Goal: Information Seeking & Learning: Find specific page/section

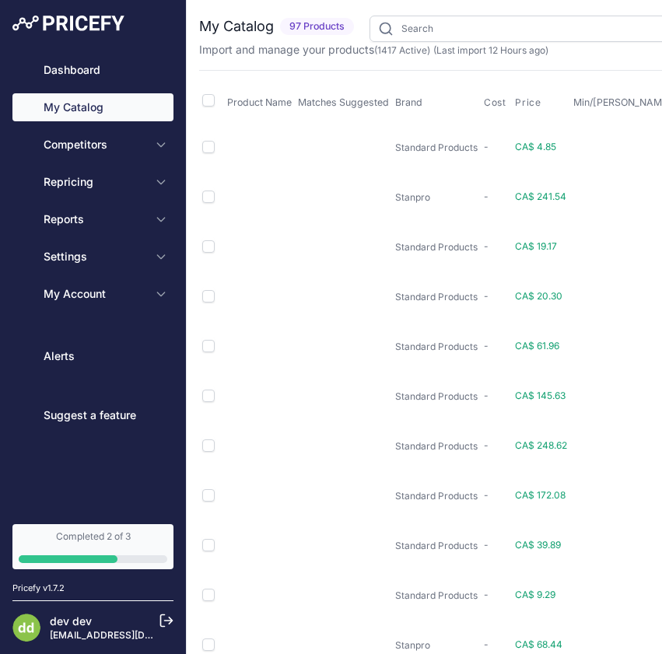
type input "PRODUITS"
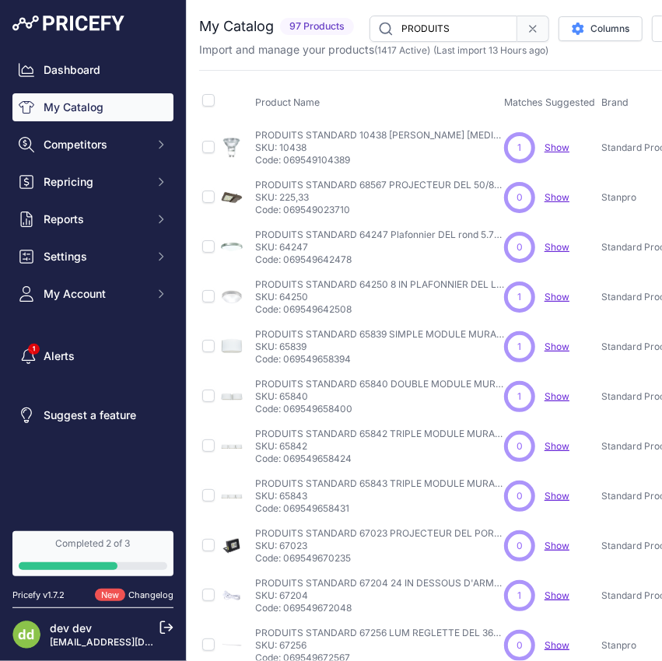
click at [428, 32] on input "PRODUITS" at bounding box center [443, 29] width 148 height 26
paste input "SERVICES FLO C+V2-EVSE-30-25-LC1RR1PS FLO CoRe+ PS (Partage de puisance), monta…"
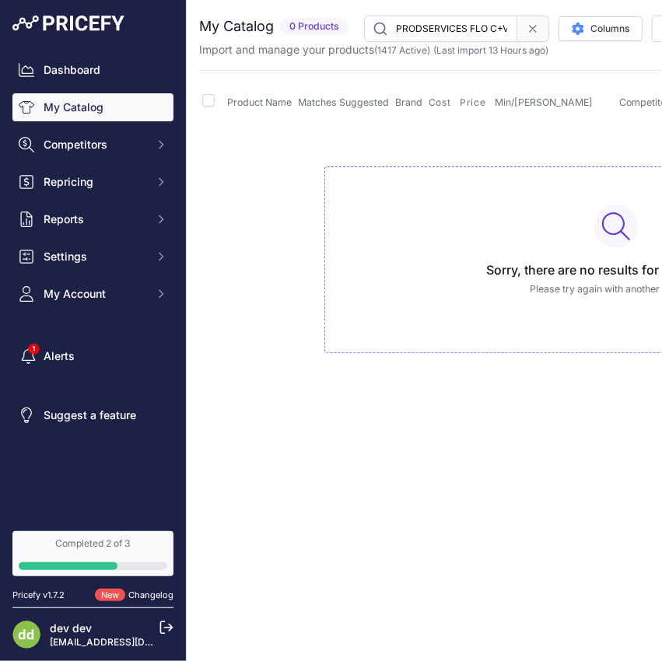
click at [442, 31] on input "PRODSERVICES FLO C+V2-EVSE-30-25-LC1RR1PS FLO CoRe+ PS (Partage de puisance), m…" at bounding box center [440, 29] width 153 height 26
paste input "SERVICES FLO C+V1-PWCK-40 Plaque de montage de mise en cascade pour piédestal C…"
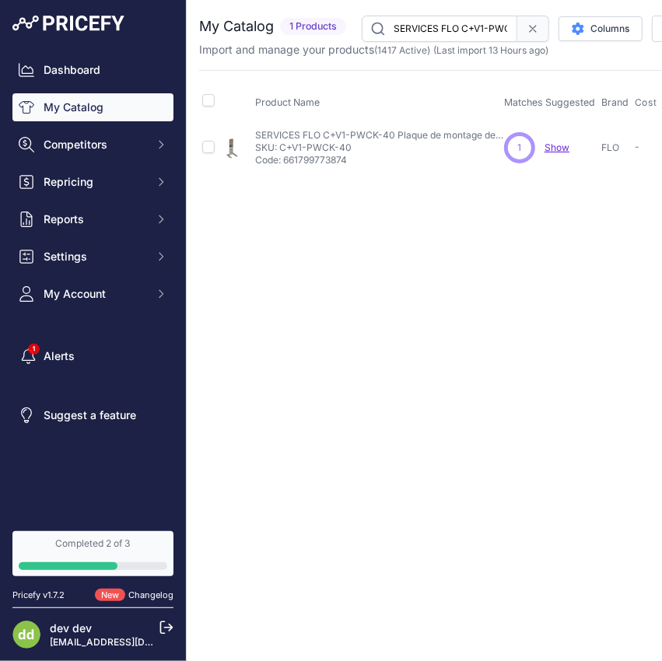
click at [445, 33] on input "SERVICES FLO C+V1-PWCK-40 Plaque de montage de mise en cascade pour piédestal C…" at bounding box center [439, 29] width 155 height 26
paste input "2-EVSE-30-25-LC1RR1PS FLO CoRe+ PS (Partage de puisance), montage mural, contrô…"
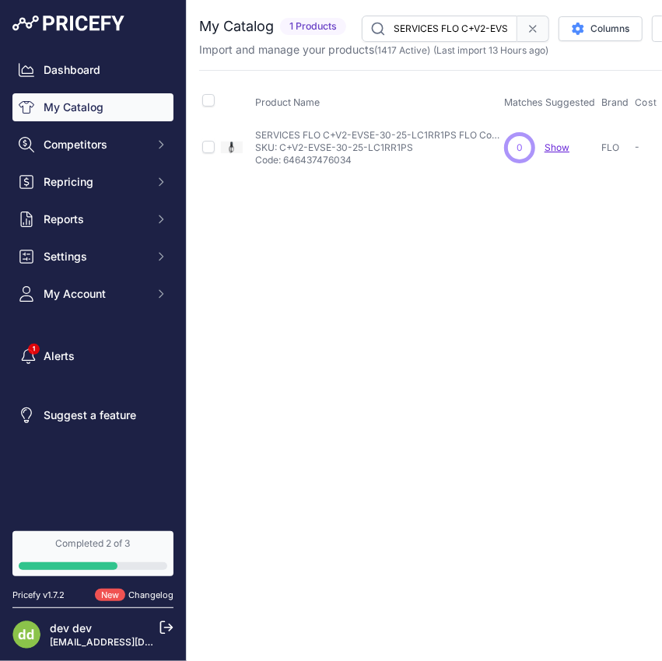
click at [436, 27] on input "SERVICES FLO C+V2-EVSE-30-25-LC1RR1PS FLO CoRe+ PS (Partage de puisance), monta…" at bounding box center [439, 29] width 155 height 26
paste input "1-PWCK-40 Plaque de montage de mise en cascade pour piédestal CoRe+ avec bornie…"
click at [468, 26] on input "SERVICES FLO C+V1-PWCK-40 Plaque de montage de mise en cascade pour piédestal C…" at bounding box center [439, 29] width 155 height 26
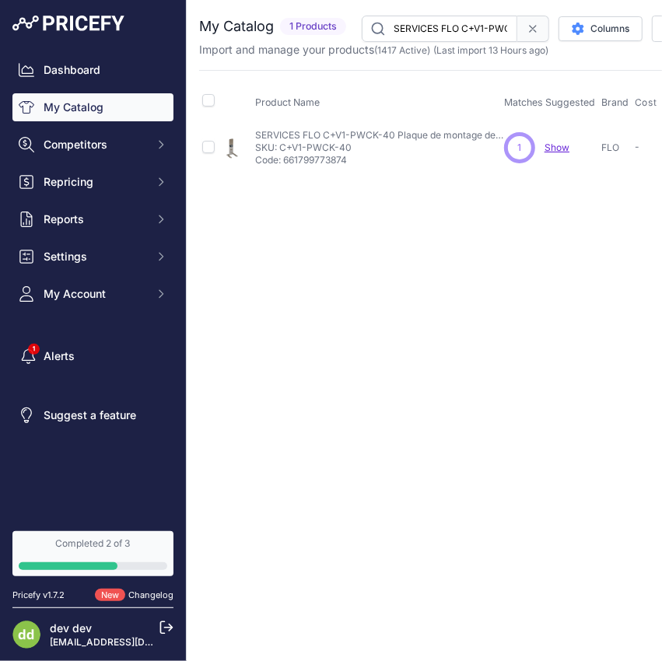
click at [468, 26] on input "SERVICES FLO C+V1-PWCK-40 Plaque de montage de mise en cascade pour piédestal C…" at bounding box center [439, 29] width 155 height 26
paste input "2-EVSE-30-25-LC1RR1PS FLO CoRe+ PS (Partage de puisance), montage mural, contrô…"
click at [453, 30] on input "SERVICES FLO C+V2-EVSE-30-25-LC1RR1PS FLO CoRe+ PS (Partage de puisance), monta…" at bounding box center [439, 29] width 155 height 26
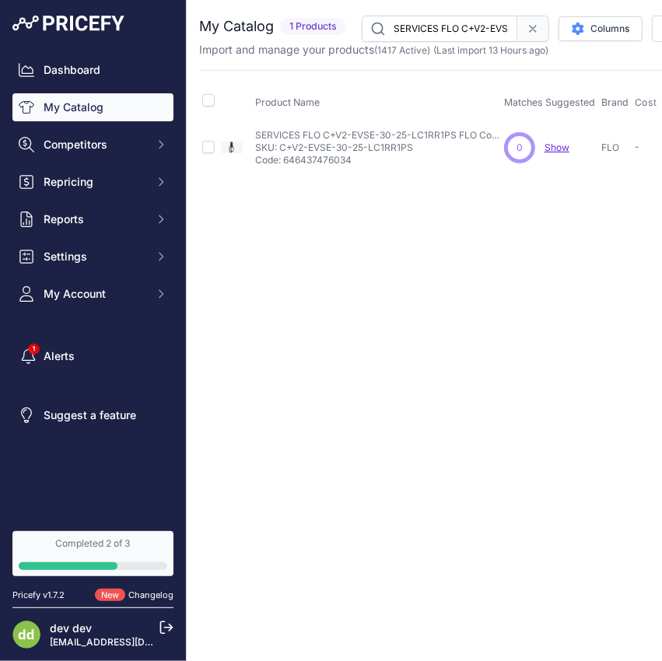
click at [453, 30] on input "SERVICES FLO C+V2-EVSE-30-25-LC1RR1PS FLO CoRe+ PS (Partage de puisance), monta…" at bounding box center [439, 29] width 155 height 26
paste input "ST FLO CoRe+ ST (Standard) , montage mural,"
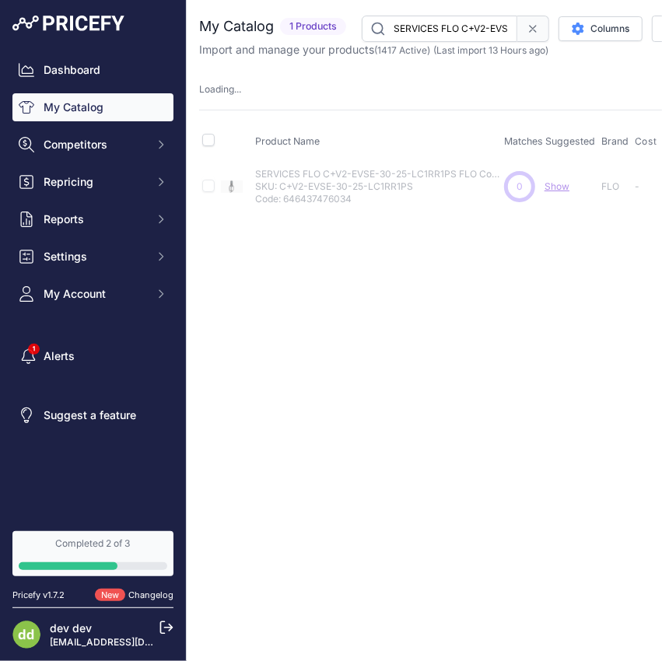
click at [452, 29] on input "SERVICES FLO C+V2-EVSE-30-25-LC1RR1ST FLO CoRe+ ST (Standard) , montage mural, …" at bounding box center [439, 29] width 155 height 26
paste input "M-E1-GRRV Colonne pour système de rappel des câbles - GRRV"
click at [432, 29] on input "SERVICES FLO CM-E1-GRRV Colonne pour système de rappel des câbles - GRRV" at bounding box center [439, 29] width 155 height 26
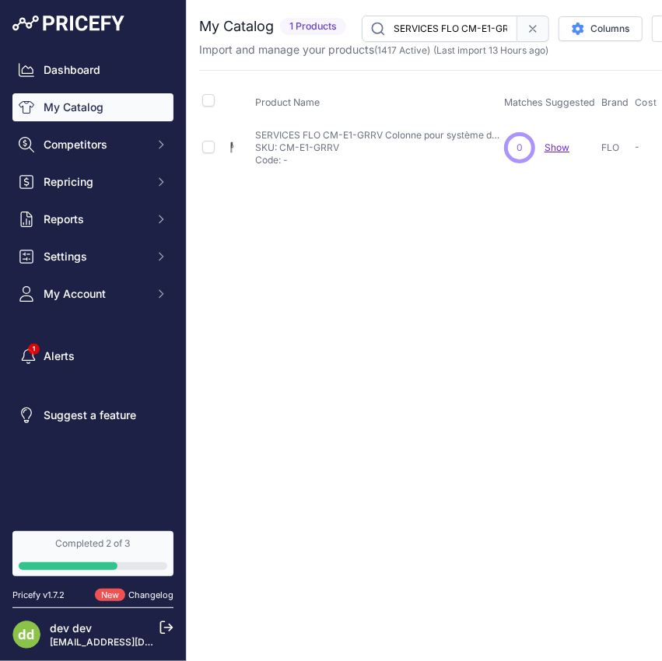
click at [432, 29] on input "SERVICES FLO CM-E1-GRRV Colonne pour système de rappel des câbles - GRRV" at bounding box center [439, 29] width 155 height 26
click at [434, 28] on input "SERVICES FLO CM-F1-GRRV Système de rappel des câbles - GRRV" at bounding box center [439, 29] width 155 height 26
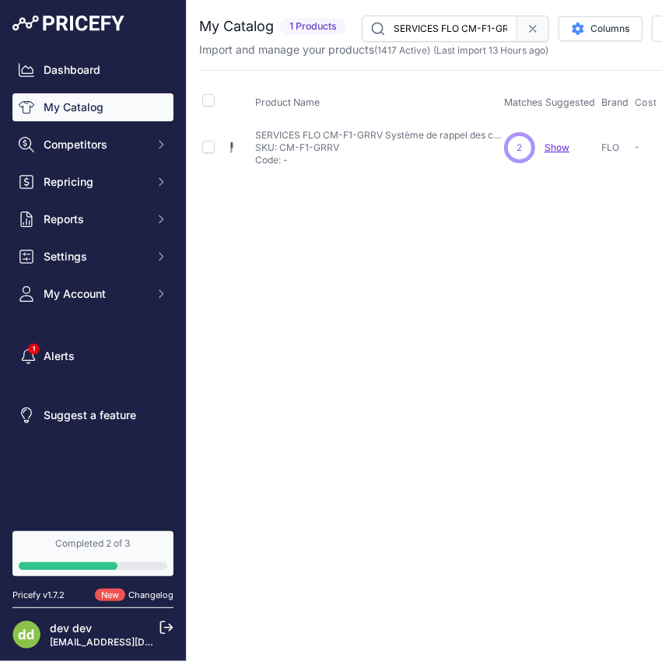
click at [434, 28] on input "SERVICES FLO CM-F1-GRRV Système de rappel des câbles - GRRV" at bounding box center [439, 29] width 155 height 26
click at [452, 18] on input "SERVICES FLO CM-F1-GRRV Système de rappel des câbles - GRRV" at bounding box center [439, 29] width 155 height 26
paste input "S1-FL-BCCE CoRe+ Affiche pour système de rappel des câbles - FLO"
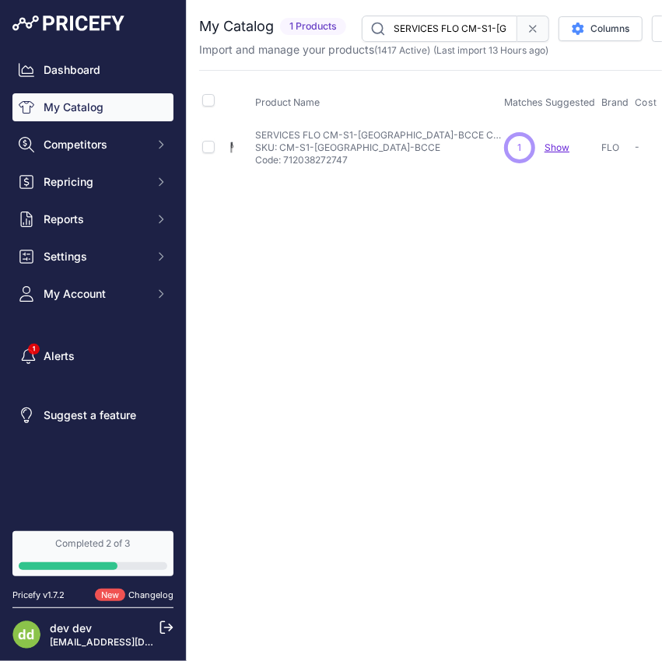
click at [428, 31] on input "SERVICES FLO CM-S1-[GEOGRAPHIC_DATA]-BCCE CoRe+ Affiche pour système de rappel …" at bounding box center [439, 29] width 155 height 26
paste input "OPS100ED2-FL-P07 CoRe+ MAX, PS, 80A avec câble 25', affichage LCD, RFID"
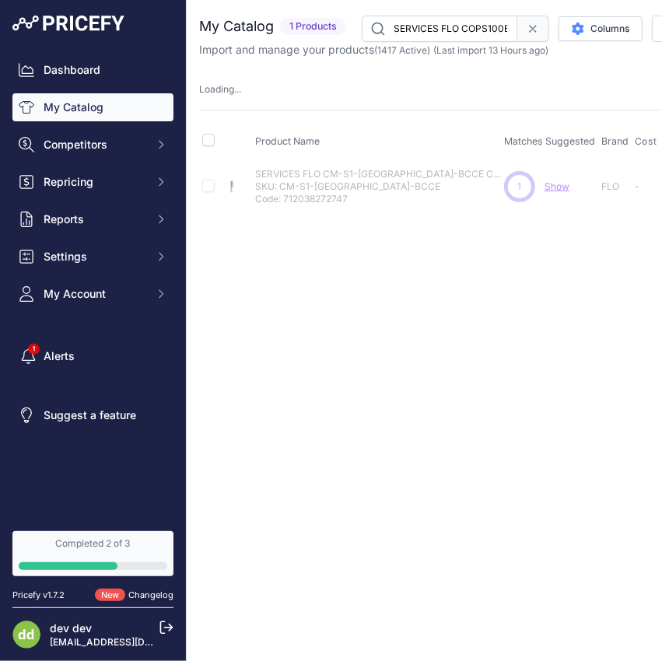
click at [430, 25] on input "SERVICES FLO COPS100ED2-FL-P07 CoRe+ MAX, PS, 80A avec câble 25', affichage LCD…" at bounding box center [439, 29] width 155 height 26
click at [459, 28] on input "SERVICES FLO COPS700ED2-FL-P07 CoRe+ MAX, PS, 80A avec câble 19', affichage LCD…" at bounding box center [439, 29] width 155 height 26
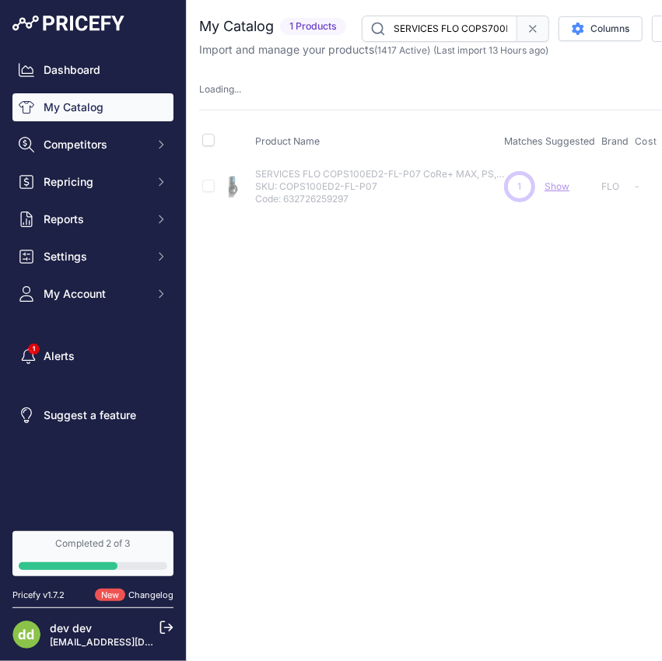
click at [459, 28] on input "SERVICES FLO COPS700ED2-FL-P07 CoRe+ MAX, PS, 80A avec câble 19', affichage LCD…" at bounding box center [439, 29] width 155 height 26
paste input "IEMENS BE230 DISJ DFT 30A 2P 120/240VEQUIP 30MA"
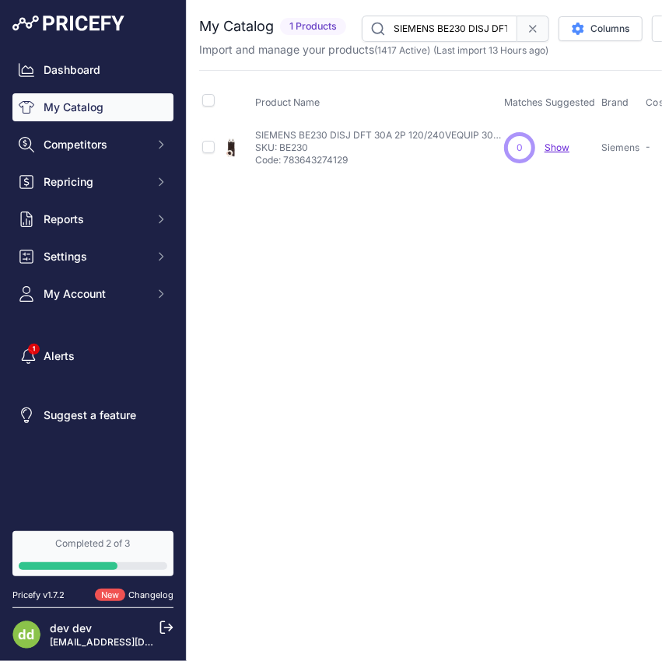
click at [453, 33] on input "SIEMENS BE230 DISJ DFT 30A 2P 120/240VEQUIP 30MA" at bounding box center [439, 29] width 155 height 26
paste input "F115A DISJ DFT 15A 1P 120V 10KA BOULONNE UNIPO 5"
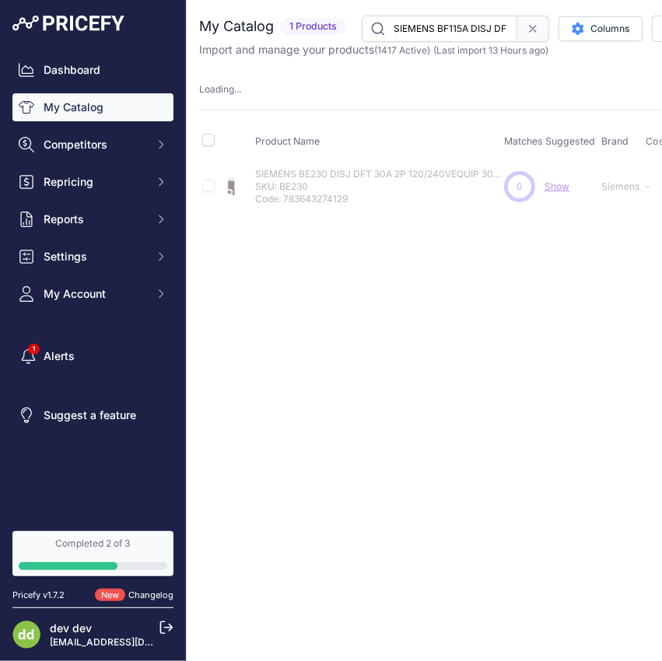
click at [459, 33] on input "SIEMENS BF115A DISJ DFT 15A 1P 120V 10KA BOULONNE UNIPO 5MA" at bounding box center [439, 29] width 155 height 26
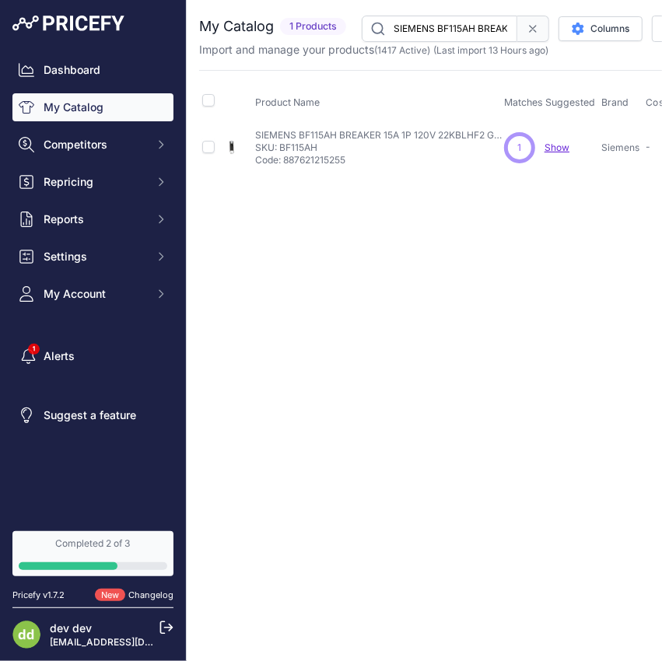
click at [457, 32] on input "SIEMENS BF115AH BREAKER 15A 1P 120V 22KBLHF2 GFCI 5MA" at bounding box center [439, 29] width 155 height 26
paste input "20A DISJ DFT 20A 1P 120V 10KA BOULONNE UNIPO"
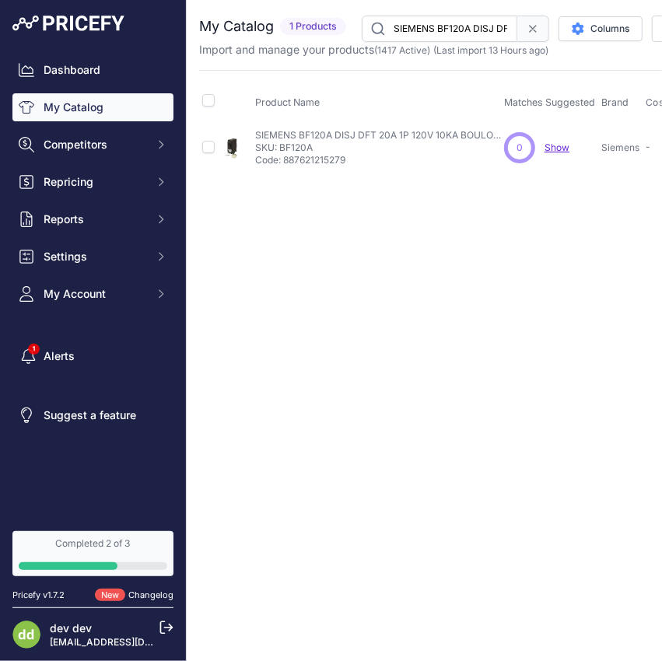
click at [455, 30] on input "SIEMENS BF120A DISJ DFT 20A 1P 120V 10KA BOULONNE UNIPO 5MA" at bounding box center [439, 29] width 155 height 26
paste input "215A DISJ DFT 15A 2P 120/240V10KA BOULONNE BIPOL"
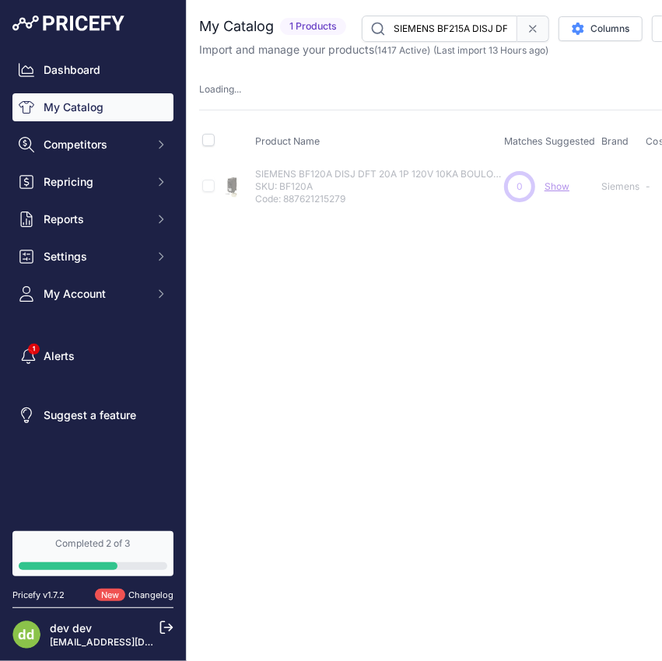
click at [445, 33] on input "SIEMENS BF215A DISJ DFT 15A 2P 120/240V10KA BOULONNE BIPOL 5MA" at bounding box center [439, 29] width 155 height 26
paste input "20A DISJ DFT 20"
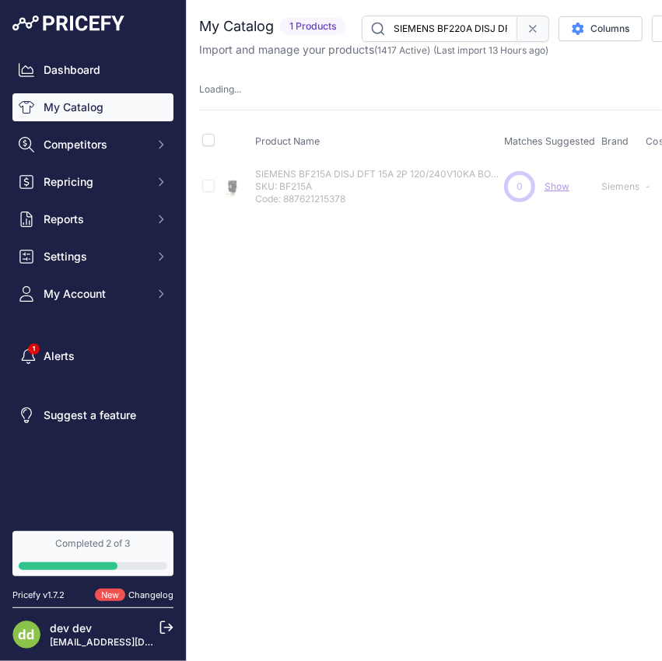
click at [466, 33] on input "SIEMENS BF220A DISJ DFT 20A 2P 120/240V10KA BOULONNE BIPOL 5MA" at bounding box center [439, 29] width 155 height 26
paste input "30A DISJ DFT 3"
click at [408, 22] on input "SIEMENS BF230A DISJ DFT 30A 2P 120/240V10KA BOULONNE BIPOL 5MA" at bounding box center [439, 29] width 155 height 26
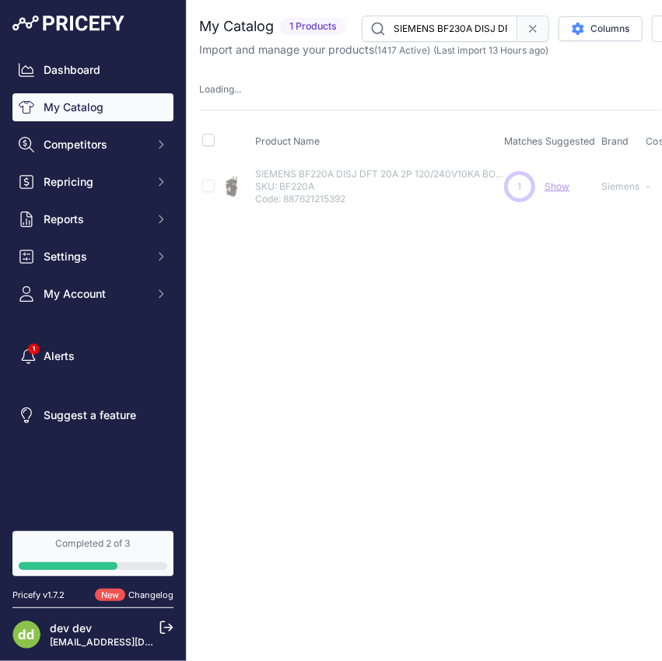
click at [408, 22] on input "SIEMENS BF230A DISJ DFT 30A 2P 120/240V10KA BOULONNE BIPOL 5MA" at bounding box center [439, 29] width 155 height 26
paste input "EQ9675 DISJ PRINC 100AMP 2P240V 22K"
click at [436, 22] on input "SIEMENS EQ9675 DISJ PRINC 100AMP 2P240V 22KA" at bounding box center [439, 29] width 155 height 26
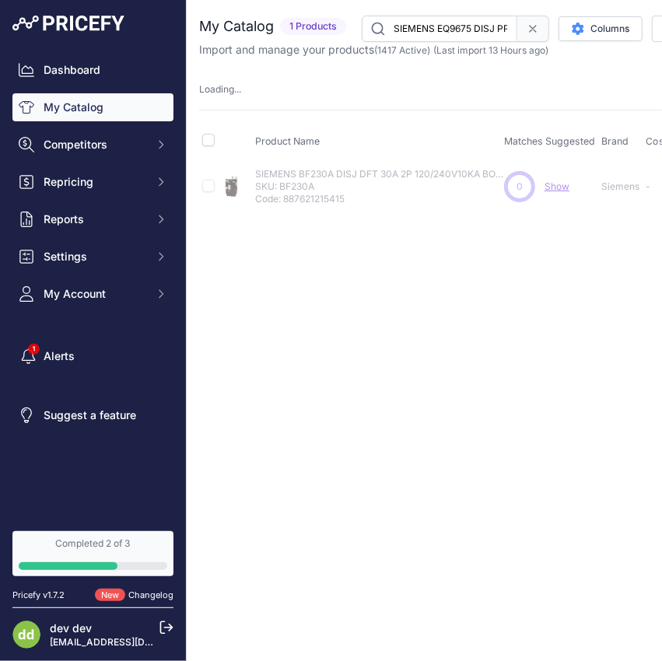
click at [436, 22] on input "SIEMENS EQ9675 DISJ PRINC 100AMP 2P240V 22KA" at bounding box center [439, 29] width 155 height 26
click at [449, 21] on input "SIEMENS EQ9683 DISJ PRINC 150A 2P 240V10KA" at bounding box center [439, 29] width 155 height 26
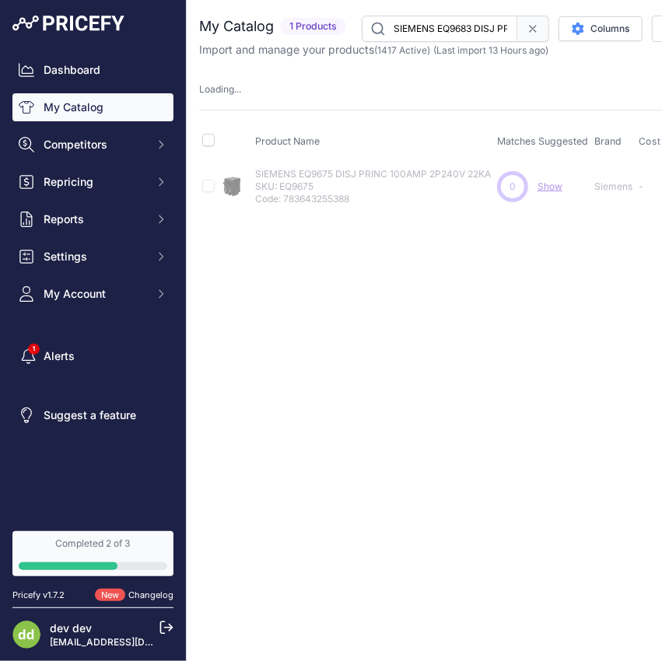
paste input "Q220GFCSA BRKR QPFB GFCI 5mA 2P 240V 20A 10KA CS"
click at [439, 21] on input "SIEMENS Q220GFCSA BRKR QPFB GFCI 5mA 2P 240V 20A 10KA CSA" at bounding box center [439, 29] width 155 height 26
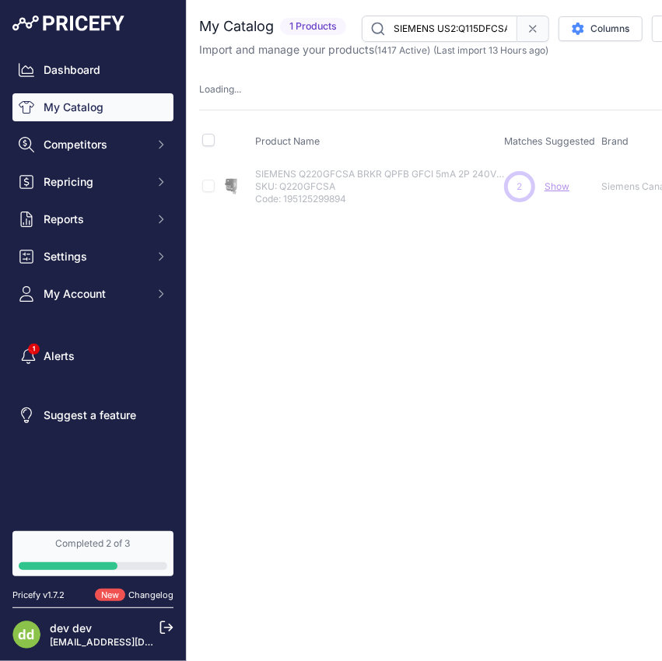
click at [448, 29] on input "SIEMENS US2:Q115DFCSA DISJ AFCI/GFCI 15A 120V10KA" at bounding box center [439, 29] width 155 height 26
click at [442, 19] on input "SIEMENS US2:Q115DFNCSA DISJ 1P 15A 10KA AFCI/GFCI NEUTRE ENFICHABLE" at bounding box center [439, 29] width 155 height 26
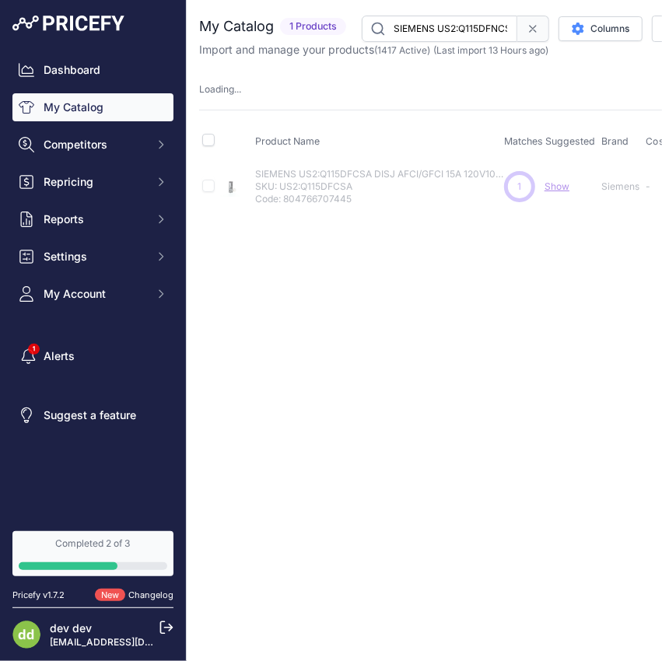
click at [442, 19] on input "SIEMENS US2:Q115DFNCSA DISJ 1P 15A 10KA AFCI/GFCI NEUTRE ENFICHABLE" at bounding box center [439, 29] width 155 height 26
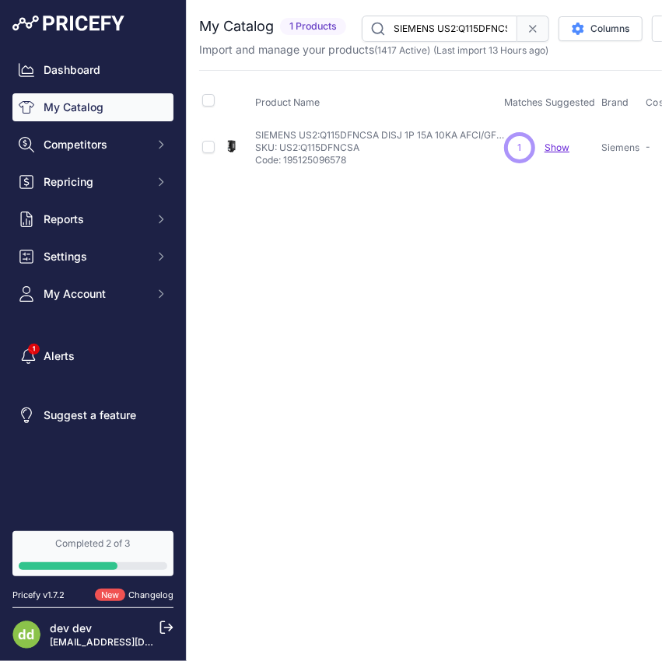
click at [437, 29] on input "SIEMENS US2:Q115DFNCSA DISJ 1P 15A 10KA AFCI/GFCI NEUTRE ENFICHABLE" at bounding box center [439, 29] width 155 height 26
paste input "20DFCSA DISJ QFGA2,1P,120V,20A,10KA,DF AFCI/GFCI"
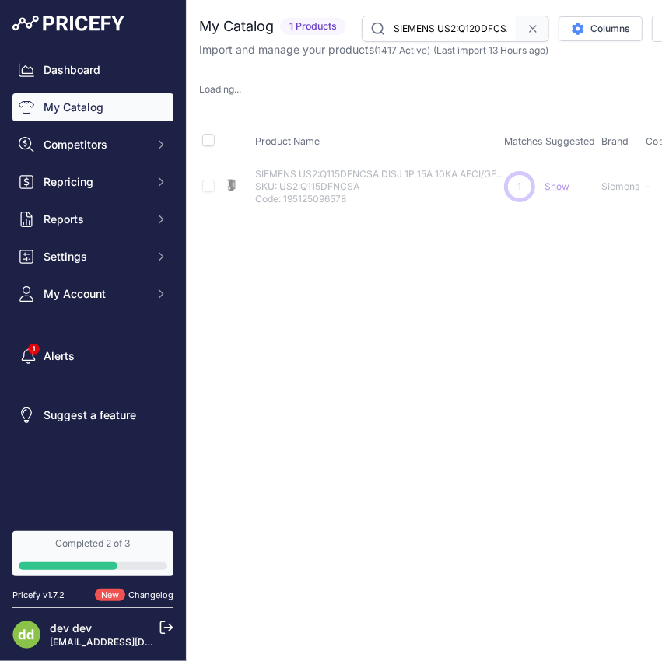
click at [425, 19] on input "SIEMENS US2:Q120DFCSA DISJ QFGA2,1P,120V,20A,10KA,DF AFCI/GFCI" at bounding box center [439, 29] width 155 height 26
paste input "NCSA DISJ 1P 20A 10KA AFCI/GFCI NEUTRE ENFICHABLE"
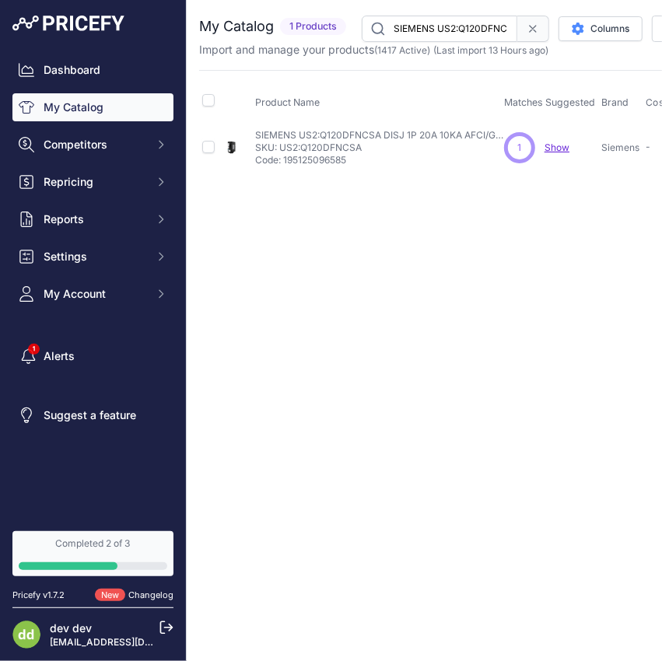
click at [474, 37] on input "SIEMENS US2:Q120DFNCSA DISJ 1P 20A 10KA AFCI/GFCI NEUTRE ENFICHABLE" at bounding box center [439, 29] width 155 height 26
paste input "515AFCCSA DISJ JUMELE 1P 15A 10KAANTI ARC QUEUE COCHON"
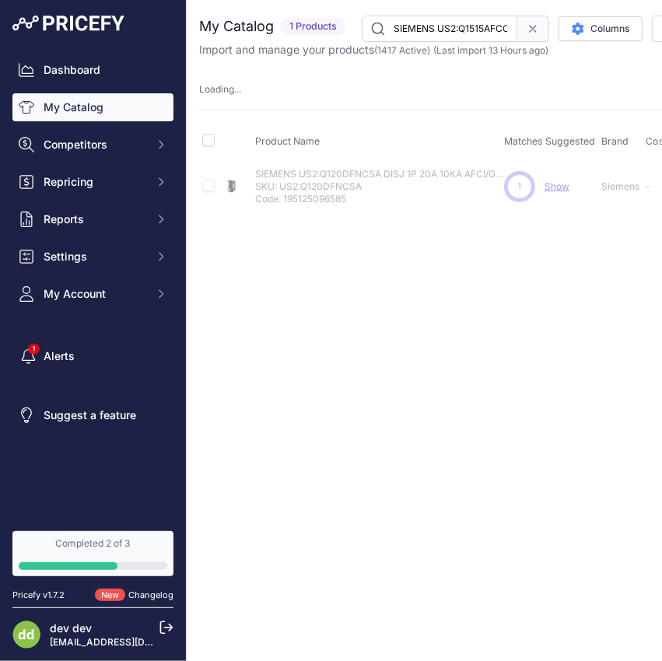
click at [456, 33] on input "SIEMENS US2:Q1515AFCCSA DISJ JUMELE 1P 15A 10KAANTI ARC QUEUE COCHON" at bounding box center [439, 29] width 155 height 26
paste input "NCSA DISJ JUMELE 1P 15A 10KAANTI ARC ENFICHABLE"
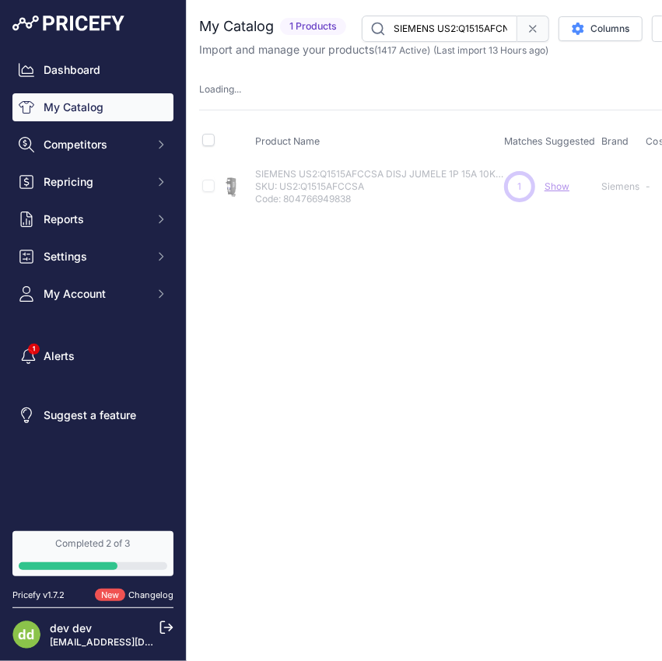
click at [466, 31] on input "SIEMENS US2:Q1515AFCNCSA DISJ JUMELE 1P 15A 10KAANTI ARC ENFICHABLE" at bounding box center [439, 29] width 155 height 26
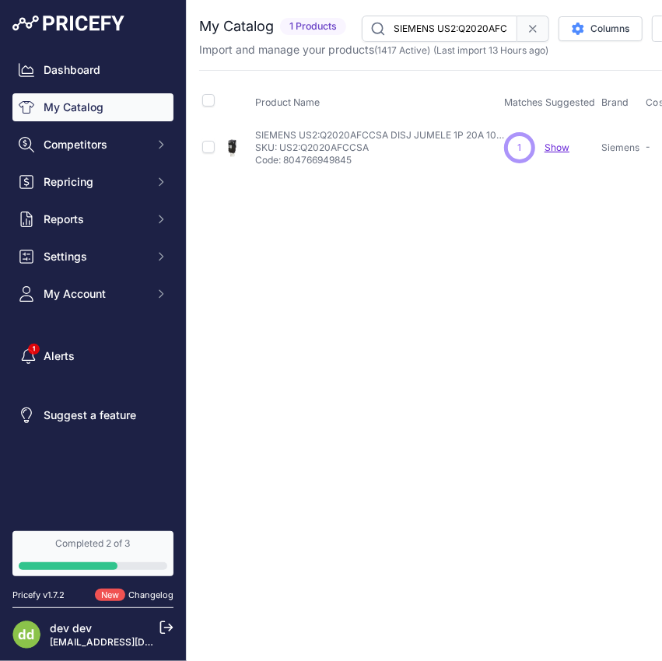
click at [448, 39] on input "SIEMENS US2:Q2020AFCCSA DISJ JUMELE 1P 20A 10KAANTI ARC QUEUE COCHON" at bounding box center [439, 29] width 155 height 26
paste input "NCSA DISJ JUMELE 1P 20A 10KAANTI ARC ENFICHABLE"
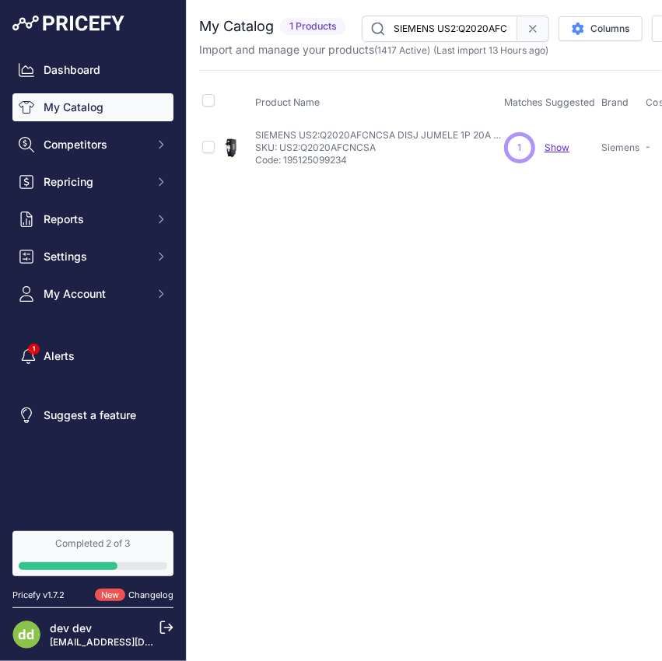
click at [437, 35] on input "SIEMENS US2:Q2020AFCNCSA DISJ JUMELE 1P 20A 10KAANTI ARC ENFICHABLE" at bounding box center [439, 29] width 155 height 26
paste input "Q215AFCCSA"
click at [438, 23] on input "Q215AFCCSA" at bounding box center [439, 29] width 155 height 26
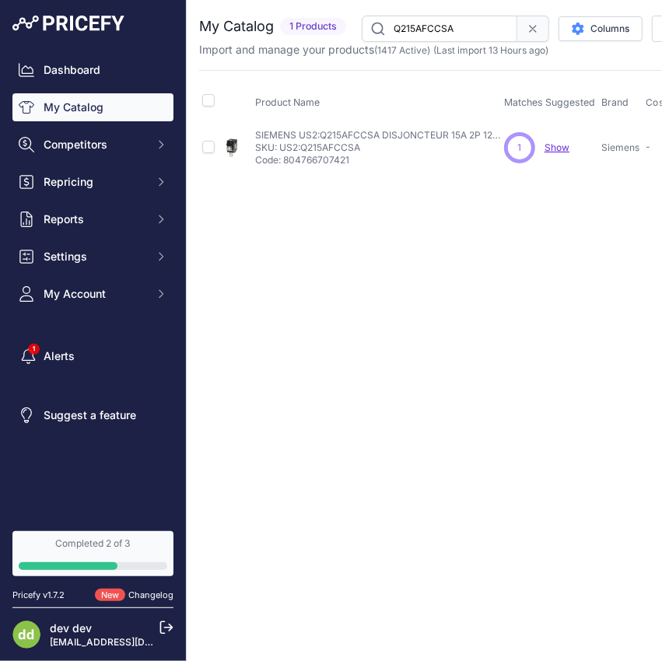
click at [438, 23] on input "Q215AFCCSA" at bounding box center [439, 29] width 155 height 26
paste input "SIEMENS US2:Q215AFCNCSA DISJ 2P 15A 10KA AFCI NEUTRE ENFICHABLE"
click at [426, 28] on input "SIEMENS US2:Q215AFCNCSA DISJ 2P 15A 10KA AFCI NEUTRE ENFICHABLE" at bounding box center [439, 29] width 155 height 26
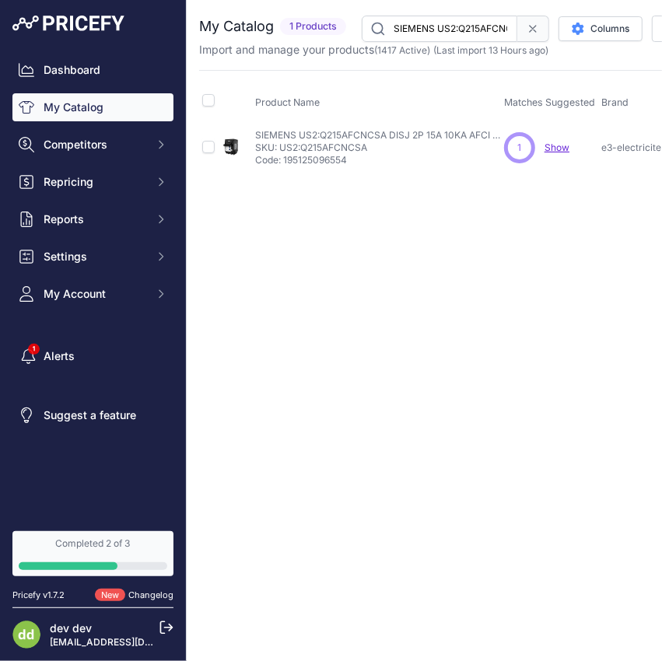
click at [426, 28] on input "SIEMENS US2:Q215AFCNCSA DISJ 2P 15A 10KA AFCI NEUTRE ENFICHABLE" at bounding box center [439, 29] width 155 height 26
paste input "GFCSA BRKR QPFB GFCI 5mA 2P 240V 15A 10KA CSA"
click at [461, 32] on input "SIEMENS US2:Q215GFCSA BRKR QPFB GFCI 5mA 2P 240V 15A 10KA CSA" at bounding box center [439, 29] width 155 height 26
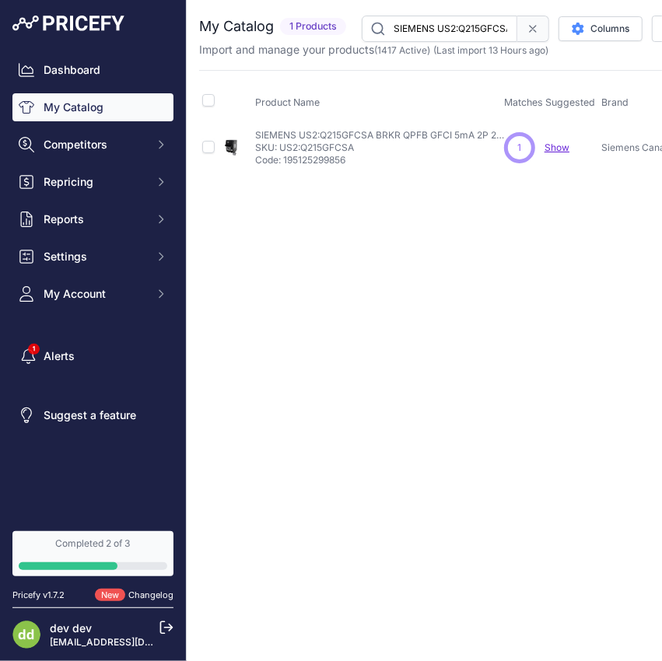
click at [461, 32] on input "SIEMENS US2:Q215GFCSA BRKR QPFB GFCI 5mA 2P 240V 15A 10KA CSA" at bounding box center [439, 29] width 155 height 26
paste input "20AFCNCSA DISJ 2P 20A 10KA AFCI NEUTRE ENFICHABLE"
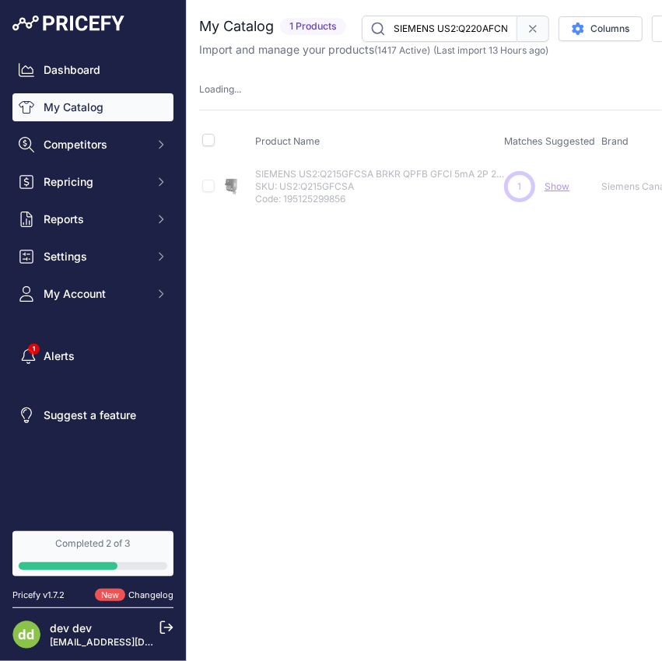
click at [438, 20] on input "SIEMENS US2:Q220AFCNCSA DISJ 2P 20A 10KA AFCI NEUTRE ENFICHABLE" at bounding box center [439, 29] width 155 height 26
paste input "A115AFCNCSA DISJ 1P 15"
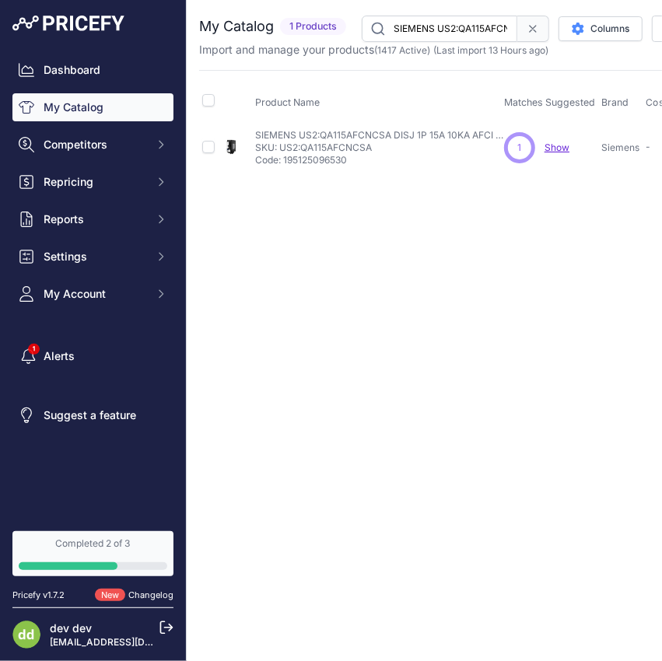
click at [445, 27] on input "SIEMENS US2:QA115AFCNCSA DISJ 1P 15A 10KA AFCI NEUTRE ENFICHABLE" at bounding box center [439, 29] width 155 height 26
paste input "20AFCCSA DISJ 1P 20 AMP COMB ARCFAULT CSA"
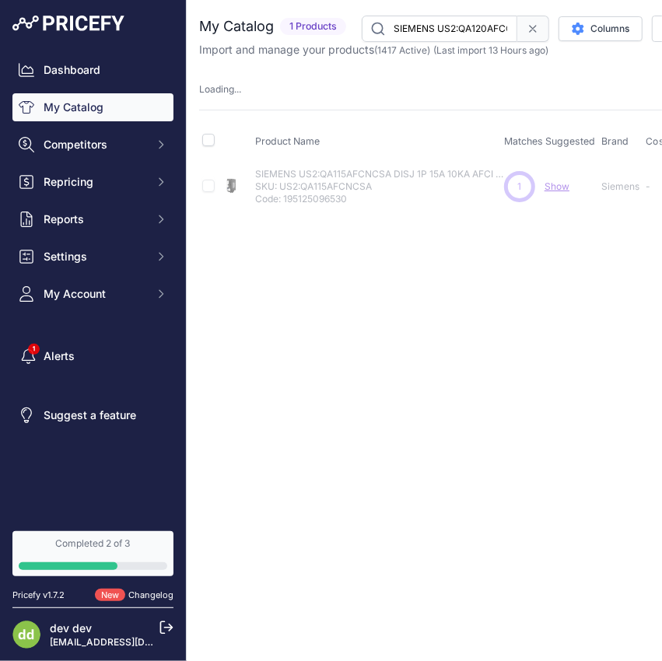
click at [453, 31] on input "SIEMENS US2:QA120AFCCSA DISJ 1P 20 AMP COMB ARCFAULT CSA ENFICHABLE" at bounding box center [439, 29] width 155 height 26
paste input "NCSA DISJ 1P 20A 10KA AFCI NEUTRE"
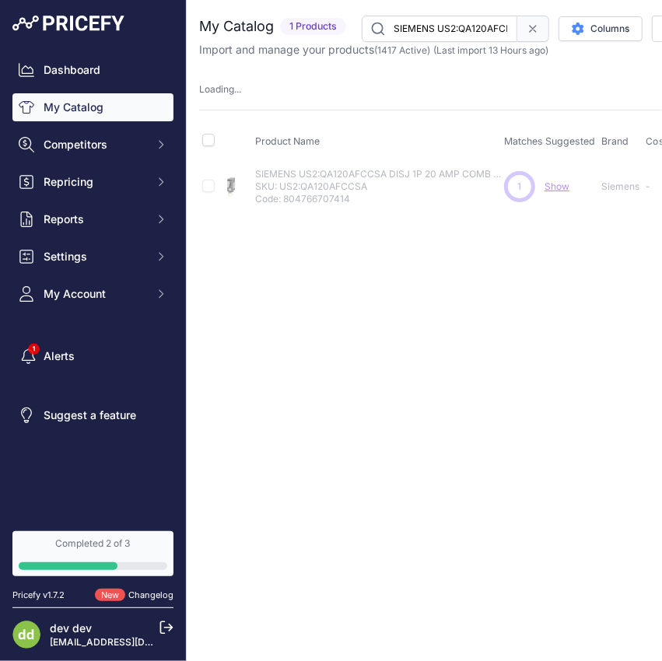
click at [460, 28] on input "SIEMENS US2:QA120AFCNCSA DISJ 1P 20A 10KA AFCI NEUTRE ENFICHABLE" at bounding box center [439, 29] width 155 height 26
paste input "F115ACSA DISJ QPF2,1P,120V,15A,10KA,GFCI 5MA"
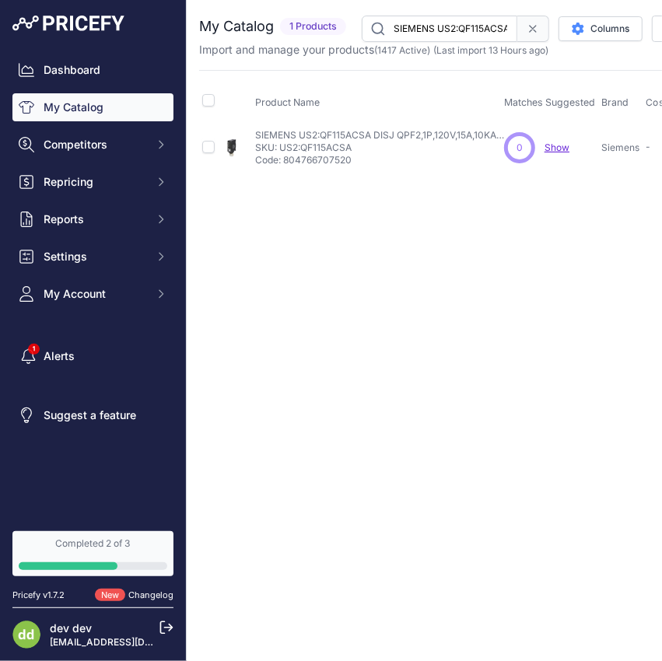
click at [459, 30] on input "SIEMENS US2:QF115ACSA DISJ QPF2,1P,120V,15A,10KA,GFCI 5MA" at bounding box center [439, 29] width 155 height 26
paste input "NCSA DISJ 1P 15A 10KA GFCI NEUTRE ENFICHABLE"
click at [439, 32] on input "SIEMENS US2:QF115ANCSA DISJ 1P 15A 10KA GFCI NEUTRE ENFICHABLE" at bounding box center [439, 29] width 155 height 26
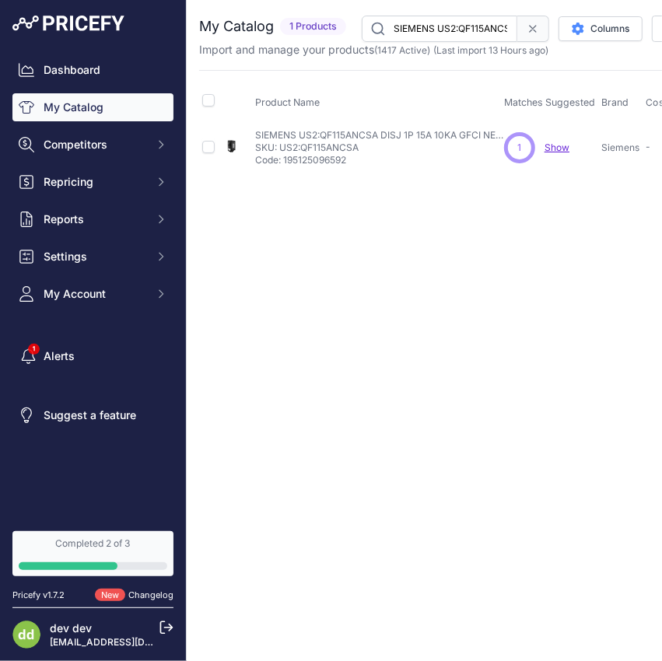
click at [439, 32] on input "SIEMENS US2:QF115ANCSA DISJ 1P 15A 10KA GFCI NEUTRE ENFICHABLE" at bounding box center [439, 29] width 155 height 26
paste input "20ACSA DISJ QPF2,1P,120V,20A,10KA,GFCI 5MA"
click at [452, 36] on input "SIEMENS US2:QF120ACSA DISJ QPF2,1P,120V,20A,10KA,GFCI 5MA" at bounding box center [439, 29] width 155 height 26
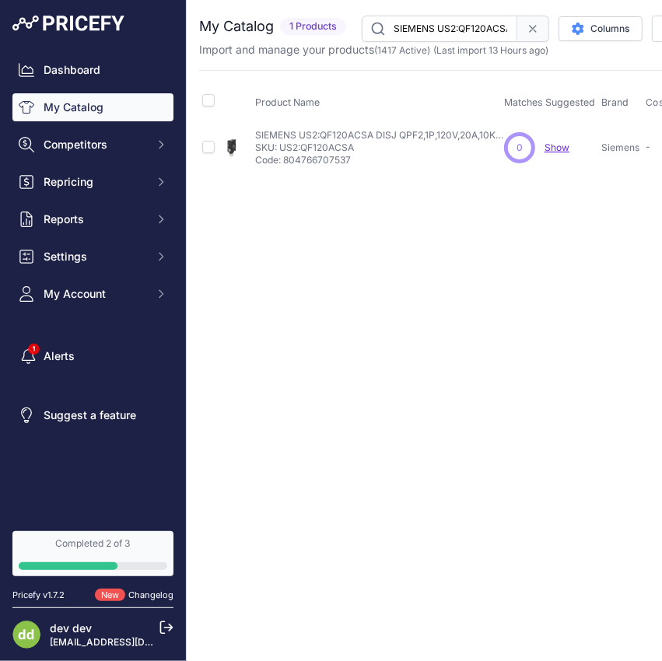
click at [452, 36] on input "SIEMENS US2:QF120ACSA DISJ QPF2,1P,120V,20A,10KA,GFCI 5MA" at bounding box center [439, 29] width 155 height 26
paste input "NCSA DISJ 1P 20A 10KA GFCI NEUTRE ENFICHABLE"
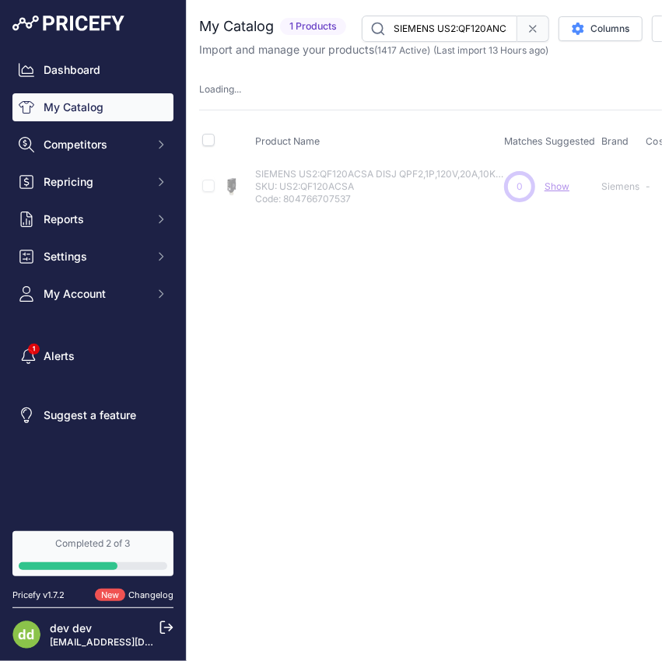
click at [453, 27] on input "SIEMENS US2:QF120ANCSA DISJ 1P 20A 10KA GFCI NEUTRE ENFICHABLE" at bounding box center [439, 29] width 155 height 26
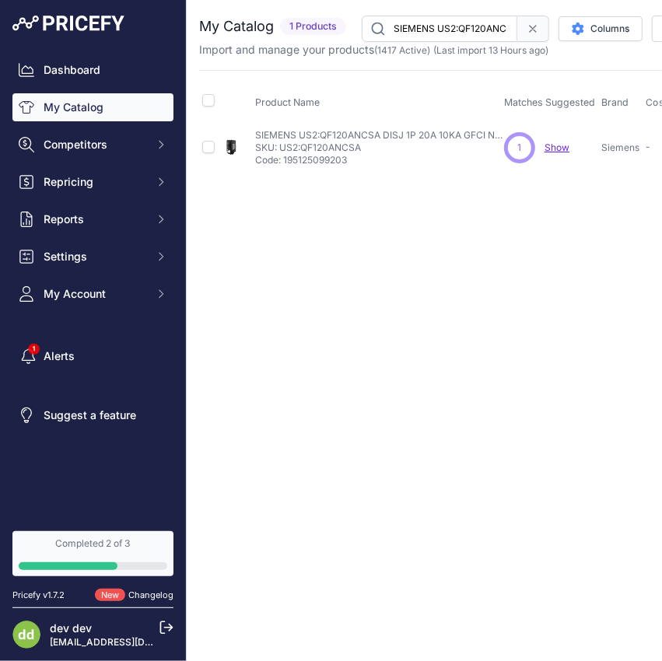
click at [453, 27] on input "SIEMENS US2:QF120ANCSA DISJ 1P 20A 10KA GFCI NEUTRE ENFICHABLE" at bounding box center [439, 29] width 155 height 26
click at [429, 33] on input "SIEMENS US2:QF130ACSA DISJ QPF2,1P,120V,30A,10KA,GFCI 5MA" at bounding box center [439, 29] width 155 height 26
paste input "NCSA DISJ 1P 30A 10KA GFCI NEUTRE ENFICHABLE"
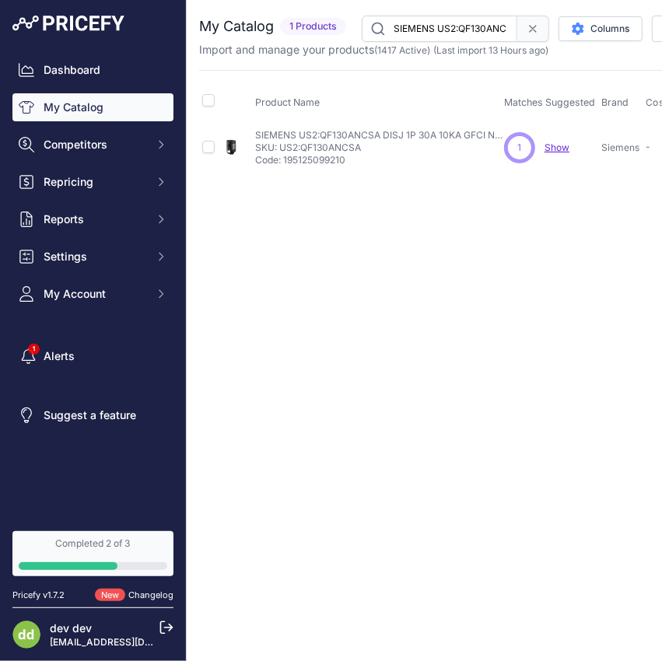
click at [468, 33] on input "SIEMENS US2:QF130ANCSA DISJ 1P 30A 10KA GFCI NEUTRE ENFICHABLE" at bounding box center [439, 29] width 155 height 26
paste input "215ACSA DISJ QPF,2P,120/240V,15A,10KA,GFCI 5MA"
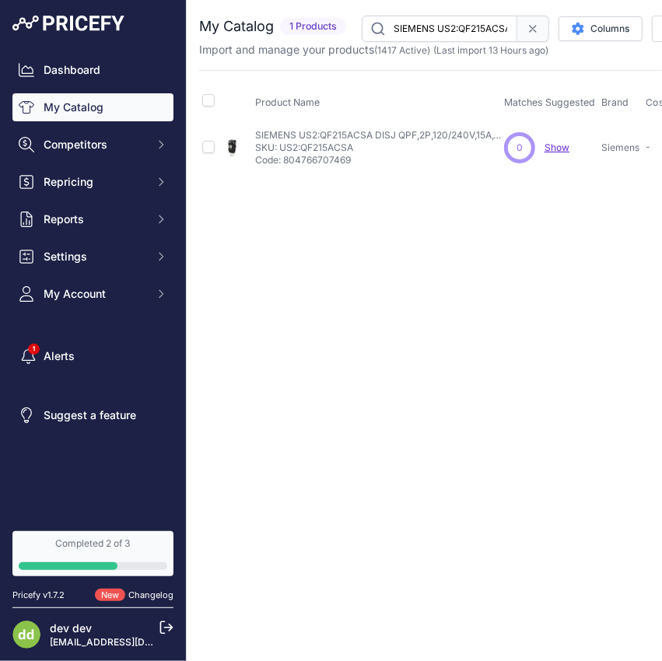
click at [466, 19] on input "SIEMENS US2:QF215ACSA DISJ QPF,2P,120/240V,15A,10KA,GFCI 5MA" at bounding box center [439, 29] width 155 height 26
paste input "20ACSA DISJ QPF,2P,120/240V,20"
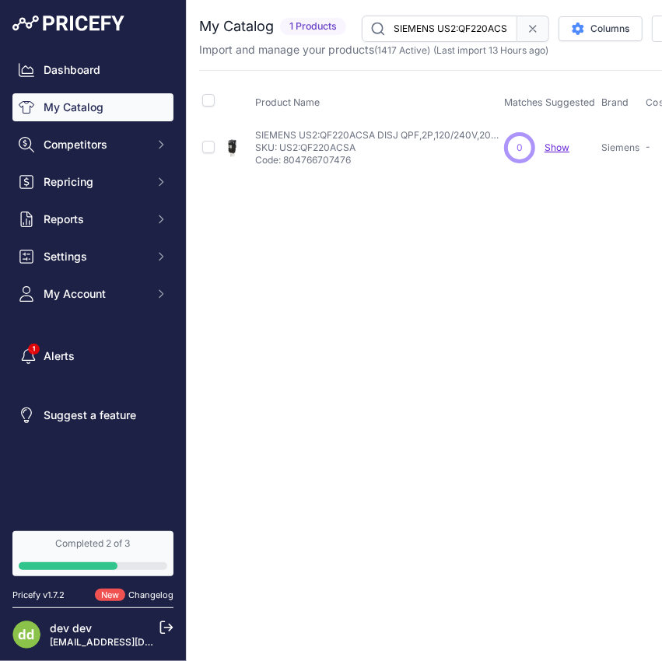
click at [461, 28] on input "SIEMENS US2:QF220ACSA DISJ QPF,2P,120/240V,20A,10KA,GFCI 5MA" at bounding box center [439, 29] width 155 height 26
paste input "30ACSA DISJ QPF,2P,120/240V,3"
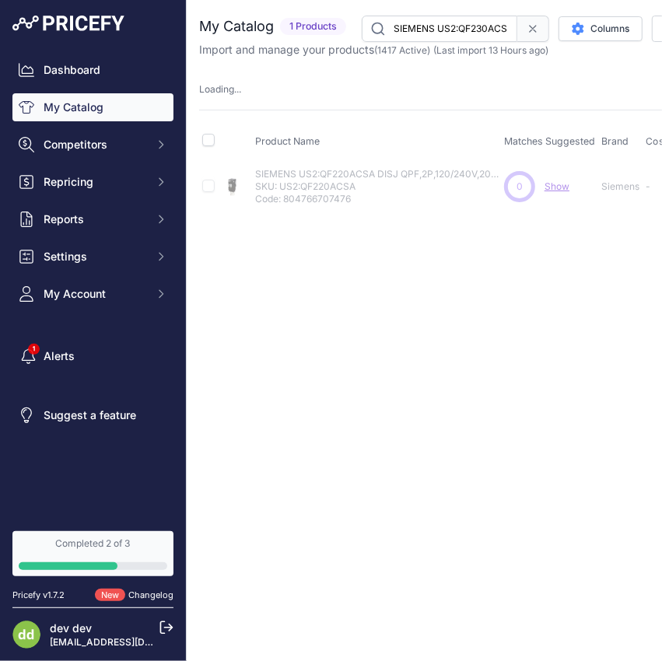
click at [455, 29] on input "SIEMENS US2:QF230ACSA DISJ QPF,2P,120/240V,30A,10KA,GFCI 5MA" at bounding box center [439, 29] width 155 height 26
paste input "40ACSA DISJ QPF,2P,120/240V,4"
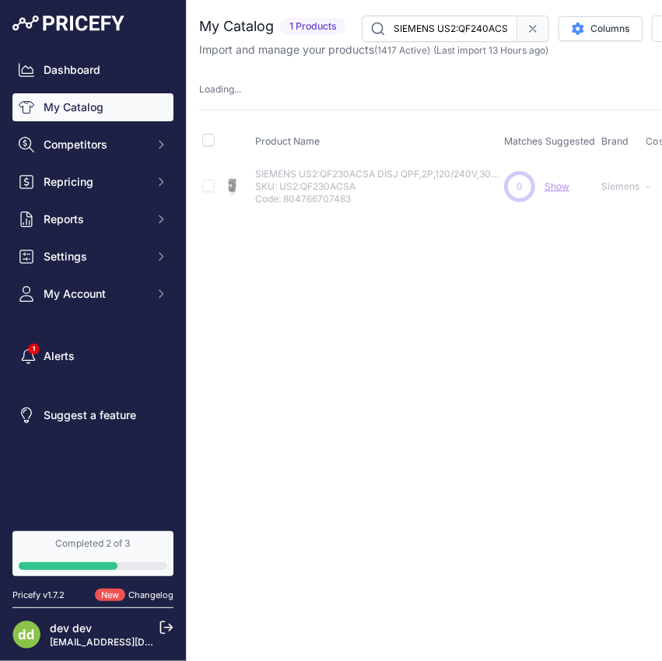
click at [445, 21] on input "SIEMENS US2:QF240ACSA DISJ QPF,2P,120/240V,40A,10KA,GFCI 5MA" at bounding box center [439, 29] width 155 height 26
click at [464, 32] on input "SIEMENS US2:QF250ACSA DISJ QPF,2P,120/240V,50A,10KA,GFCI 5MA" at bounding box center [439, 29] width 155 height 26
click at [463, 31] on input "SIEMENS US2:QF250ACSA DISJ QPF,2P,120/240V,50A,10KA,GFCI 5MA" at bounding box center [439, 29] width 155 height 26
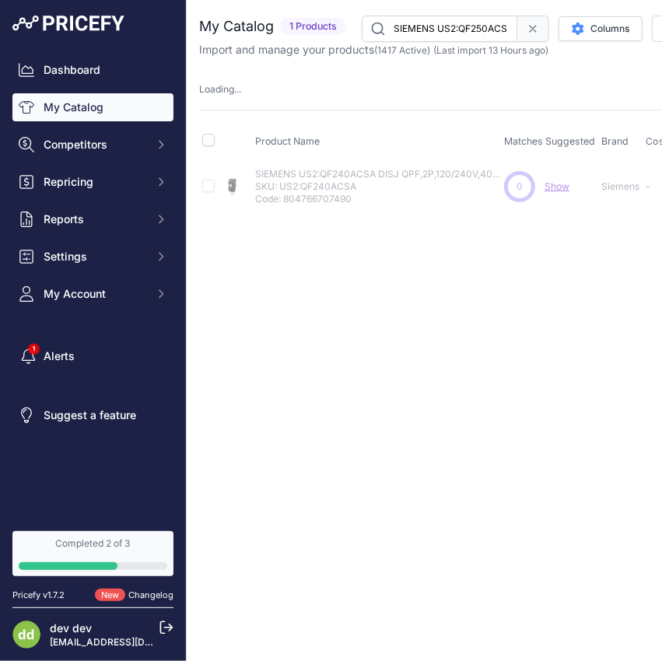
click at [463, 31] on input "SIEMENS US2:QF250ACSA DISJ QPF,2P,120/240V,50A,10KA,GFCI 5MA" at bounding box center [439, 29] width 155 height 26
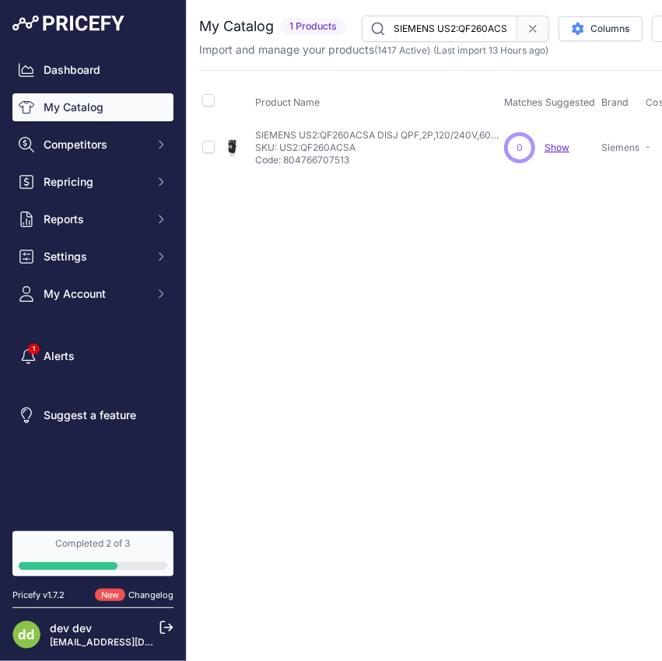
click at [432, 20] on input "SIEMENS US2:QF260ACSA DISJ QPF,2P,120/240V,60A,10KA,GFCI 5MA" at bounding box center [439, 29] width 155 height 26
paste input "GNIFY 911401822487 [PERSON_NAME] MURAL 18/24/30W 120/277V 3/4/5K / PC / BZ"
click at [411, 12] on div "You are not connected to the internet. My Catalog" at bounding box center [591, 94] width 784 height 188
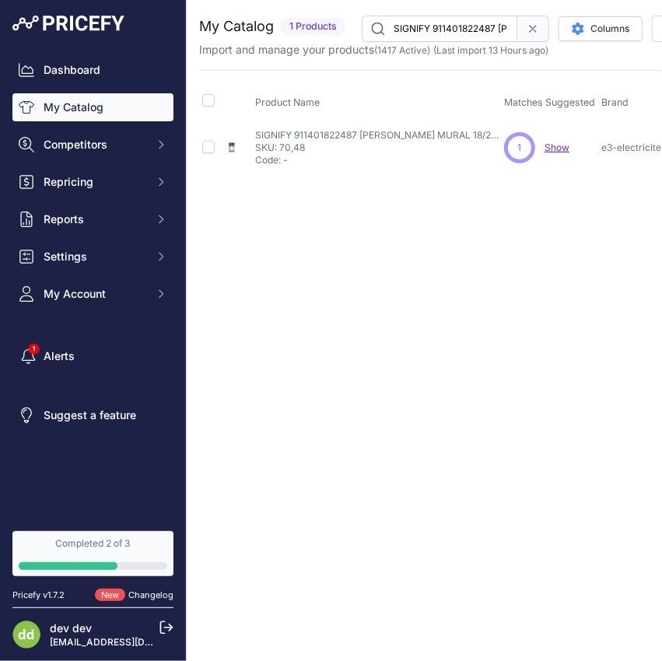
click at [430, 37] on input "SIGNIFY 911401822487 [PERSON_NAME] MURAL 18/24/30W 120/277V 3/4/5K / PC / BZ" at bounding box center [439, 29] width 155 height 26
paste input "74584 PROJ DEL 15/25/35W 3/4/5K 120/347V BRAS / PC"
click at [437, 19] on input "SIGNIFY 911401874584 PROJ DEL 15/25/35W 3/4/5K 120/347V BRAS / PC" at bounding box center [439, 29] width 155 height 26
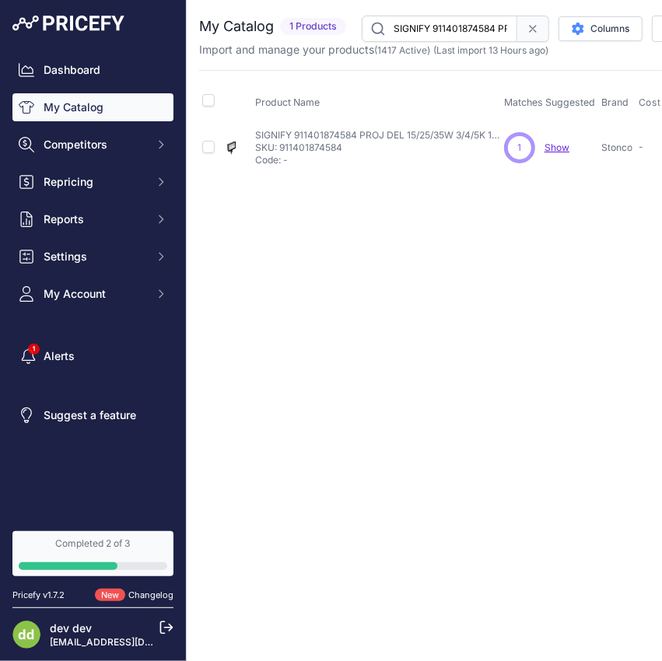
click at [437, 19] on input "SIGNIFY 911401874584 PROJ DEL 15/25/35W 3/4/5K 120/347V BRAS / PC" at bounding box center [439, 29] width 155 height 26
paste input "684 PROJ DEL 15/25/35W 3/4/5K 120/347V ETRIER"
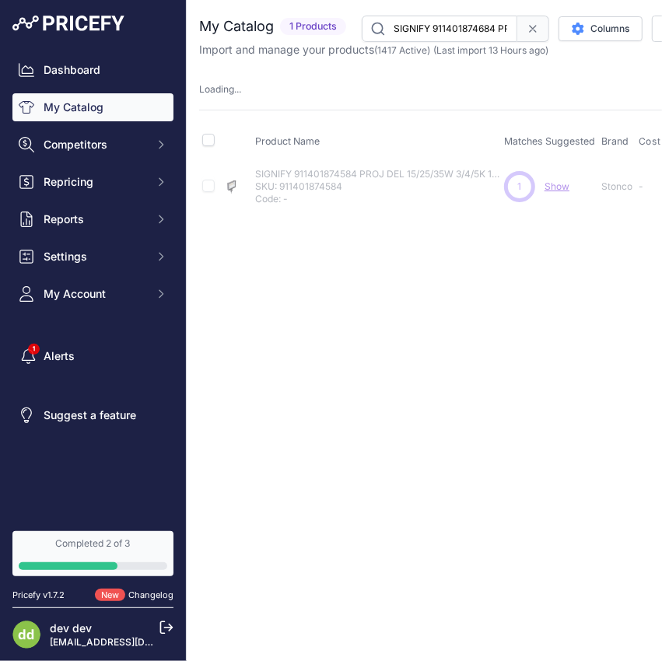
click at [452, 22] on input "SIGNIFY 911401874684 PROJ DEL 15/25/35W 3/4/5K 120/347V ETRIER / PC" at bounding box center [439, 29] width 155 height 26
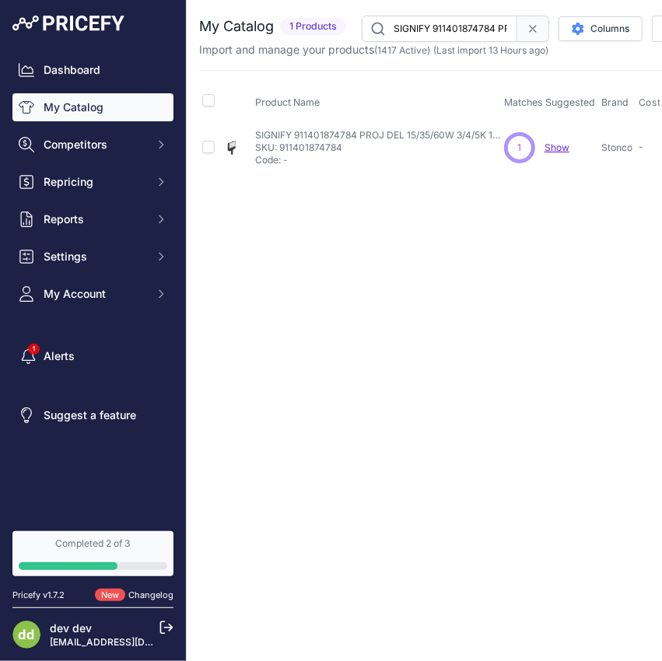
click at [447, 26] on input "SIGNIFY 911401874784 PROJ DEL 15/35/60W 3/4/5K 120/347V BRAS / PC" at bounding box center [439, 29] width 155 height 26
paste input "884 PROJ DEL 15/35/60W 3/4/5K 120/347V ETRIER"
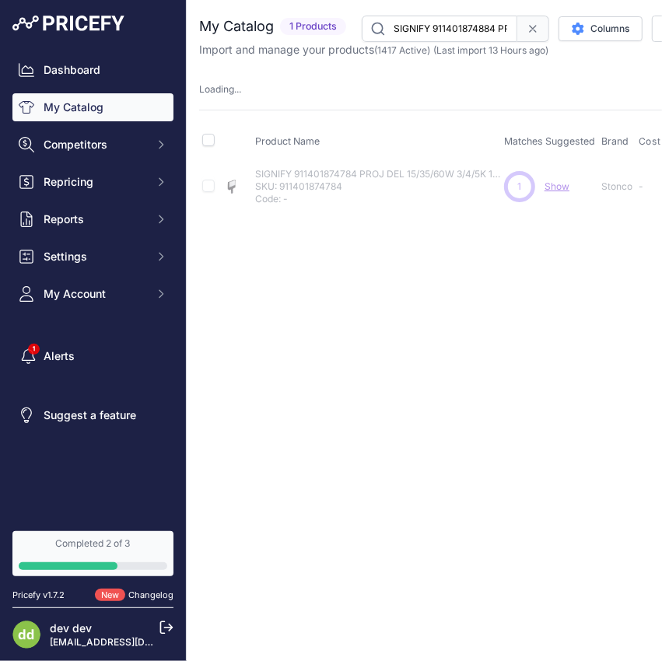
click at [413, 23] on input "SIGNIFY 911401874884 PROJ DEL 15/35/60W 3/4/5K 120/347V ETRIER / PC" at bounding box center [439, 29] width 155 height 26
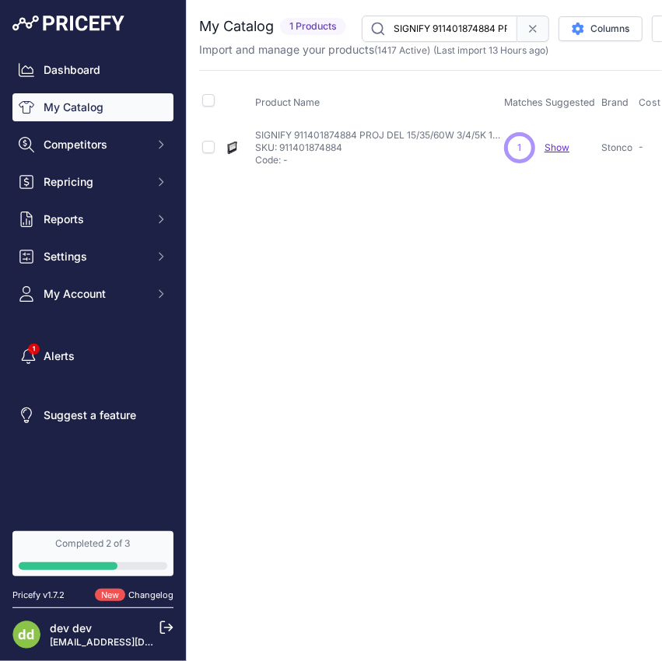
click at [413, 23] on input "SIGNIFY 911401874884 PROJ DEL 15/35/60W 3/4/5K 120/347V ETRIER / PC" at bounding box center [439, 29] width 155 height 26
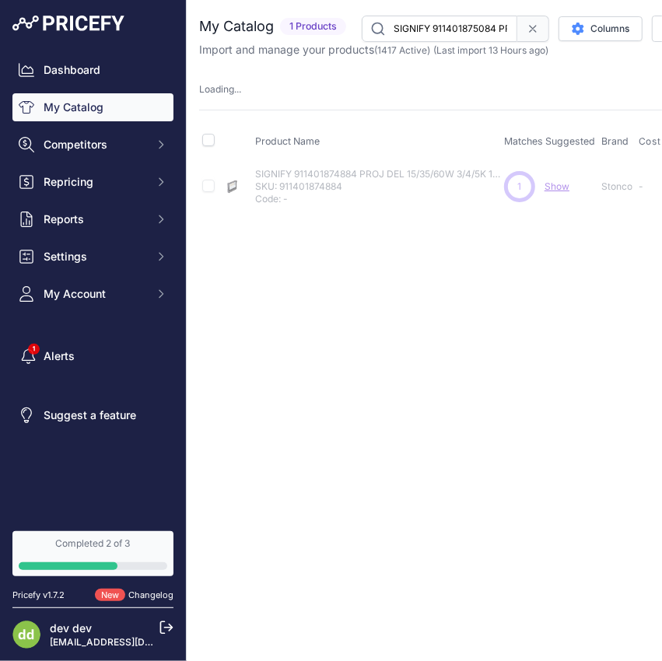
click at [439, 35] on input "SIGNIFY 911401875084 PROJ DEL 60/80/100W 3/4/5K 120/347V / ETRIER /PC" at bounding box center [439, 29] width 155 height 26
click at [455, 31] on input "SIGNIFY 911401875184 PROJ DEL 100/120/150W 3/4/5K 120/347V TENON / PC" at bounding box center [439, 29] width 155 height 26
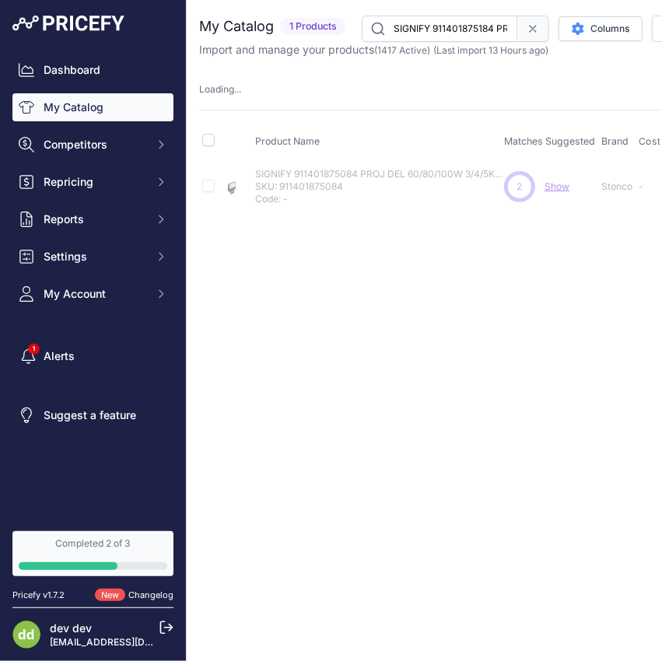
click at [455, 31] on input "SIGNIFY 911401875184 PROJ DEL 100/120/150W 3/4/5K 120/347V TENON / PC" at bounding box center [439, 29] width 155 height 26
paste input "284 PROJ DEL 100/120/150W 3/4/5K 120/347V ETRIER /"
click at [456, 27] on input "SIGNIFY 911401875284 PROJ DEL 100/120/150W 3/4/5K 120/347V ETRIER /PC" at bounding box center [439, 29] width 155 height 26
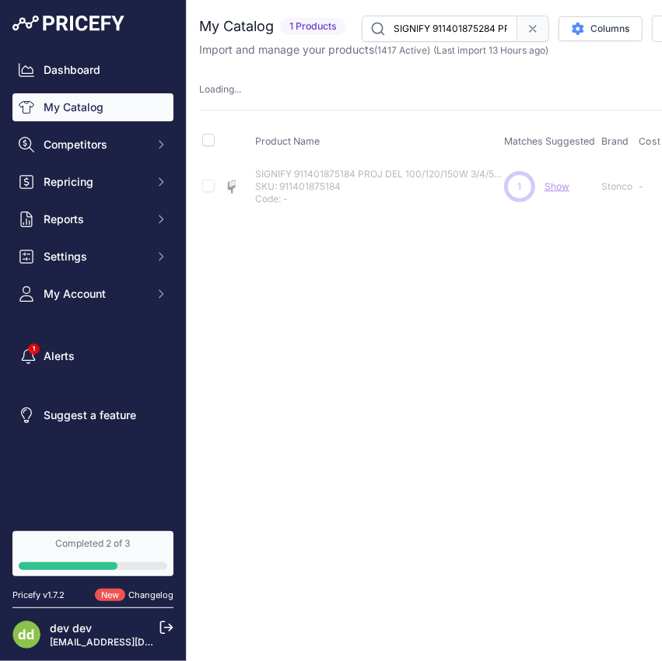
click at [456, 27] on input "SIGNIFY 911401875284 PROJ DEL 100/120/150W 3/4/5K 120/347V ETRIER /PC" at bounding box center [439, 29] width 155 height 26
paste input "384 PROJ DEL 120/150/205W 3/4/5K 120/347V TENON"
click at [428, 21] on input "SIGNIFY 911401875384 PROJ DEL 120/150/205W 3/4/5K 120/347V TENON" at bounding box center [439, 29] width 155 height 26
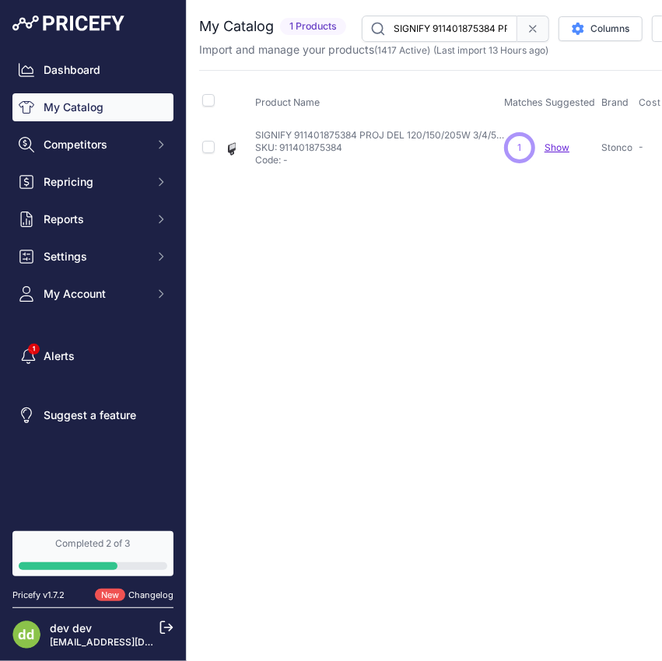
click at [428, 21] on input "SIGNIFY 911401875384 PROJ DEL 120/150/205W 3/4/5K 120/347V TENON" at bounding box center [439, 29] width 155 height 26
paste input "584 PROJ DEL 205/255/300W 3/4/5K 120/347V /"
click at [452, 28] on input "SIGNIFY 911401875584 PROJ DEL 205/255/300W 3/4/5K 120/347V / TENON" at bounding box center [439, 29] width 155 height 26
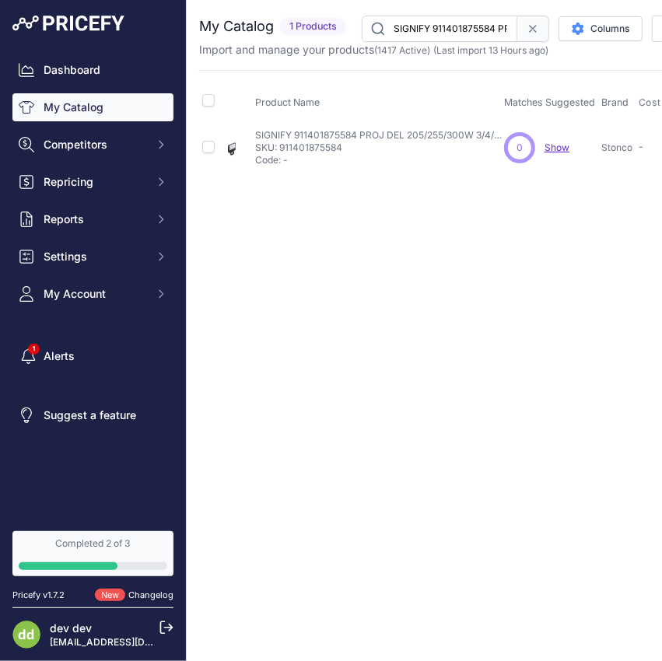
click at [452, 28] on input "SIGNIFY 911401875584 PROJ DEL 205/255/300W 3/4/5K 120/347V / TENON" at bounding box center [439, 29] width 155 height 26
click at [452, 27] on input "SIGNIFY 911401875584 PROJ DEL 205/255/300W 3/4/5K 120/347V / TENON" at bounding box center [439, 29] width 155 height 26
paste input "684 PROJ DEL 205/255/300W 3/4/5K 120/347V / ETRIER"
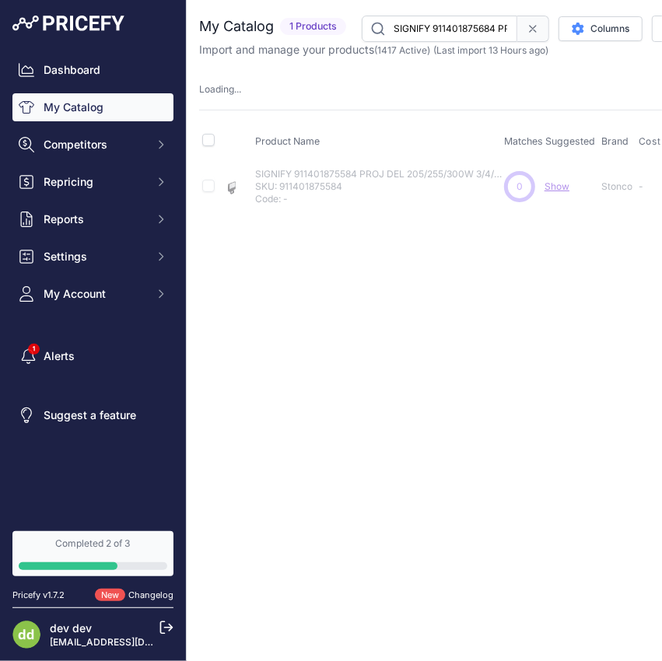
click at [438, 22] on input "SIGNIFY 911401875684 PROJ DEL 205/255/300W 3/4/5K 120/347V / ETRIER" at bounding box center [439, 29] width 155 height 26
click at [442, 30] on input "SIGNIFY 912401326467 [PERSON_NAME] MURAL DEL 20W 4K 120/277V 2277LM BRONZE" at bounding box center [439, 29] width 155 height 26
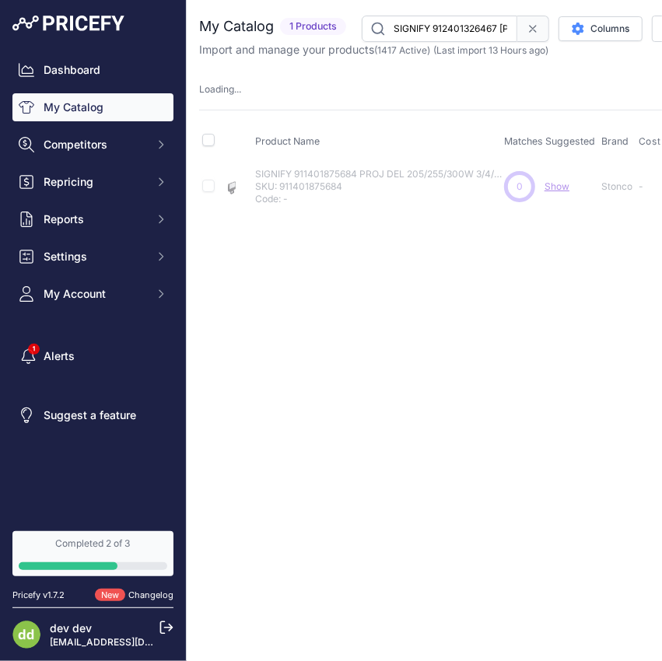
click at [442, 30] on input "SIGNIFY 912401326467 [PERSON_NAME] MURAL DEL 20W 4K 120/277V 2277LM BRONZE" at bounding box center [439, 29] width 155 height 26
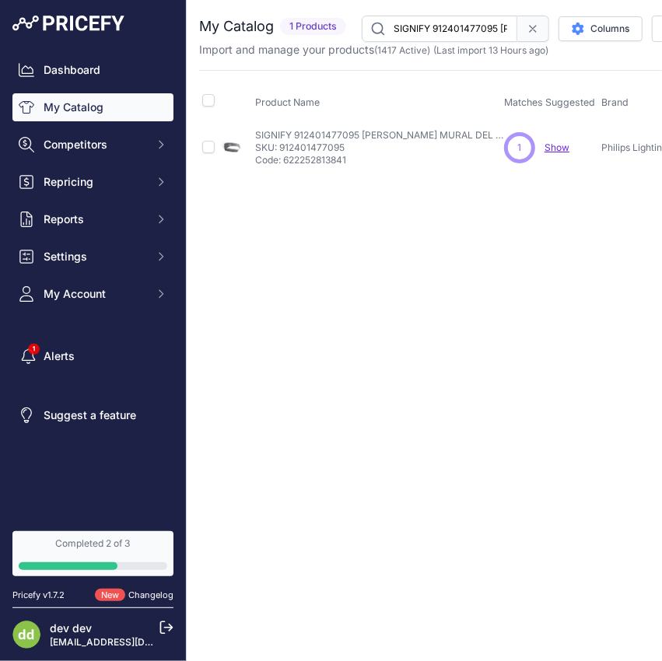
click at [475, 35] on input "SIGNIFY 912401477095 [PERSON_NAME] MURAL DEL 10W 120/277V 4K GRIS FONC" at bounding box center [439, 29] width 155 height 26
paste input "6 [PERSON_NAME] MURAL DEL 10W 120/277V 4K BRONZE"
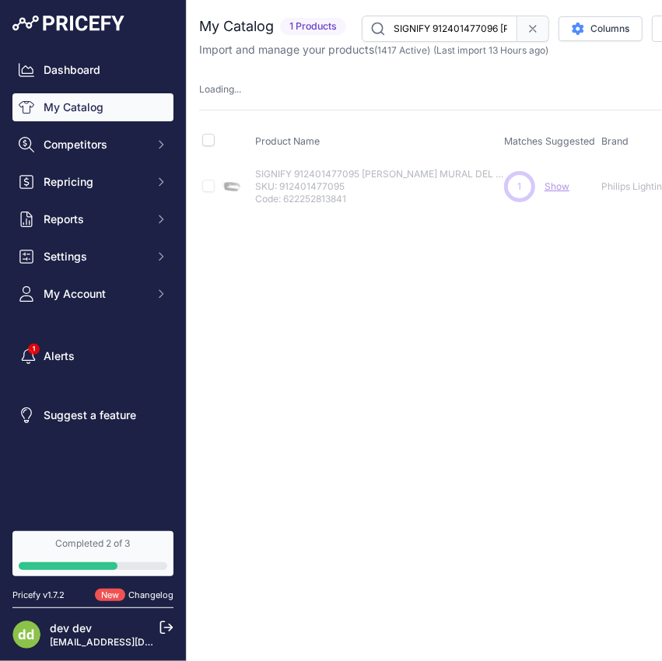
click at [447, 26] on input "SIGNIFY 912401477096 [PERSON_NAME] MURAL DEL 10W 120/277V 4K BRONZE" at bounding box center [439, 29] width 155 height 26
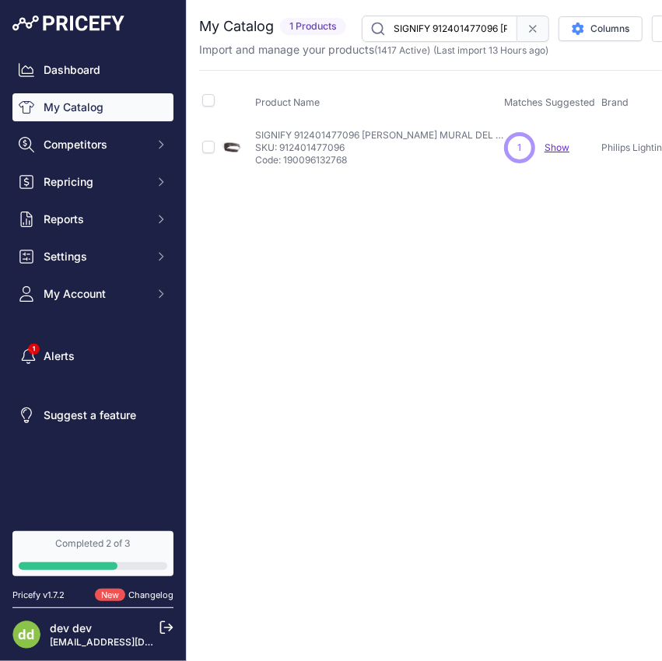
click at [447, 26] on input "SIGNIFY 912401477096 [PERSON_NAME] MURAL DEL 10W 120/277V 4K BRONZE" at bounding box center [439, 29] width 155 height 26
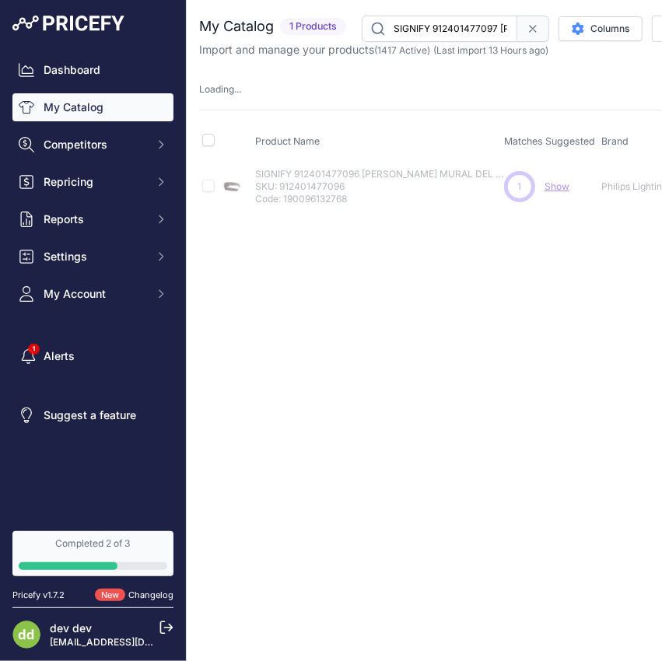
click at [430, 26] on input "SIGNIFY 912401477097 [PERSON_NAME] MURAL DEL 30W 120/ 277V 4K GRIS FONCE" at bounding box center [439, 29] width 155 height 26
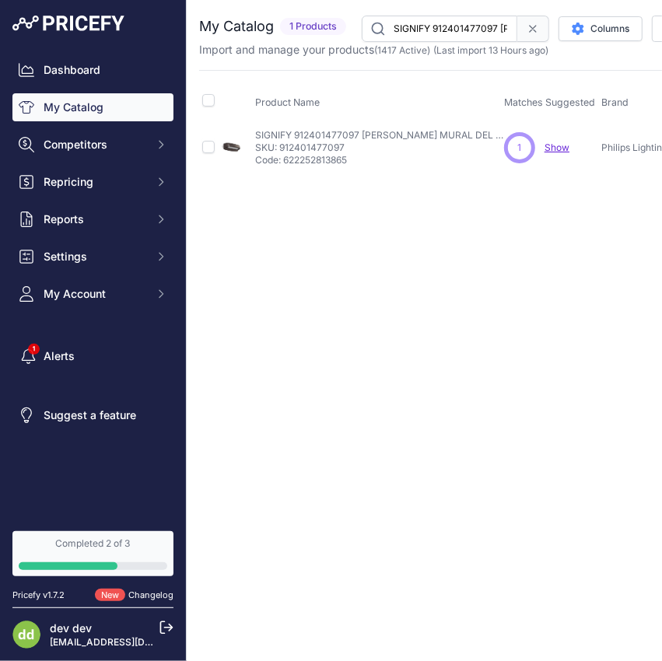
click at [430, 26] on input "SIGNIFY 912401477097 [PERSON_NAME] MURAL DEL 30W 120/ 277V 4K GRIS FONCE" at bounding box center [439, 29] width 155 height 26
click at [463, 33] on input "SIGNIFY 912401477098 [PERSON_NAME] MURAL DEL 30W 120/277V 4K BRONZE" at bounding box center [439, 29] width 155 height 26
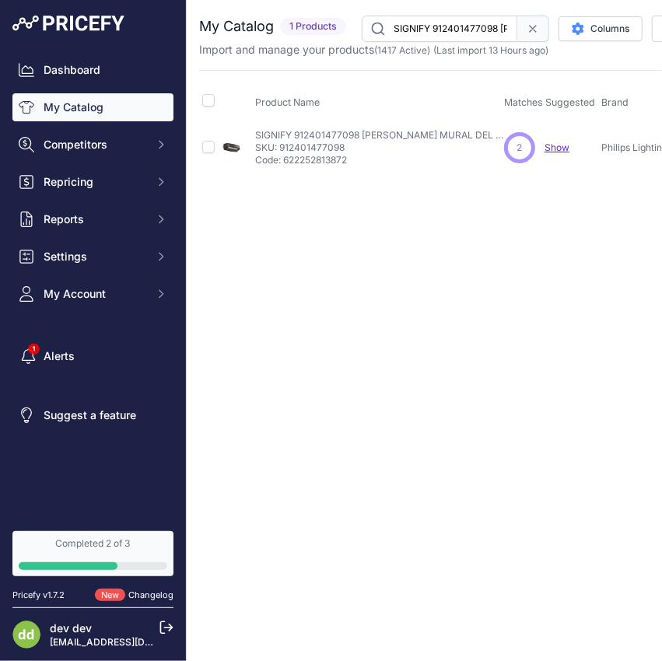
click at [403, 33] on input "SIGNIFY 912401477098 [PERSON_NAME] MURAL DEL 30W 120/277V 4K BRONZE" at bounding box center [439, 29] width 155 height 26
paste input "9 [PERSON_NAME] MURAL DEL 70W 120/277V 4K GRIS FONC"
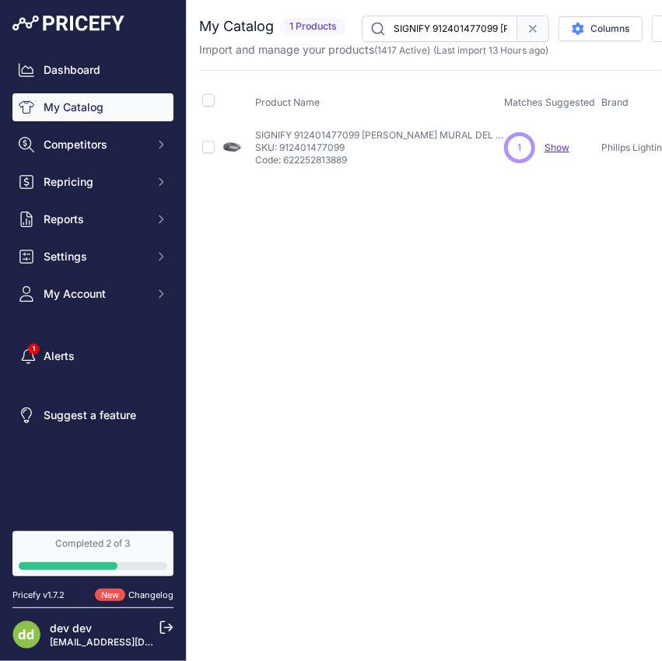
click at [426, 28] on input "SIGNIFY 912401477099 [PERSON_NAME] MURAL DEL 70W 120/277V 4K GRIS FONCE" at bounding box center [439, 29] width 155 height 26
paste input "9151 [PERSON_NAME] MURAL DEL 12W 120V 3000K / PHOTOCELLUL"
click at [436, 28] on input "SIGNIFY 912401479151 [PERSON_NAME] MURAL DEL 12W 120V 3000K / PHOTOCELLULE" at bounding box center [439, 29] width 155 height 26
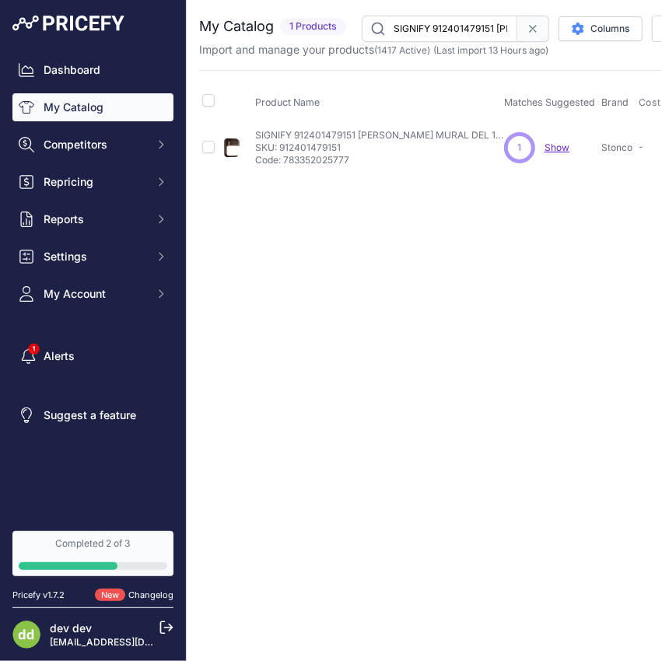
click at [436, 28] on input "SIGNIFY 912401479151 [PERSON_NAME] MURAL DEL 12W 120V 3000K / PHOTOCELLULE" at bounding box center [439, 29] width 155 height 26
paste input "BT10 SUPPORT MONTAGE POURPOTEAU 2 PO"
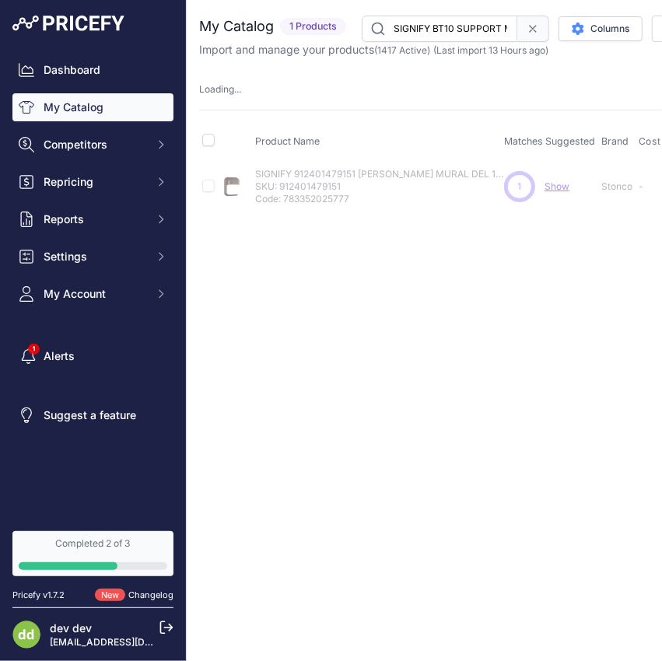
click at [460, 32] on input "SIGNIFY BT10 SUPPORT MONTAGE POURPOTEAU 2 PO" at bounding box center [439, 29] width 155 height 26
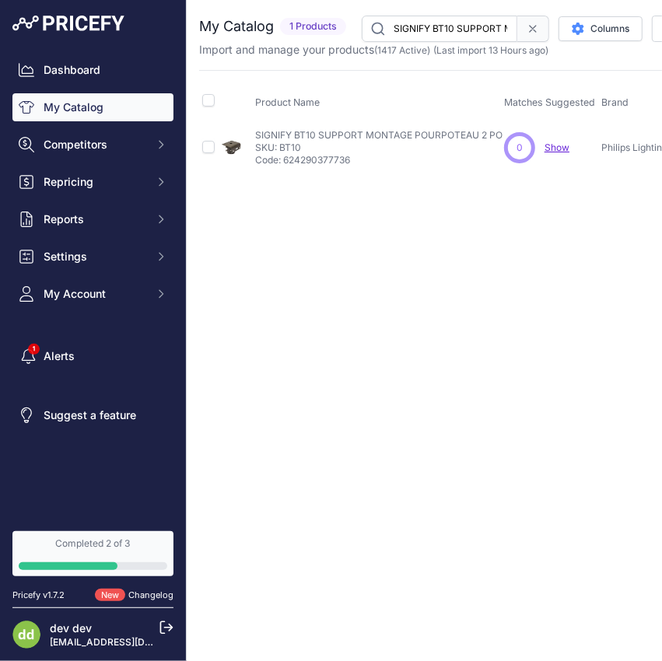
click at [460, 32] on input "SIGNIFY BT10 SUPPORT MONTAGE POURPOTEAU 2 PO" at bounding box center [439, 29] width 155 height 26
click at [445, 26] on input "SIGNIFY LLF230WH PROJ DEL RAIL 33W 120V3K 2000LM BLANC NON DIMM" at bounding box center [439, 29] width 155 height 26
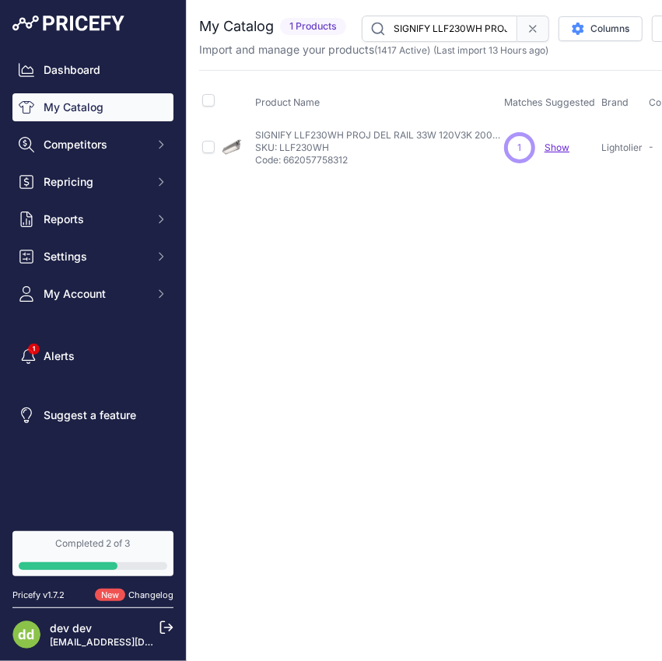
paste input "PW32-70-NW-G3-3-HVU-BZ [PERSON_NAME] MURAL DEL 70W 347V 4K BRONZE"
click at [457, 27] on input "SIGNIFY LPW32-70-NW-G3-3-HVU-BZ [PERSON_NAME] MURAL DEL 70W 347V 4K BRONZE" at bounding box center [439, 29] width 155 height 26
paste input "G3-8-BZ [PERSON_NAME] MURAL DEL 70W 120/27"
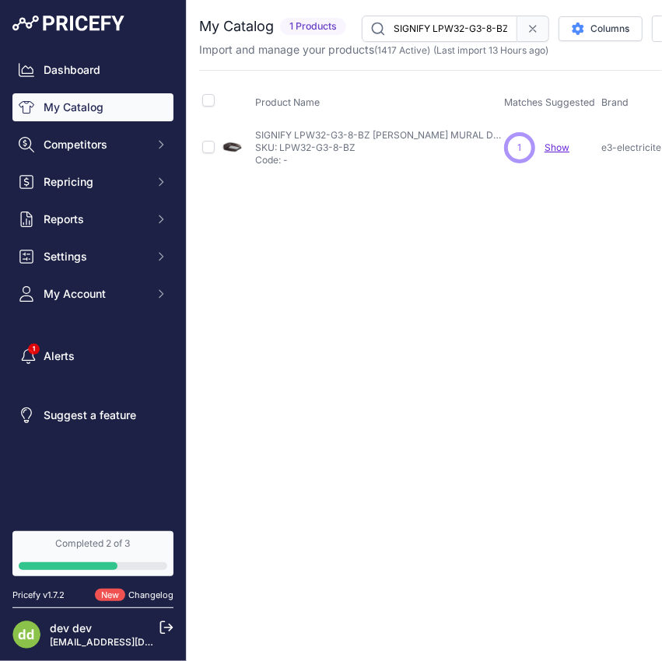
click at [418, 35] on input "SIGNIFY LPW32-G3-8-BZ [PERSON_NAME] MURAL DEL 70W 120/277V 4K BRONZE" at bounding box center [439, 29] width 155 height 26
paste input "WP100-SCT-G2-10-BZ [PERSON_NAME] MURAL DEL 70/80/90/100W 3/4/5K120/347V BR PC"
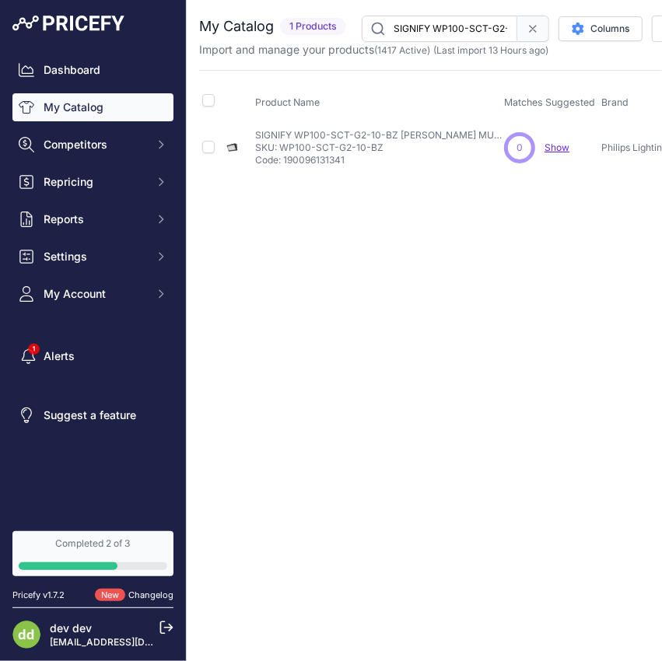
click at [432, 23] on input "SIGNIFY WP100-SCT-G2-10-BZ [PERSON_NAME] MURAL DEL 70/80/90/100W 3/4/5K120/347V…" at bounding box center [439, 29] width 155 height 26
paste input "60-SCT-G2-10-BZ [PERSON_NAME] MURAL DEL 28/40/60W3/4/5K"
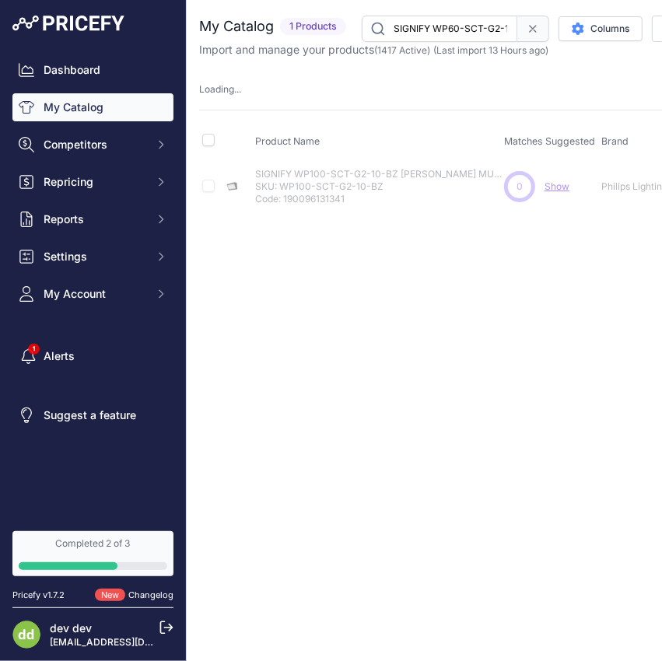
click at [430, 14] on div "You are not connected to the internet. My Catalog" at bounding box center [591, 113] width 784 height 227
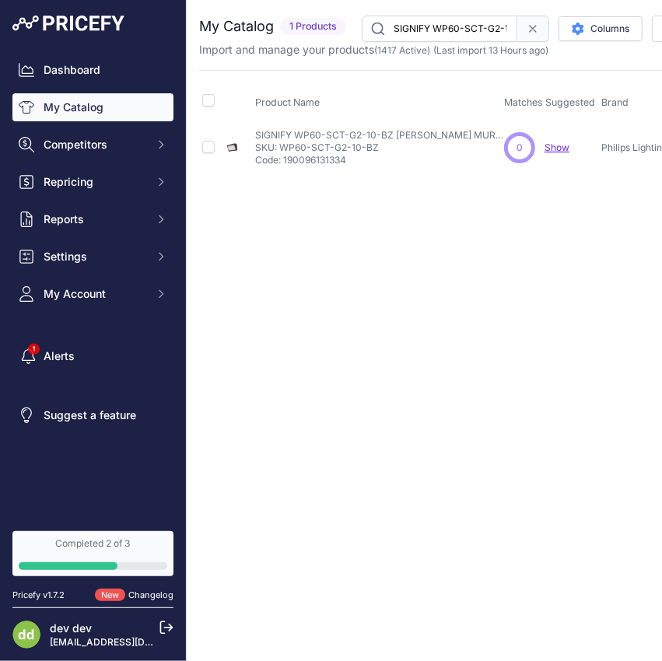
click at [428, 22] on input "SIGNIFY WP60-SCT-G2-10-BZ [PERSON_NAME] MURAL DEL 28/40/60W3/4/5K 120/347V BR PC" at bounding box center [439, 29] width 155 height 26
paste input "NOC P15604D120BK PIEDESTAL UNIVERSEL NOIRPOUR BORNE / [PERSON_NAME] DEL 4W"
click at [453, 28] on input "SNOC P15604D120BK PIEDESTAL UNIVERSEL NOIRPOUR BORNE / [PERSON_NAME] DEL 4W" at bounding box center [439, 29] width 155 height 26
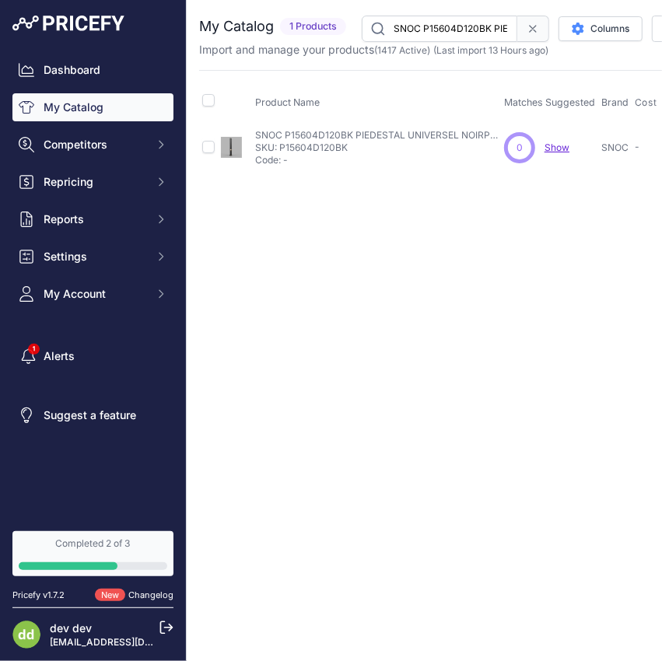
click at [453, 28] on input "SNOC P15604D120BK PIEDESTAL UNIVERSEL NOIRPOUR BORNE / [PERSON_NAME] DEL 4W" at bounding box center [439, 29] width 155 height 26
paste input "PE PIEDESTAL UNIVERSEL ETAIN POUR BORNE /"
click at [459, 36] on input "SNOC P15604D120PE PIEDESTAL UNIVERSEL ETAIN POUR BORNE /[PERSON_NAME] DEL 4W" at bounding box center [439, 29] width 155 height 26
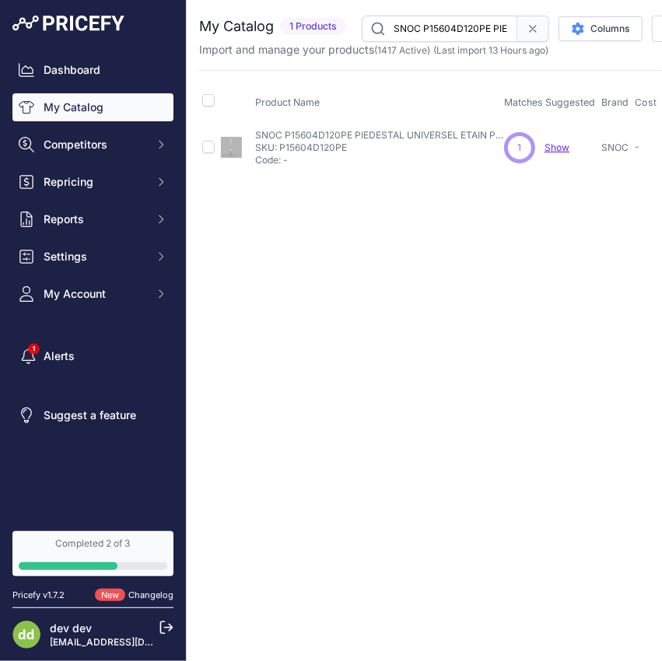
click at [459, 36] on input "SNOC P15604D120PE PIEDESTAL UNIVERSEL ETAIN POUR BORNE /[PERSON_NAME] DEL 4W" at bounding box center [439, 29] width 155 height 26
paste input "WH PIEDESTAL UNIVERSEL BLANC"
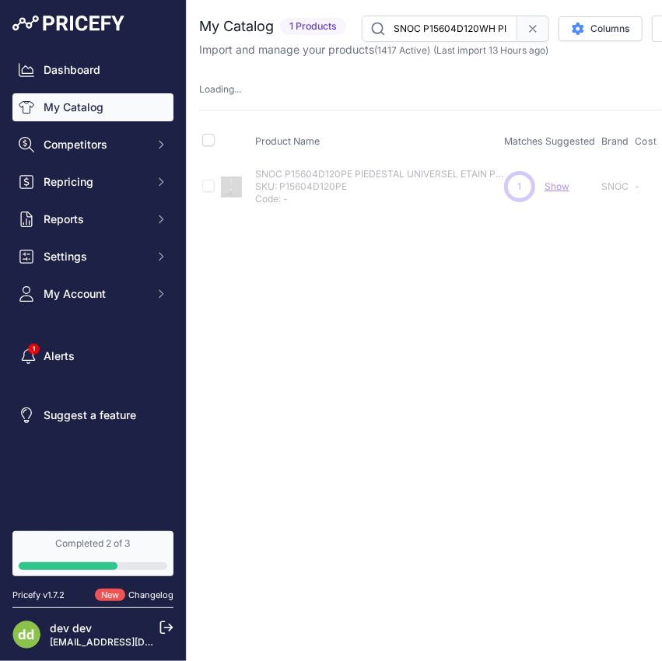
click at [432, 37] on input "SNOC P15604D120WH PIEDESTAL UNIVERSEL BLANC POUR BORNE /[PERSON_NAME] DEL 4W" at bounding box center [439, 29] width 155 height 26
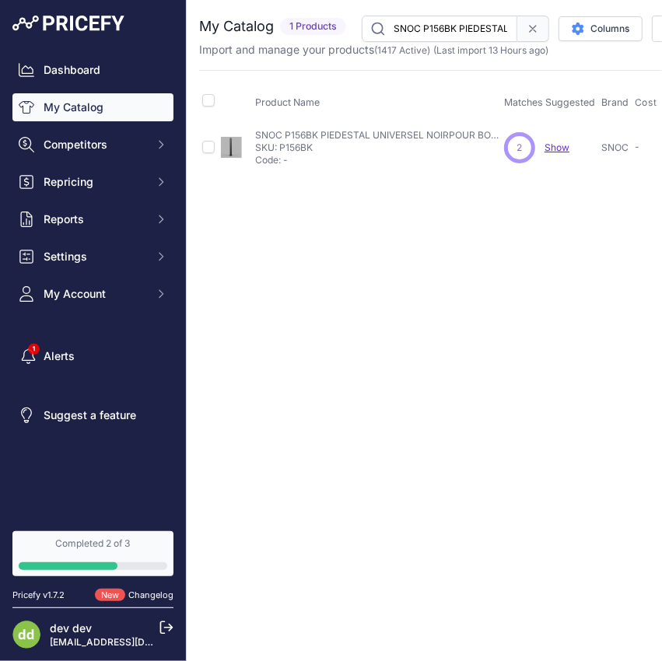
click at [437, 27] on input "SNOC P156BK PIEDESTAL UNIVERSEL NOIRPOUR BORNE DE RECHARGE" at bounding box center [439, 29] width 155 height 26
paste input "TELPRO DESIGN Aéroconvecteur de plafond Spider 4000/3000W 240/208V - Rouge"
click at [442, 31] on input "STELPRO DESIGN Aéroconvecteur de plafond Spider 4000/3000W 240/208V - Rouge" at bounding box center [439, 29] width 155 height 26
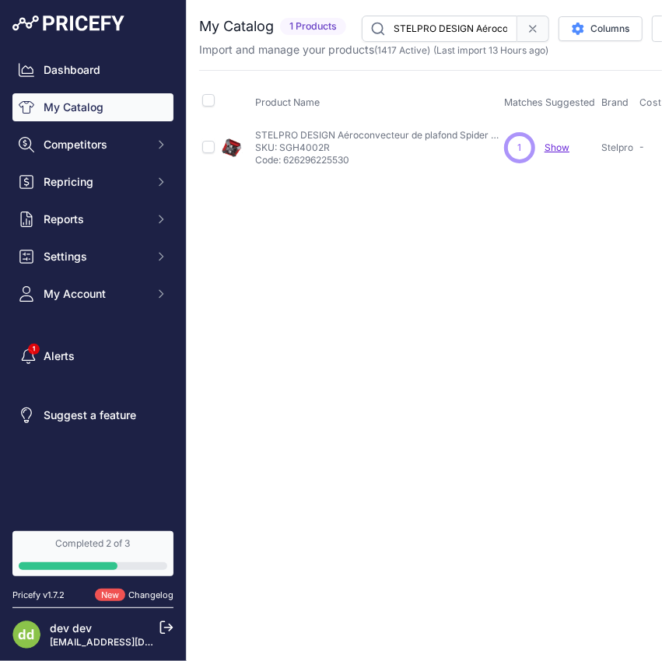
click at [442, 31] on input "STELPRO DESIGN Aéroconvecteur de plafond Spider 4000/3000W 240/208V - Rouge" at bounding box center [439, 29] width 155 height 26
paste input "mural PULSAIR (thermostat non inclus) 1500/1125W 240/208V - Blanc"
click at [441, 36] on input "STELPRO DESIGN Aéroconvecteur mural PULSAIR (thermostat non inclus) 1500/1125W …" at bounding box center [439, 29] width 155 height 26
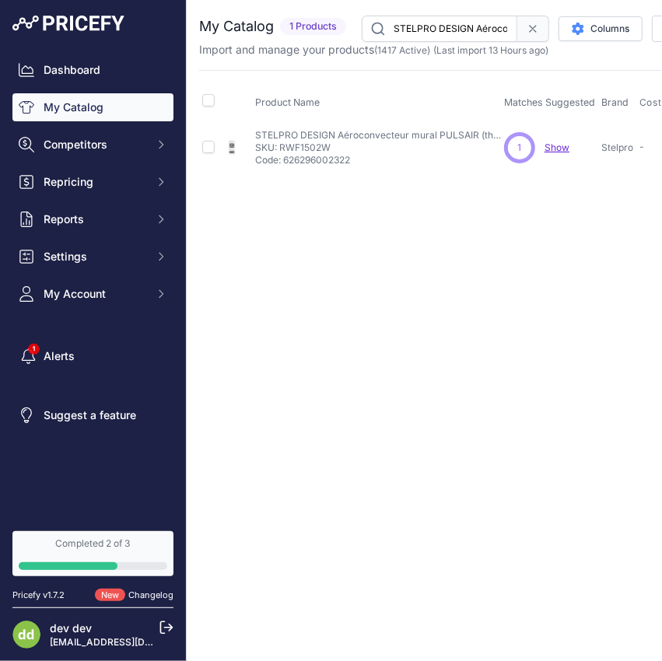
click at [441, 36] on input "STELPRO DESIGN Aéroconvecteur mural PULSAIR (thermostat non inclus) 1500/1125W …" at bounding box center [439, 29] width 155 height 26
paste input "B0502SW PLINTHE BRAVA 500W 240VBLANC SILICE"
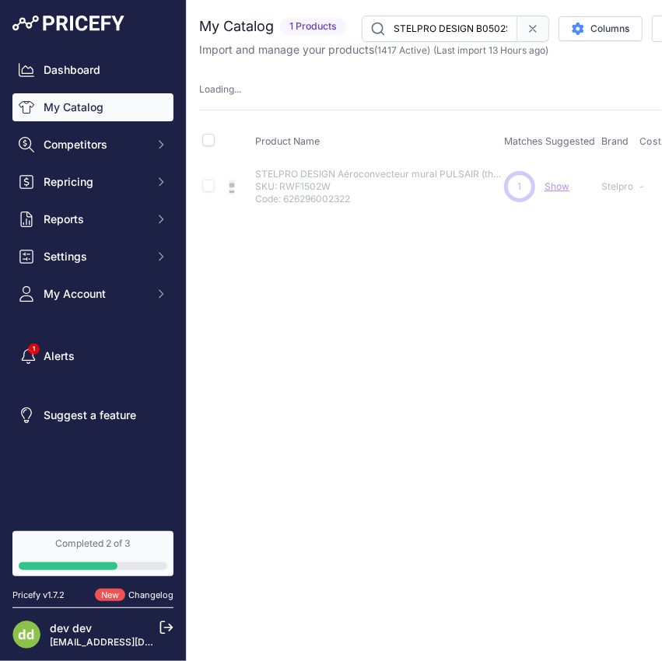
click at [421, 27] on input "STELPRO DESIGN B0502SW PLINTHE BRAVA 500W 240VBLANC SILICE" at bounding box center [439, 29] width 155 height 26
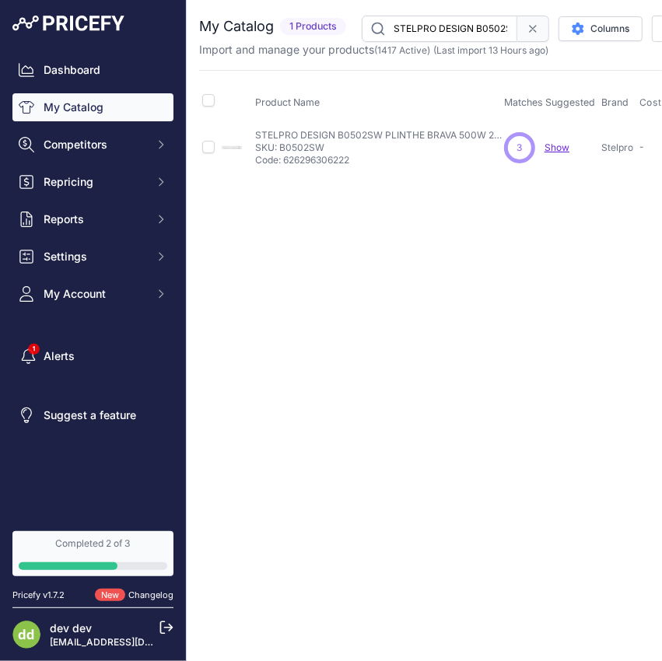
click at [421, 27] on input "STELPRO DESIGN B0502SW PLINTHE BRAVA 500W 240VBLANC SILICE" at bounding box center [439, 29] width 155 height 26
paste input "752SW PLINTHE BRAVA 75"
click at [452, 23] on input "STELPRO DESIGN B0752SW PLINTHE BRAVA 750W 240VBLANC SILICE" at bounding box center [439, 29] width 155 height 26
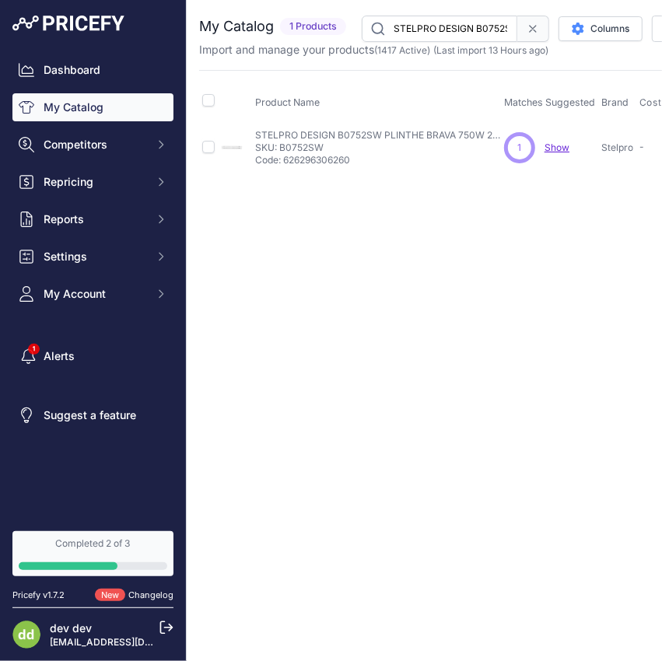
click at [452, 23] on input "STELPRO DESIGN B0752SW PLINTHE BRAVA 750W 240VBLANC SILICE" at bounding box center [439, 29] width 155 height 26
paste input "1002SW PLINTHE BRAVA 100"
click at [460, 27] on input "STELPRO DESIGN B1002SW PLINTHE BRAVA 1000W 240VBLANC SILICE" at bounding box center [439, 29] width 155 height 26
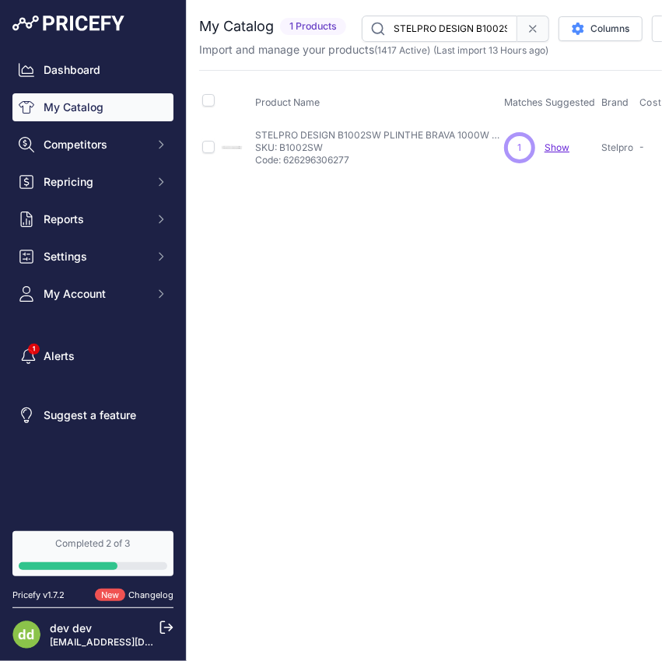
paste input "252SW PLINTHE BRAVA 1250W 240V"
click at [474, 22] on input "STELPRO DESIGN B1252SW PLINTHE BRAVA 1250W 240V BLANC SILICE" at bounding box center [439, 29] width 155 height 26
paste input "502SW PLINTHE BRAVA 1500W 240V"
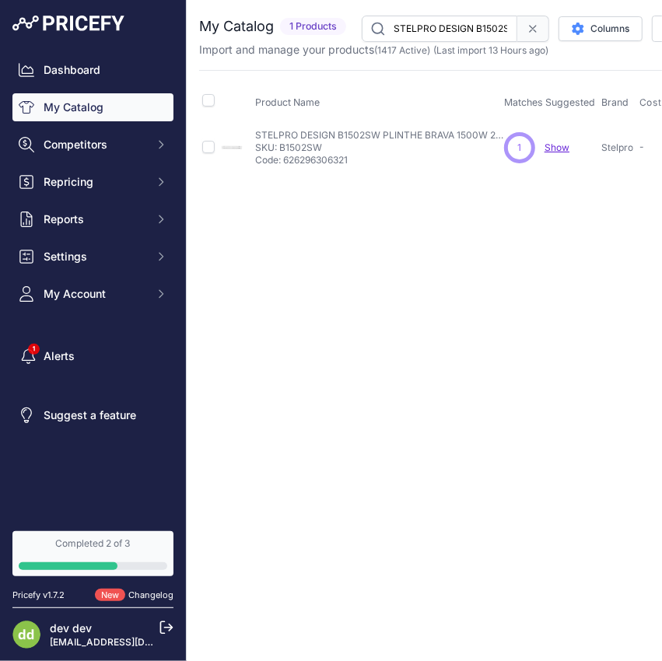
click at [461, 13] on div "You are not connected to the internet. My Catalog" at bounding box center [591, 94] width 784 height 188
click at [449, 28] on input "STELPRO DESIGN B1502SW PLINTHE BRAVA 1500W 240VBLANC SILICE" at bounding box center [439, 29] width 155 height 26
paste input "752SW PLINTHE BRAVA 175"
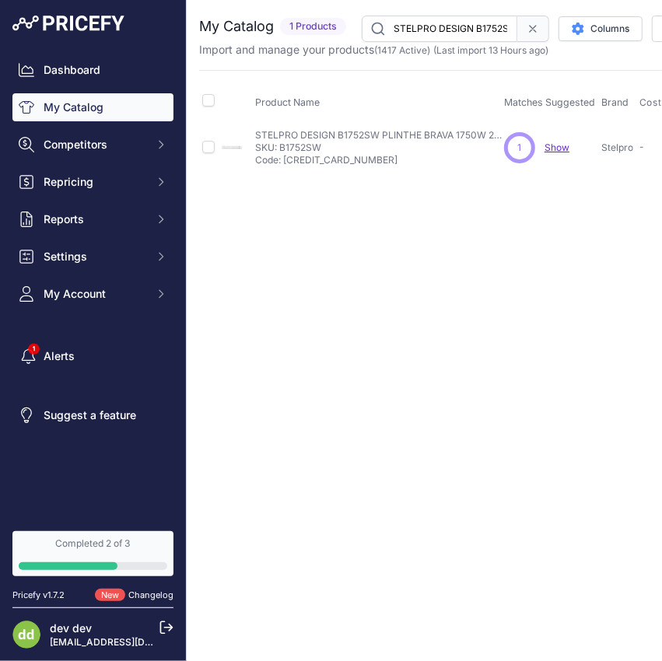
click at [449, 13] on div "You are not connected to the internet. My Catalog" at bounding box center [591, 94] width 784 height 188
click at [440, 25] on input "STELPRO DESIGN B1752SW PLINTHE BRAVA 1750W 240VBLANC SILICE" at bounding box center [439, 29] width 155 height 26
paste input "W PLINTHE BRAVA 1750W 240VBLANC"
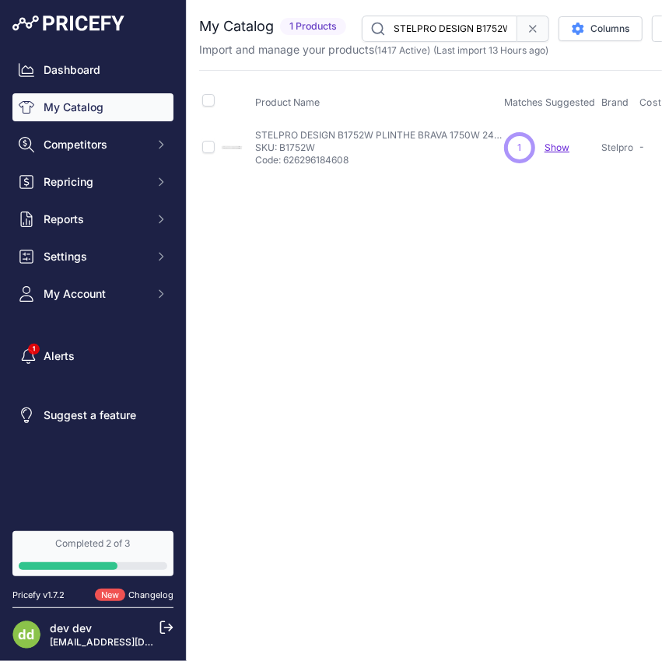
click at [428, 23] on input "STELPRO DESIGN B1752W PLINTHE BRAVA 1750W 240VBLANC" at bounding box center [439, 29] width 155 height 26
paste input "2002SW PLINTHE BRAVA 2000W 240VBLANC SILICE"
click at [443, 27] on input "STELPRO DESIGN B2002SW PLINTHE BRAVA 2000W 240VBLANC SILICE" at bounding box center [439, 29] width 155 height 26
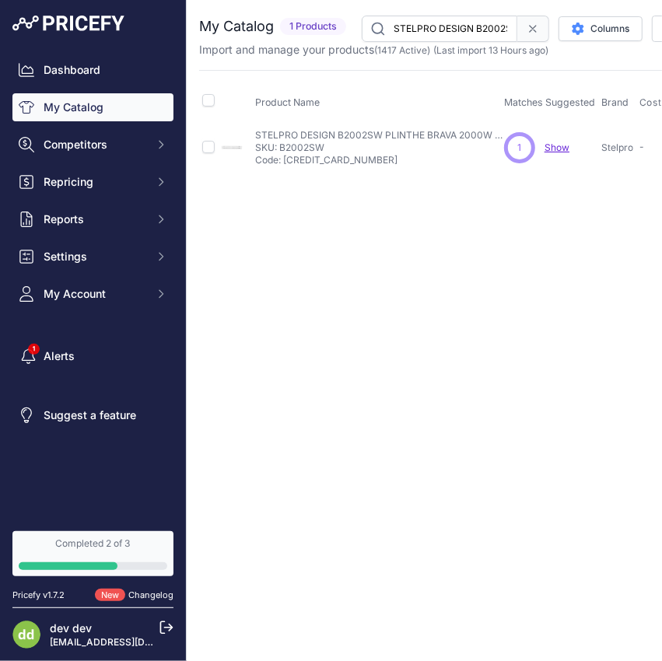
click at [443, 26] on input "STELPRO DESIGN B2002SW PLINTHE BRAVA 2000W 240VBLANC SILICE" at bounding box center [439, 29] width 155 height 26
paste input "252SW PLINTHE BRAVA 225"
click at [471, 33] on input "STELPRO DESIGN B2252SW PLINTHE BRAVA 2250W 240VBLANC SILICE" at bounding box center [439, 29] width 155 height 26
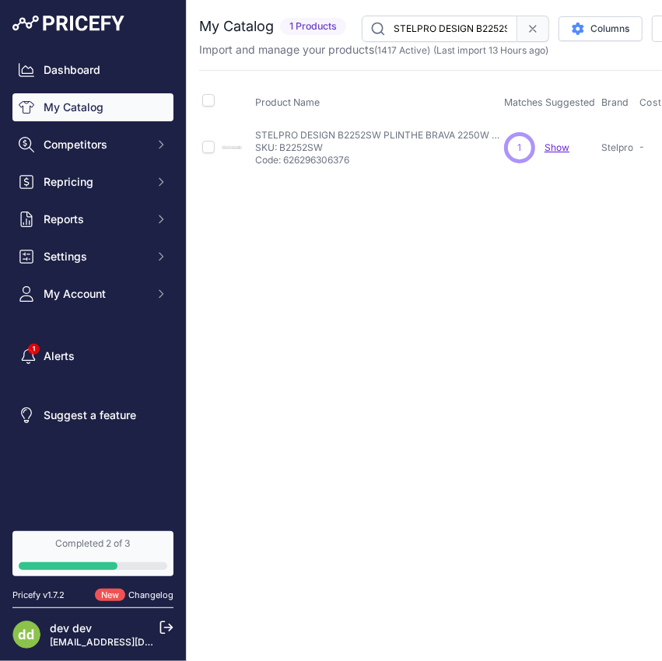
click at [471, 33] on input "STELPRO DESIGN B2252SW PLINTHE BRAVA 2250W 240VBLANC SILICE" at bounding box center [439, 29] width 155 height 26
paste input "W PLINTHE BRAVA 2250W 240VBLANC"
click at [448, 22] on input "STELPRO DESIGN B2252W PLINTHE BRAVA 2250W 240VBLANC" at bounding box center [439, 29] width 155 height 26
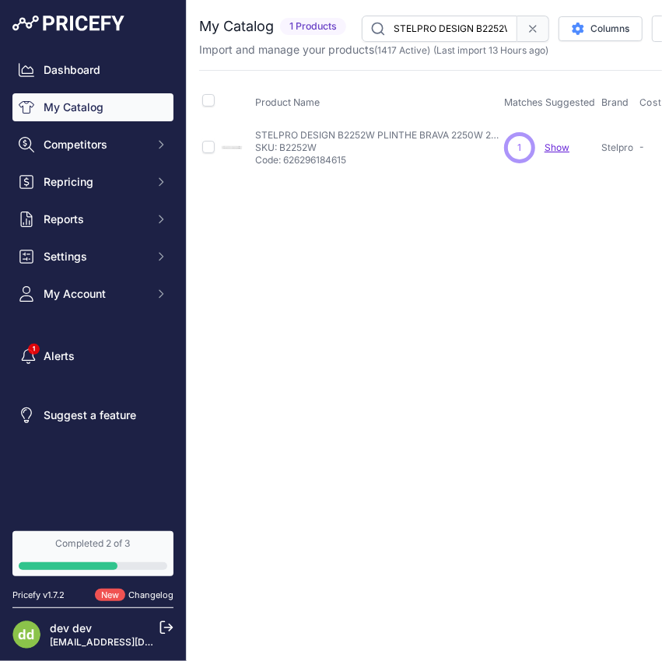
paste input "502SW PLINTHE BRAVA 2500W 240VBLANC SILICE"
click at [457, 36] on input "STELPRO DESIGN B2502SW PLINTHE BRAVA 2500W 240VBLANC SILICE" at bounding box center [439, 29] width 155 height 26
paste input "W PLINTHE BRAVA 2500W 240VBLANC"
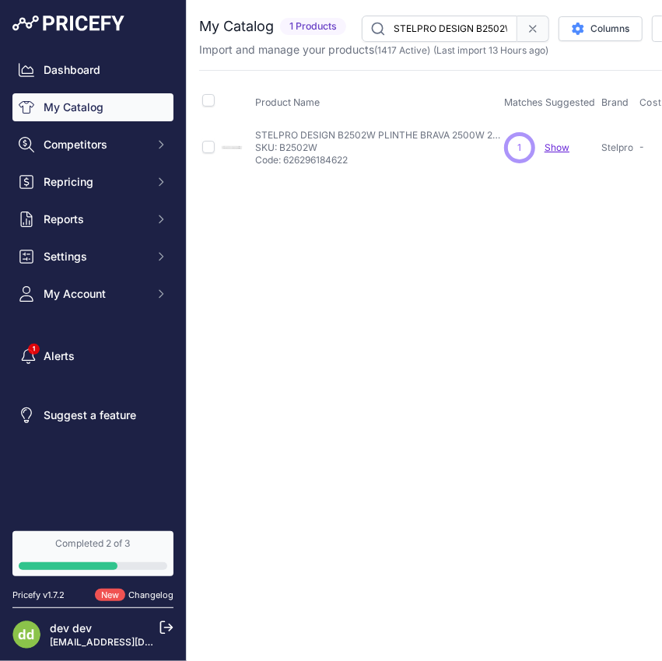
click at [449, 33] on input "STELPRO DESIGN B2502W PLINTHE BRAVA 2500W 240VBLANC" at bounding box center [439, 29] width 155 height 26
paste input "A0502W PLINTHE BELLA 500W 240VALUM"
click at [469, 25] on input "STELPRO DESIGN BA0502W PLINTHE BELLA 500W 240VALUM BLANC" at bounding box center [439, 29] width 155 height 26
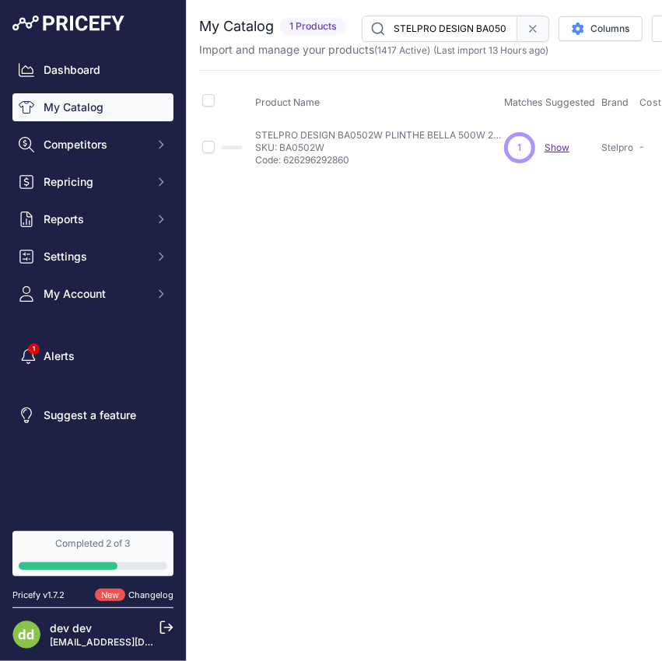
click at [469, 25] on input "STELPRO DESIGN BA0502W PLINTHE BELLA 500W 240VALUM BLANC" at bounding box center [439, 29] width 155 height 26
paste input "752W PLINTHE BELLA 75"
click at [422, 18] on input "STELPRO DESIGN BA0752W PLINTHE BELLA 750W 240VALUM BLANC" at bounding box center [439, 29] width 155 height 26
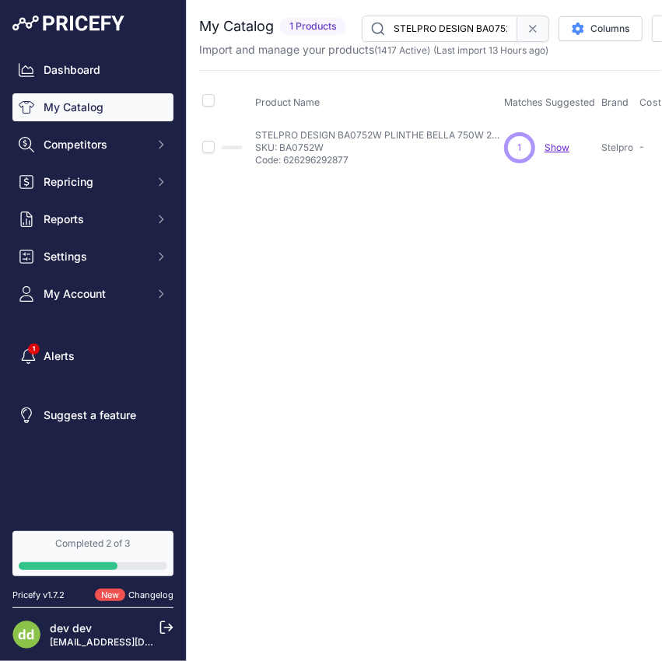
click at [422, 18] on input "STELPRO DESIGN BA0752W PLINTHE BELLA 750W 240VALUM BLANC" at bounding box center [439, 29] width 155 height 26
paste input "1002W PLINTHE BELLA 100"
click at [452, 23] on input "STELPRO DESIGN BA1002W PLINTHE BELLA 1000W 240VALUM BLANC" at bounding box center [439, 29] width 155 height 26
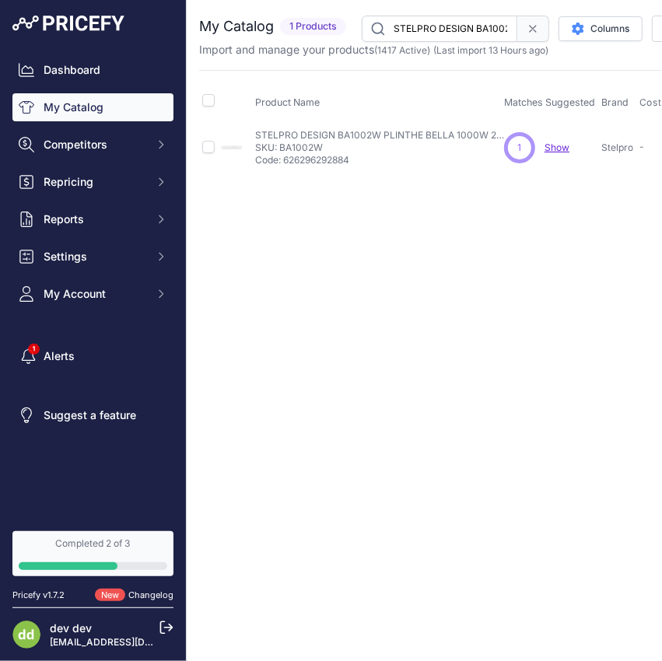
paste input "3W PLINTHE BELLA 1000W 347VALUM BLANC296"
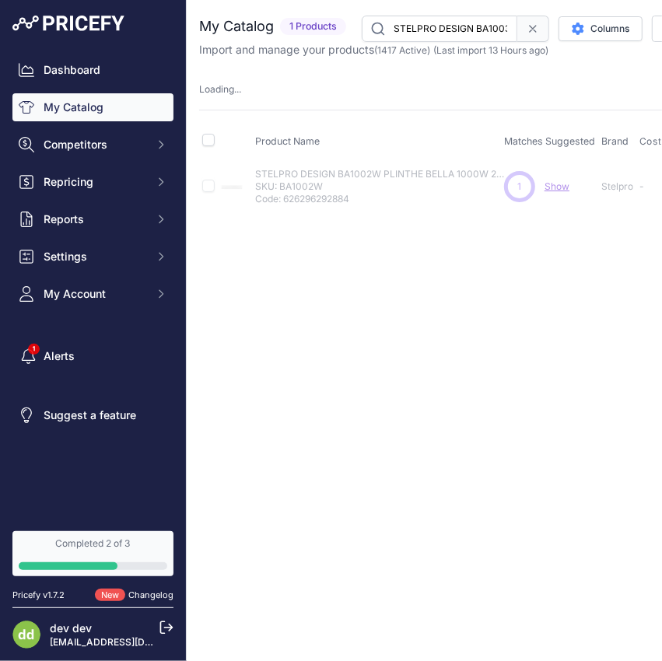
click at [449, 31] on input "STELPRO DESIGN BA1003W PLINTHE BELLA 1000W 347VALUM BLANC296" at bounding box center [439, 29] width 155 height 26
paste input "252W PLINTHE BELLA 1250W 240VALUM BLANC"
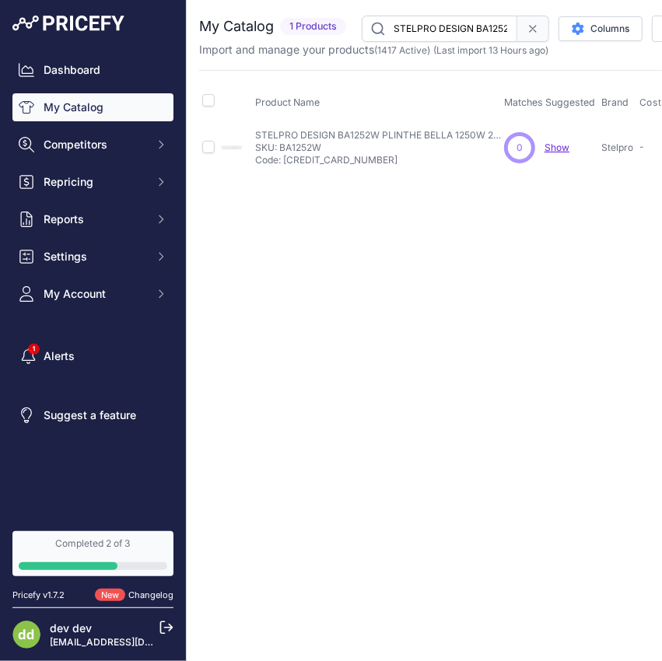
click at [463, 27] on input "STELPRO DESIGN BA1252W PLINTHE BELLA 1250W 240VALUM BLANC" at bounding box center [439, 29] width 155 height 26
paste input "502W PLINTHE BELLA 150"
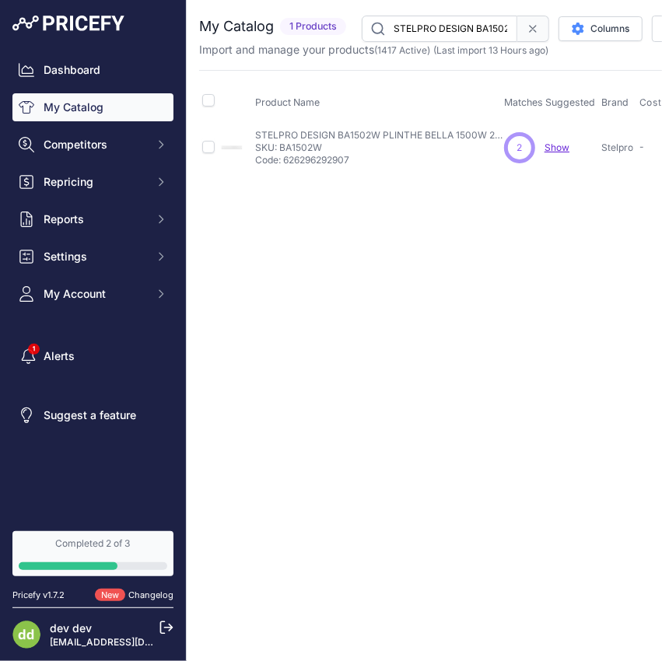
click at [448, 26] on input "STELPRO DESIGN BA1502W PLINTHE BELLA 1500W 240VALUM BLANC" at bounding box center [439, 29] width 155 height 26
paste input "752W PLINTHE BELLA 175"
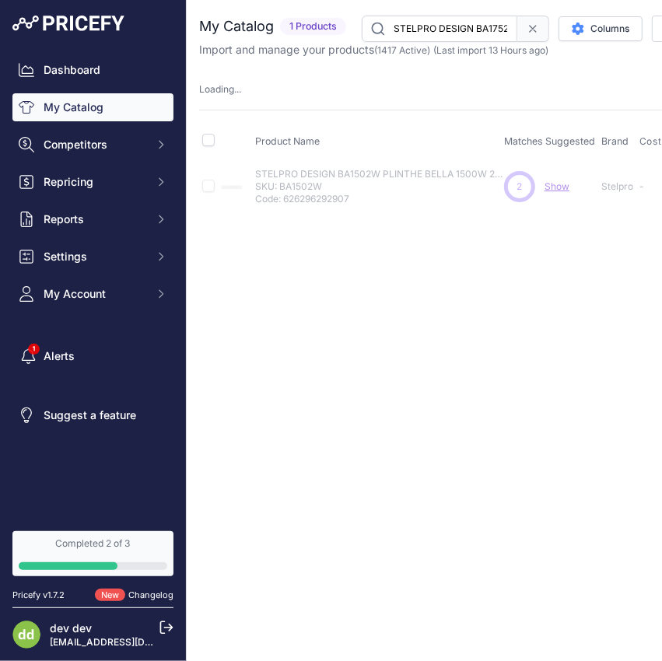
click at [418, 25] on input "STELPRO DESIGN BA1752W PLINTHE BELLA 1750W 240VALUM BLANC" at bounding box center [439, 29] width 155 height 26
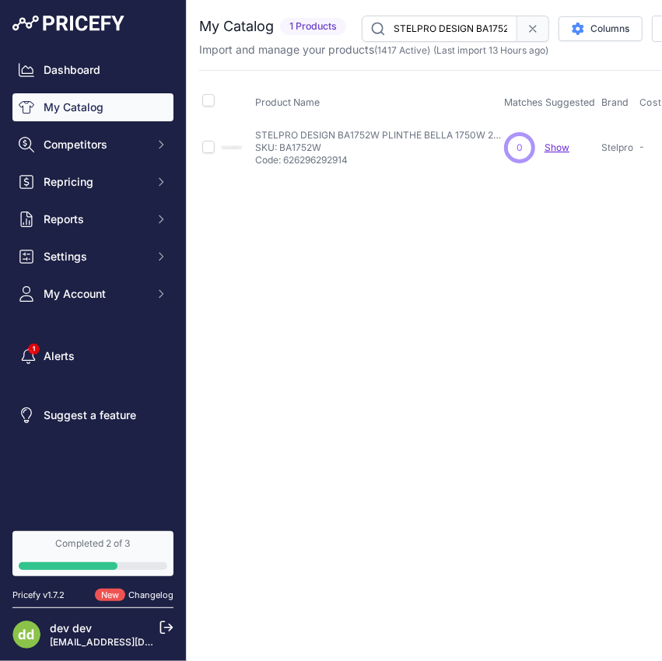
click at [418, 25] on input "STELPRO DESIGN BA1752W PLINTHE BELLA 1750W 240VALUM BLANC" at bounding box center [439, 29] width 155 height 26
click at [435, 31] on input "STELPRO DESIGN BA2002W PLINTHE BELLA 2000W 240VALUM BLANC" at bounding box center [439, 29] width 155 height 26
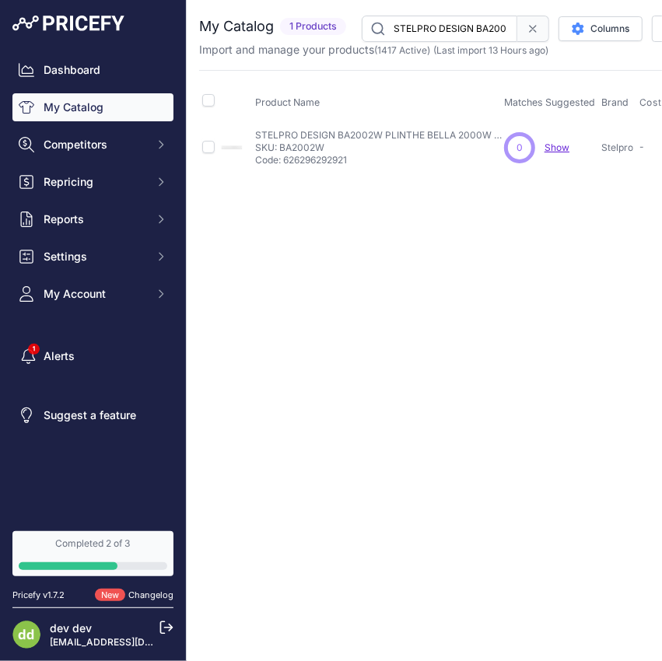
paste input "252W PLINTHE BELLA 225"
click at [430, 32] on input "STELPRO DESIGN BA2252W PLINTHE BELLA 2250W 240VALUM BLANC" at bounding box center [439, 29] width 155 height 26
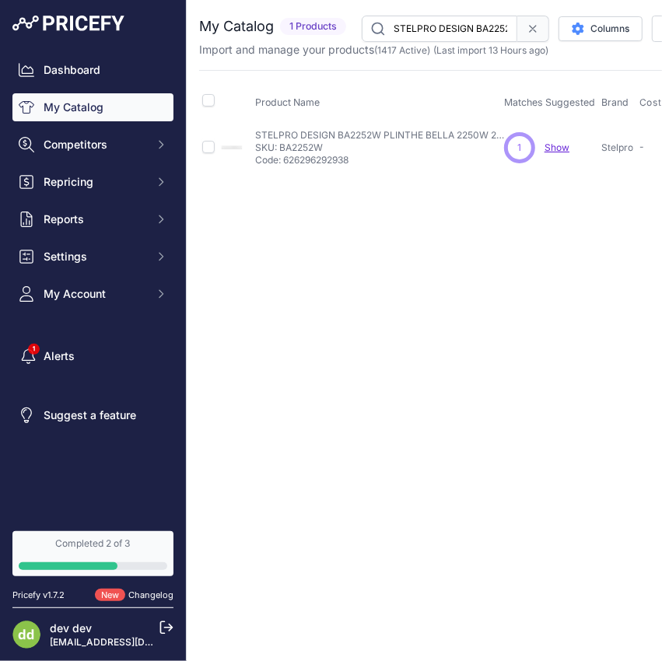
paste input "502W PLINTHE BELLA 250"
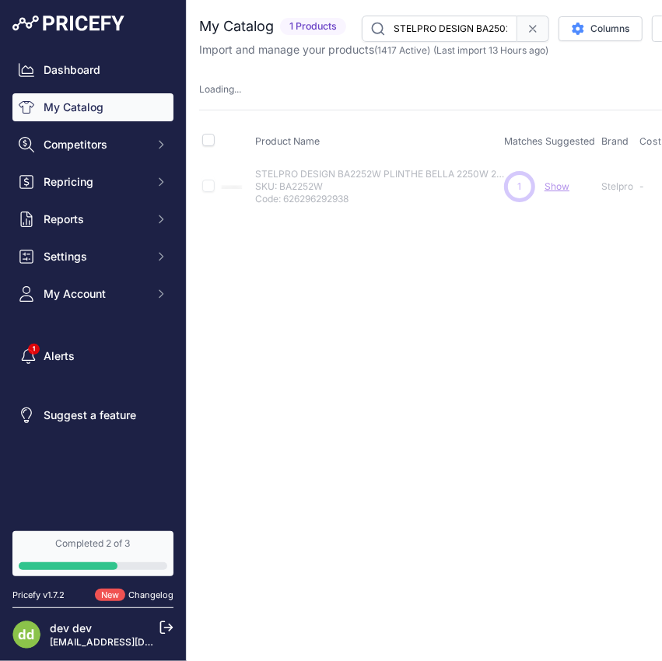
click at [432, 36] on input "STELPRO DESIGN BA2502W PLINTHE BELLA 2500W 240VALUM BLANC" at bounding box center [439, 29] width 155 height 26
paste input "CF3002W AERO PLAF 3000W 240V"
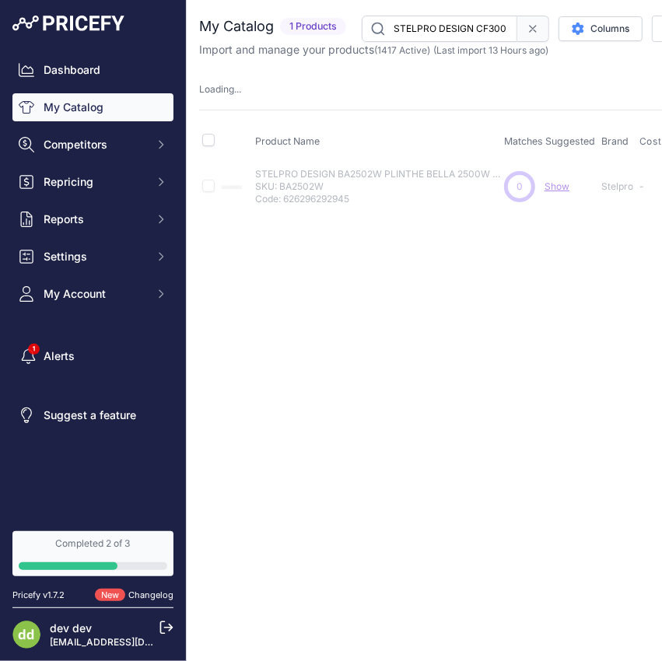
click at [460, 22] on input "STELPRO DESIGN CF3002W AERO PLAF 3000W 240VBLANC" at bounding box center [439, 29] width 155 height 26
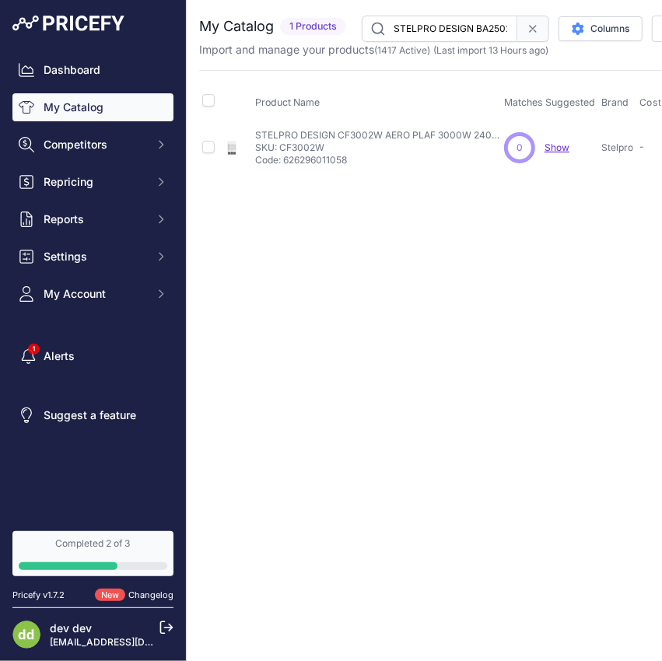
scroll to position [0, 214]
click at [437, 18] on input "STELPRO DESIGN BA2502W PLINTHE BELLA 2500W 240VALUM BLANC" at bounding box center [439, 29] width 155 height 26
paste input "CF3002W AERO PLAF 3000W 240V"
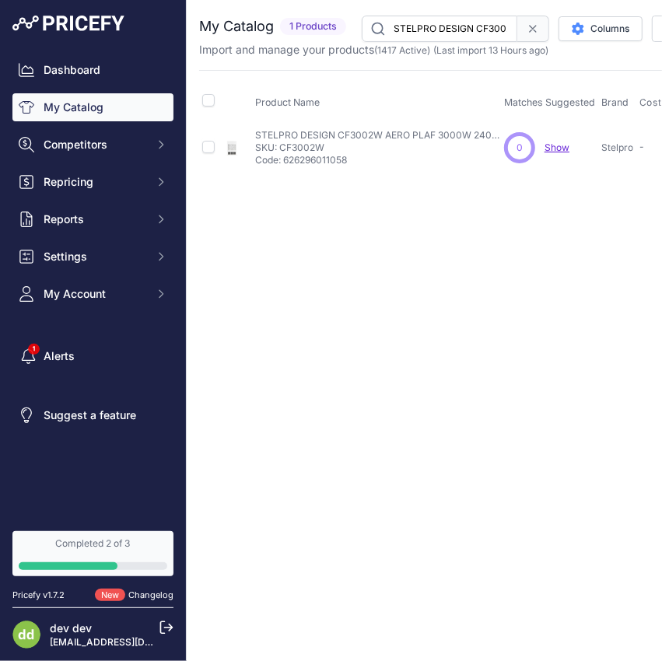
click at [406, 22] on input "STELPRO DESIGN CF3002W AERO PLAF 3000W 240VBLANC" at bounding box center [439, 29] width 155 height 26
paste input "hauffage à convection sans thermostat intégré"
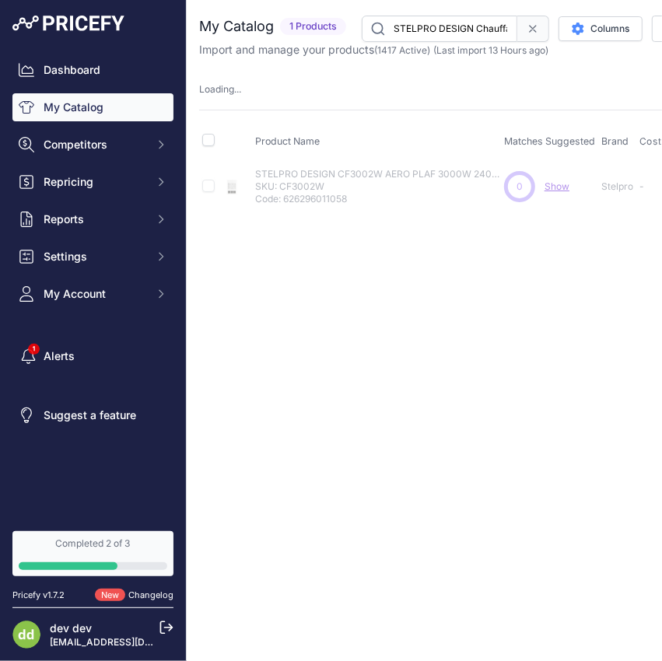
click at [448, 37] on input "STELPRO DESIGN Chauffage à convection sans thermostat intégré" at bounding box center [439, 29] width 155 height 26
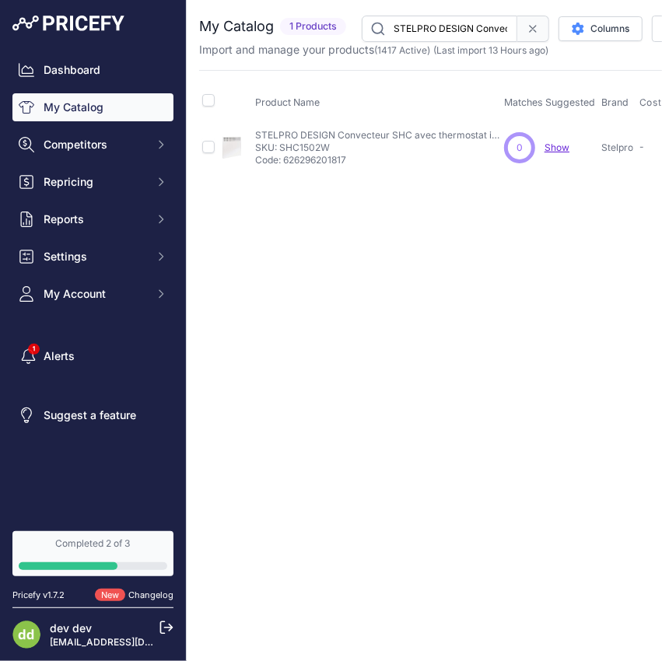
click at [443, 27] on input "STELPRO DESIGN Convecteur SHC avec thermostat intégré 1500/1125W 208/240V - Bla…" at bounding box center [439, 29] width 155 height 26
paste input "500/375"
click at [438, 30] on input "STELPRO DESIGN Convecteur SHC avec thermostat intégré 500/375 W 208/240V - Blanc" at bounding box center [439, 29] width 155 height 26
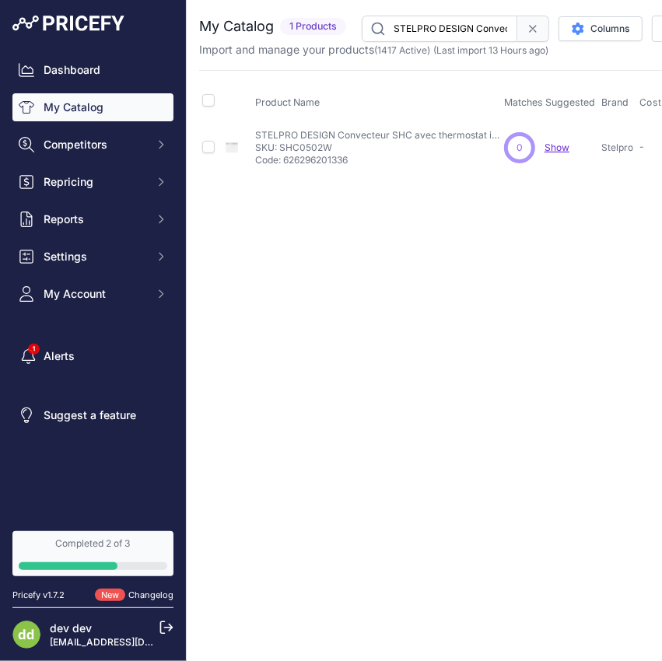
click at [438, 30] on input "STELPRO DESIGN Convecteur SHC avec thermostat intégré 500/375 W 208/240V - Blanc" at bounding box center [439, 29] width 155 height 26
paste input "blanc, 240V"
click at [432, 26] on input "STELPRO DESIGN Convecteur SHC blanc, 240V" at bounding box center [439, 29] width 155 height 26
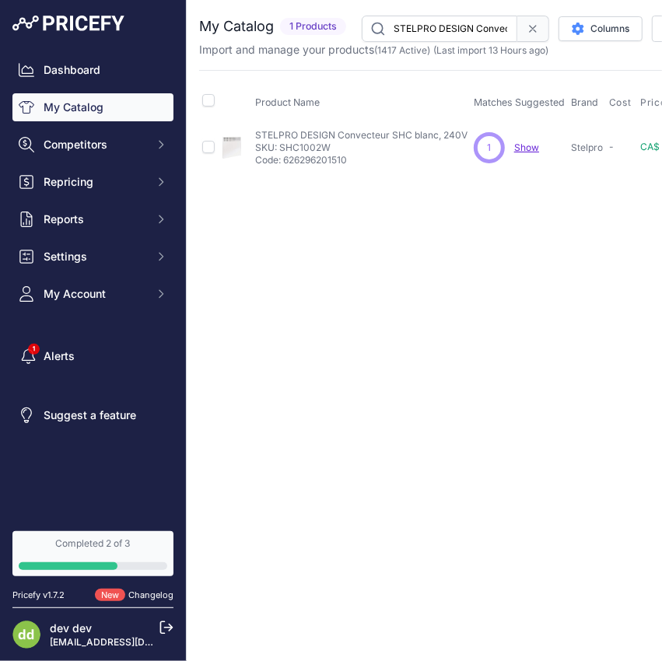
click at [432, 26] on input "STELPRO DESIGN Convecteur SHC blanc, 240V" at bounding box center [439, 29] width 155 height 26
paste input "DRI0321W CHAUF PLAF DRAGON DR-I3000W 240V BLANC"
click at [445, 16] on input "STELPRO DESIGN DRI0321W CHAUF PLAF DRAGON DR-I3000W 240V BLANC" at bounding box center [439, 29] width 155 height 26
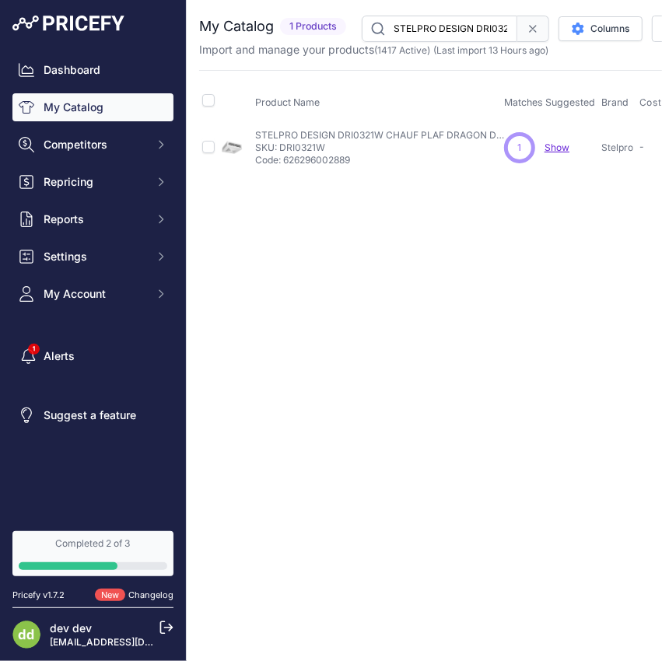
click at [445, 16] on input "STELPRO DESIGN DRI0321W CHAUF PLAF DRAGON DR-I3000W 240V BLANC" at bounding box center [439, 29] width 155 height 26
paste input "421OFSW DRAGON 4KM INTERR MURAL"
click at [421, 31] on input "STELPRO DESIGN DRI0421OFSW DRAGON 4KM INTERR MURALBLANC" at bounding box center [439, 29] width 155 height 26
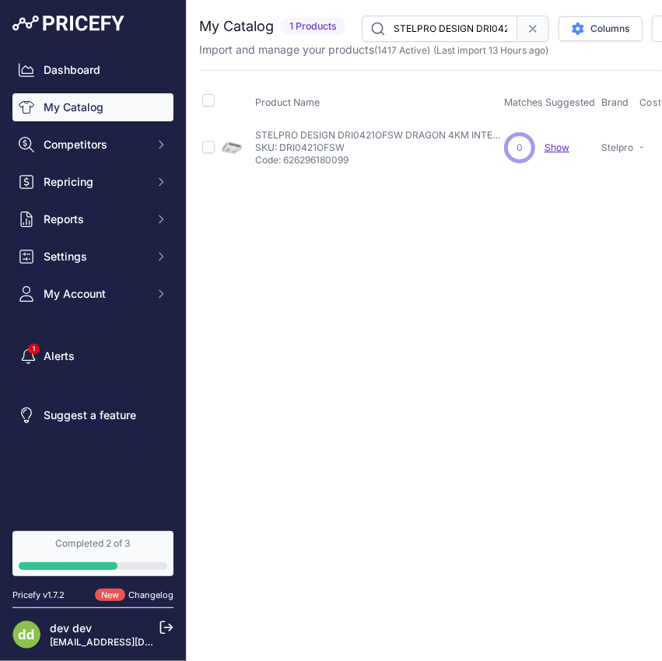
click at [421, 30] on input "STELPRO DESIGN DRI0421OFSW DRAGON 4KM INTERR MURALBLANC" at bounding box center [439, 29] width 155 height 26
paste input "W CHAUF PLAF DRAGON DR-I4000W 240V"
click at [449, 22] on input "STELPRO DESIGN DRI0421W CHAUF PLAF DRAGON DR-I4000W 240V BLANC" at bounding box center [439, 29] width 155 height 26
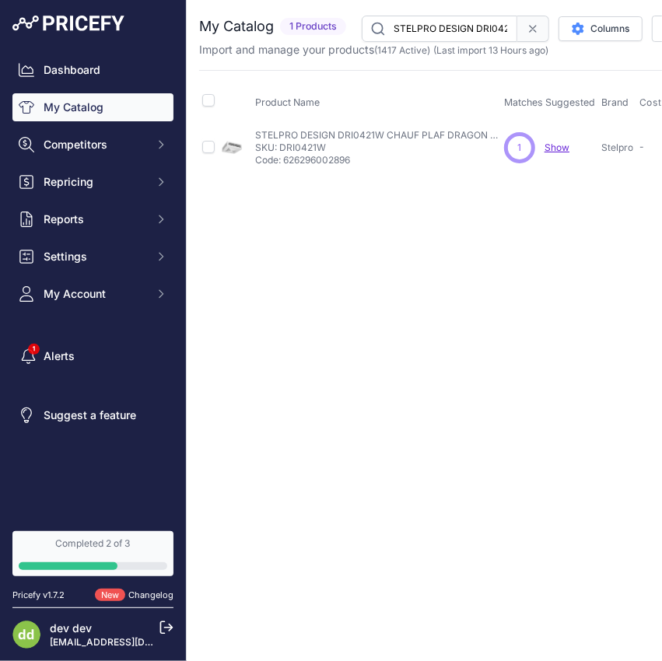
paste input "521C24OFSW DRAGON 5 KW 240V C/A CONTACT BAS VOLT &CONT VENT"
click at [453, 18] on input "STELPRO DESIGN DRI0521C24OFSW DRAGON 5 KW 240V C/A CONTACT BAS VOLT &CONT VENT" at bounding box center [439, 29] width 155 height 26
paste input "W CHAUF PLAF DRAGON DR-I5000W 240V BLANC"
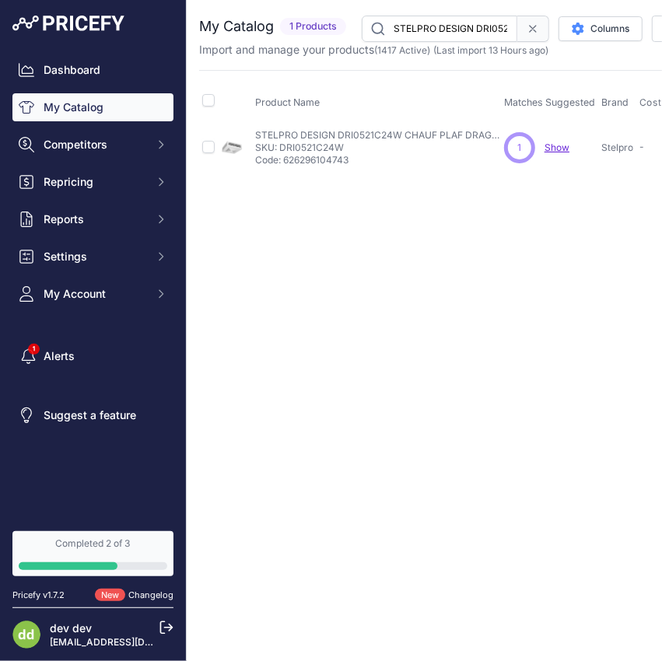
click at [428, 22] on input "STELPRO DESIGN DRI0521C24W CHAUF PLAF DRAGON DR-I5000W 240V BLANC" at bounding box center [439, 29] width 155 height 26
paste input "OFSW CHAUF DRAGON DR-I C/ACONTROL VENTIL SEPARE"
click at [448, 31] on input "STELPRO DESIGN DRI0521OFSW CHAUF DRAGON DR-I C/ACONTROL VENTIL SEPARE" at bounding box center [439, 29] width 155 height 26
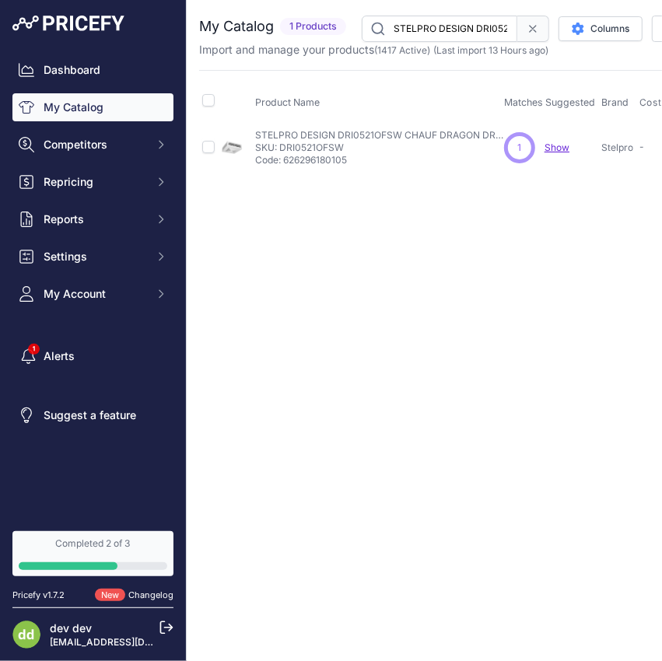
click at [448, 31] on input "STELPRO DESIGN DRI0521OFSW CHAUF DRAGON DR-I C/ACONTROL VENTIL SEPARE" at bounding box center [439, 29] width 155 height 26
click at [451, 32] on input "STELPRO DESIGN DRI0521OFSW CHAUF DRAGON DR-I C/ACONTROL VENTIL SEPARE" at bounding box center [439, 29] width 155 height 26
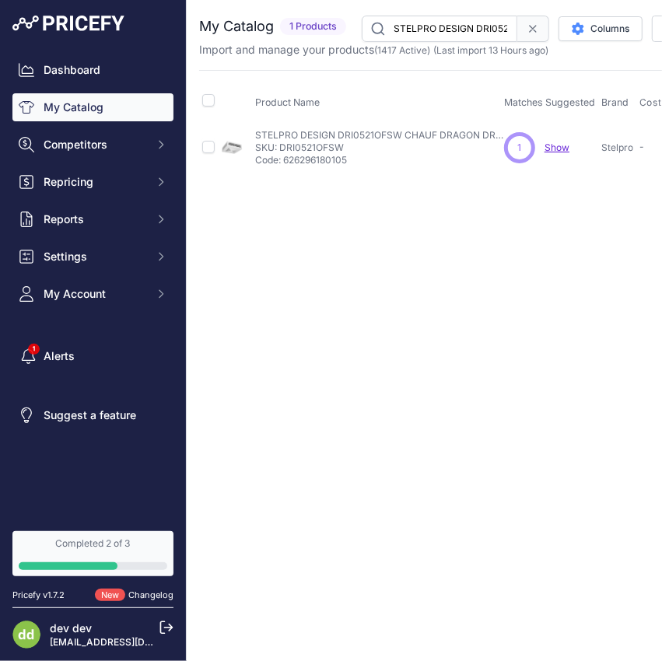
paste input "W CHAUF PLAF DRAGON DR-I5000W 240V BLANC"
click at [463, 36] on input "STELPRO DESIGN DRI0521W CHAUF PLAF DRAGON DR-I5000W 240V BLANC" at bounding box center [439, 29] width 155 height 26
paste input "I0421C24SW PLAFDR-II BLANC SILICE 24V 4000W 240V"
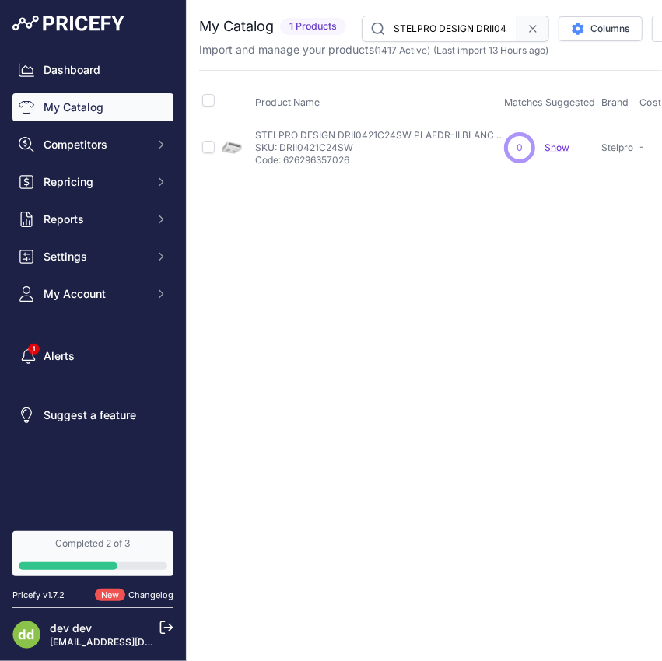
click at [418, 12] on div "You are not connected to the internet. My Catalog" at bounding box center [591, 94] width 784 height 188
click at [418, 18] on input "STELPRO DESIGN DRII0421C24SW PLAFDR-II BLANC SILICE 24V 4000W 240V" at bounding box center [439, 29] width 155 height 26
paste input "721CW CHAUF PLAF DRAGON DR-II7500W 240V BLANC"
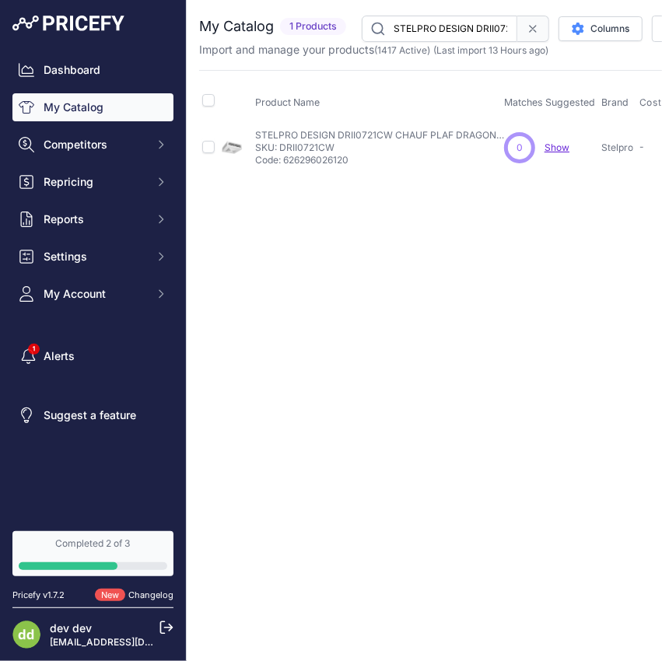
click at [447, 20] on input "STELPRO DESIGN DRII0721CW CHAUF PLAF DRAGON DR-II7500W 240V BLANC" at bounding box center [439, 29] width 155 height 26
paste input "1021C24W CHAUF PLAF DRAGON DR-II10KW 24"
click at [479, 33] on input "STELPRO DESIGN DRII1021C24W CHAUF PLAF DRAGON DR-II10KW 24V BLANC" at bounding box center [439, 29] width 155 height 26
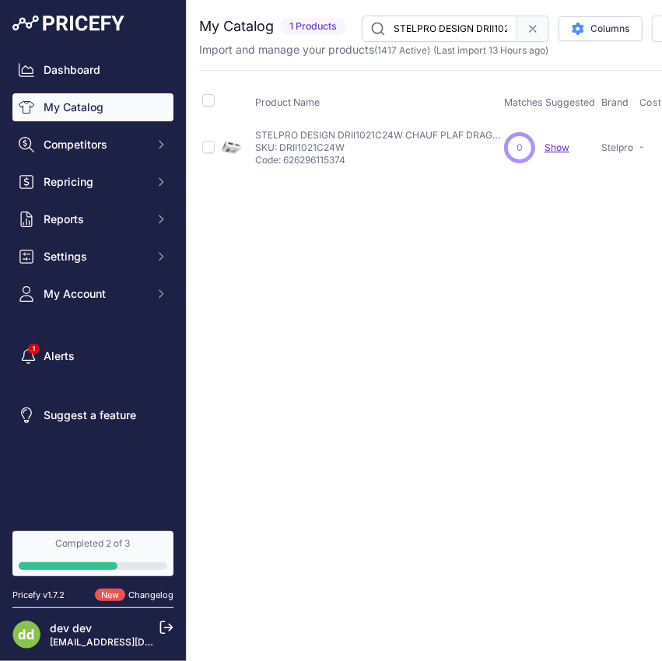
click at [479, 33] on input "STELPRO DESIGN DRII1021C24W CHAUF PLAF DRAGON DR-II10KW 24V BLANC" at bounding box center [439, 29] width 155 height 26
paste input "W CHAUF PLAF DRAGON DR-II10KW 240"
click at [467, 25] on input "STELPRO DESIGN DRII1021CW CHAUF PLAF DRAGON DR-II10KW 240V BLANC" at bounding box center [439, 29] width 155 height 26
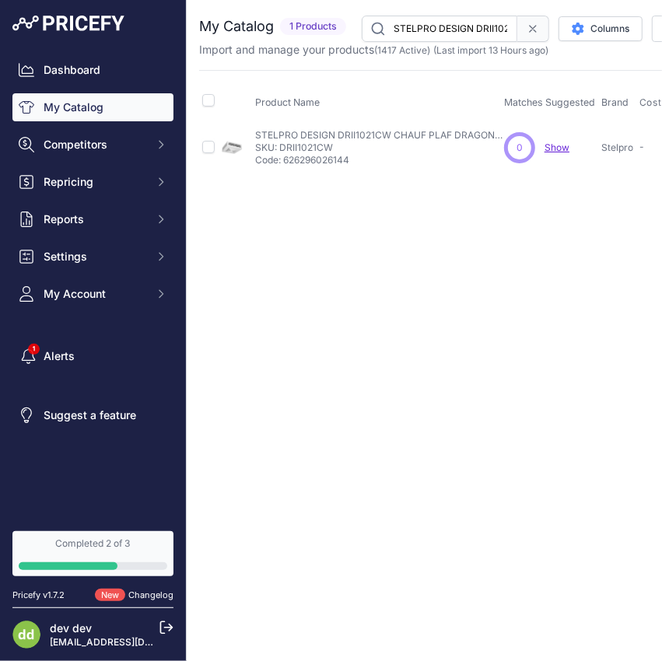
click at [467, 25] on input "STELPRO DESIGN DRII1021CW CHAUF PLAF DRAGON DR-II10KW 240V BLANC" at bounding box center [439, 29] width 155 height 26
paste input "R0221W CHAUF PLAF DRAGON DR-R2000W 240V BLANC ENCAST"
click at [425, 24] on input "STELPRO DESIGN DRR0221W CHAUF PLAF DRAGON DR-R2000W 240V BLANC ENCAST" at bounding box center [439, 29] width 155 height 26
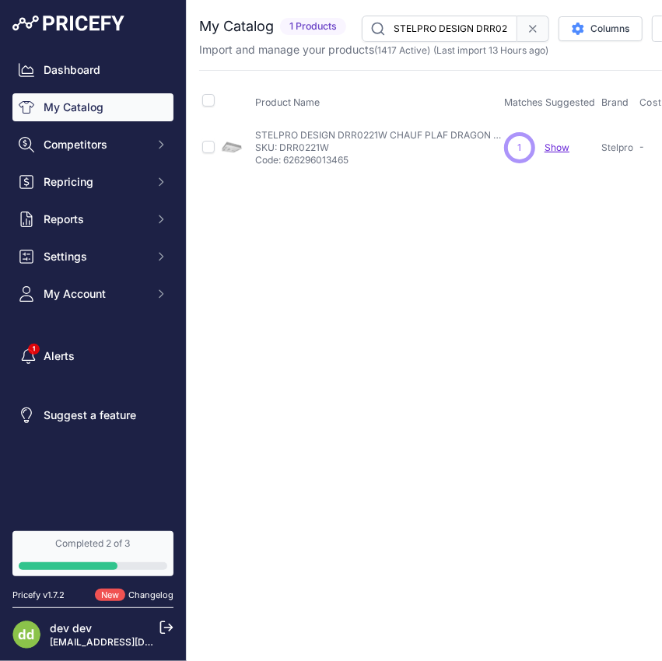
paste input "321W CHAUF PLAF DRAGON DR-R3"
click at [468, 28] on input "STELPRO DESIGN DRR0321W CHAUF PLAF DRAGON DR-R3000W 240V BLANC ENCAST" at bounding box center [439, 29] width 155 height 26
paste input "421W CHAUF PLAF DRAGON DR-R4"
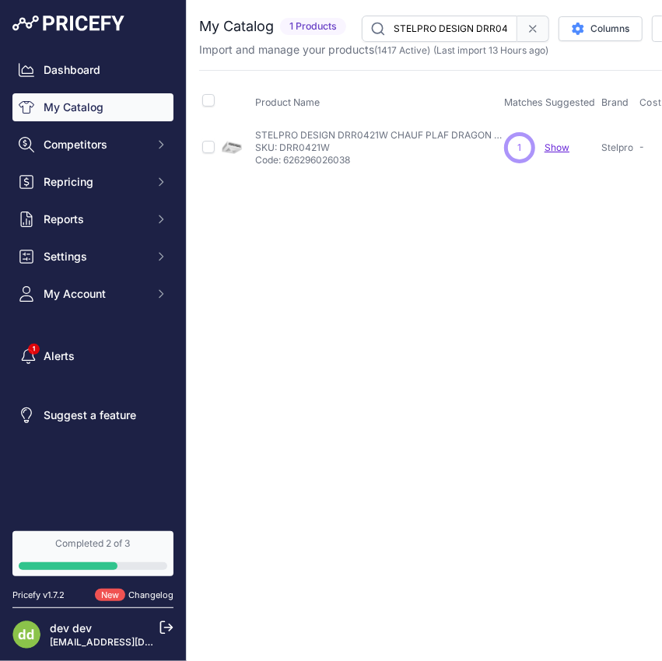
click at [447, 32] on input "STELPRO DESIGN DRR0421W CHAUF PLAF DRAGON DR-R4000W 240V BLANC ENCAST" at bounding box center [439, 29] width 155 height 26
click at [443, 12] on div "You are not connected to the internet. My Catalog" at bounding box center [591, 94] width 784 height 188
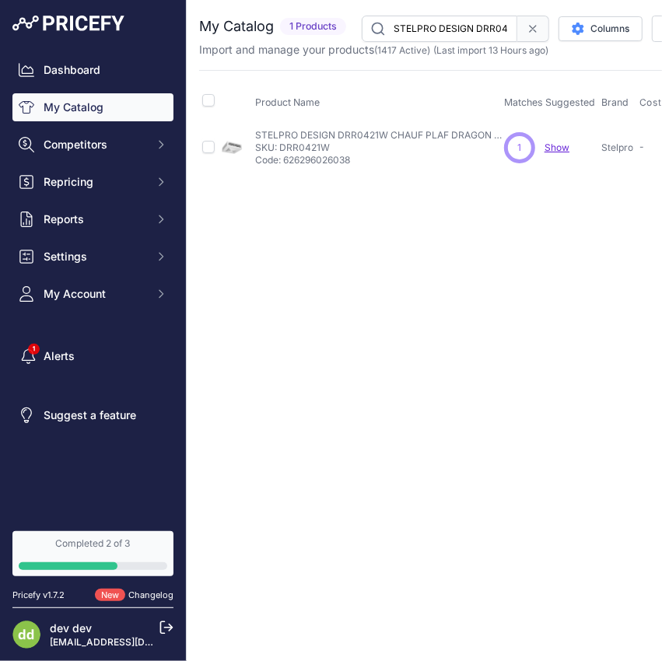
click at [437, 26] on input "STELPRO DESIGN DRR0421W CHAUF PLAF DRAGON DR-R4000W 240V BLANC ENCAST" at bounding box center [439, 29] width 155 height 26
paste input "521W CHAUF PLAF DRAGON DR-R5"
click at [421, 16] on input "STELPRO DESIGN DRR0521W CHAUF PLAF DRAGON DR-R5000W 240V BLANC ENCAST" at bounding box center [439, 29] width 155 height 26
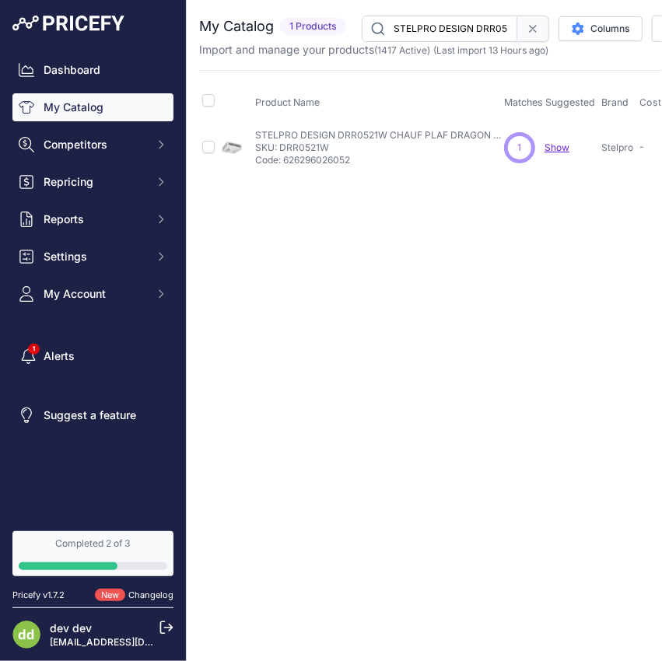
click at [421, 16] on input "STELPRO DESIGN DRR0521W CHAUF PLAF DRAGON DR-R5000W 240V BLANC ENCAST" at bounding box center [439, 29] width 155 height 26
paste
click at [460, 19] on input "STELPRO DESIGN FFI1002W AIR FORCE 1000W 240VPLANCHER" at bounding box center [439, 29] width 155 height 26
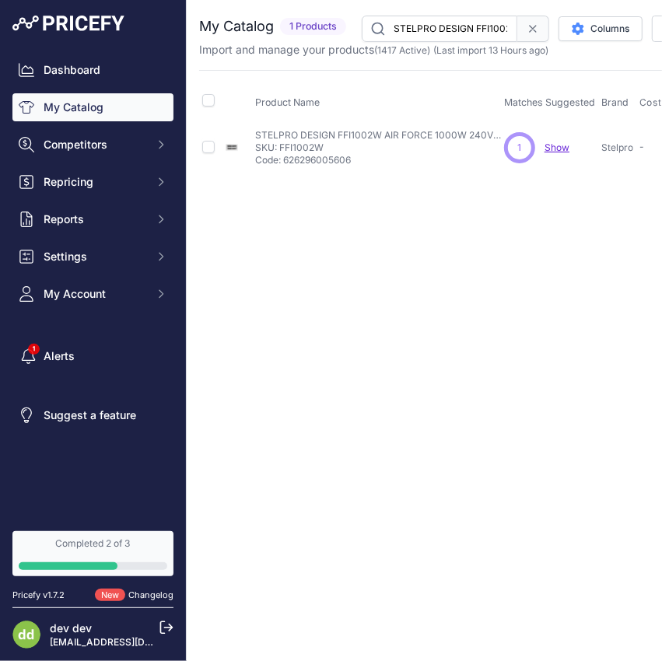
click at [460, 19] on input "STELPRO DESIGN FFI1002W AIR FORCE 1000W 240VPLANCHER" at bounding box center [439, 29] width 155 height 26
click at [432, 26] on input "STELPRO DESIGN FFI1502W AIR FORCE 1500W 240VPLANCHER" at bounding box center [439, 29] width 155 height 26
click at [414, 24] on input "STELPRO DESIGN GS240K0034 CABLE 3W 240V 9,7 PC103W" at bounding box center [439, 29] width 155 height 26
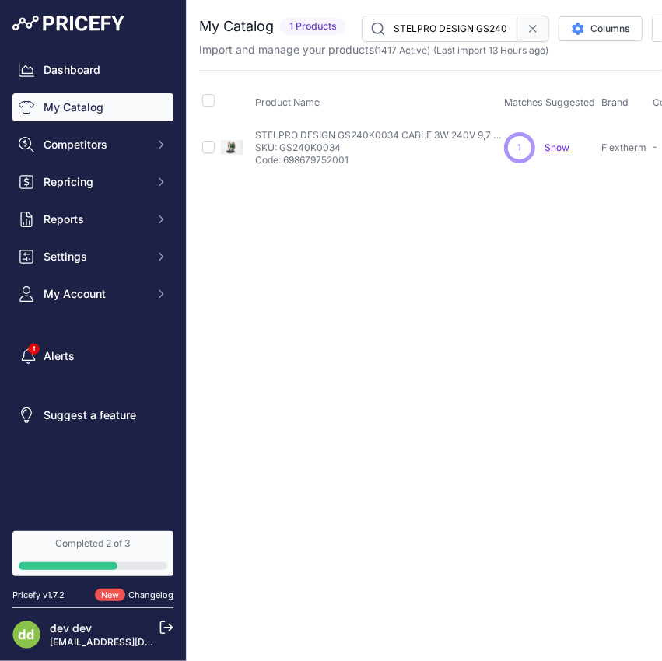
click at [414, 24] on input "STELPRO DESIGN GS240K0034 CABLE 3W 240V 9,7 PC103W" at bounding box center [439, 29] width 155 height 26
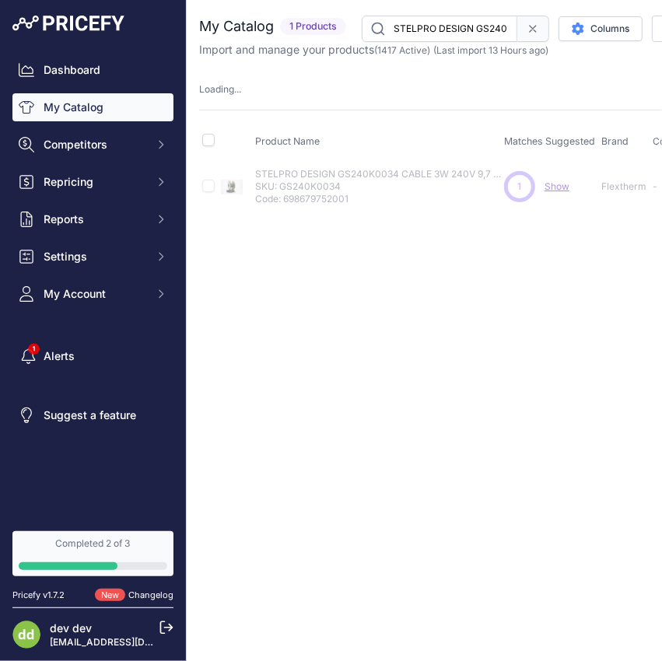
click at [425, 28] on input "STELPRO DESIGN GS240K0069 CABLE 3W 240V 18,9PC207W" at bounding box center [439, 29] width 155 height 26
click at [459, 29] on input "STELPRO DESIGN GS240K0098 CABLE 3W 240V 293WCOUVRE 26.3 A 33.1 PI2" at bounding box center [439, 29] width 155 height 26
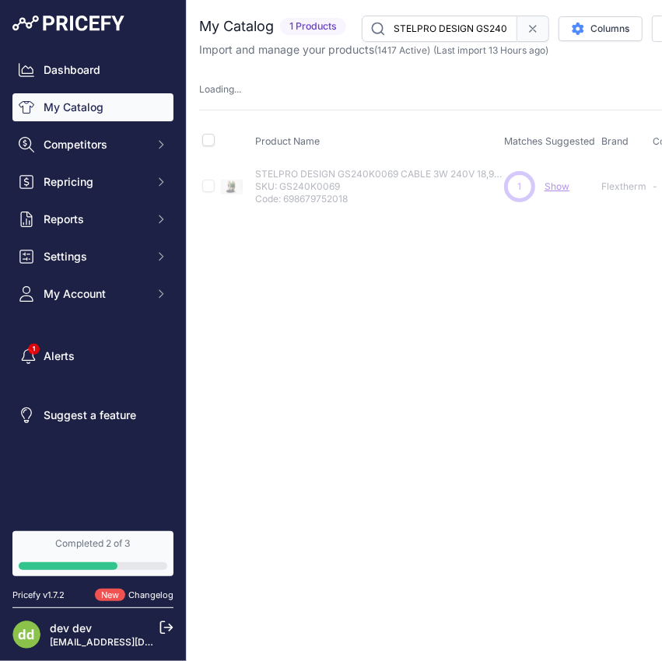
click at [459, 29] on input "STELPRO DESIGN GS240K0098 CABLE 3W 240V 293WCOUVRE 26.3 A 33.1 PI2" at bounding box center [439, 29] width 155 height 26
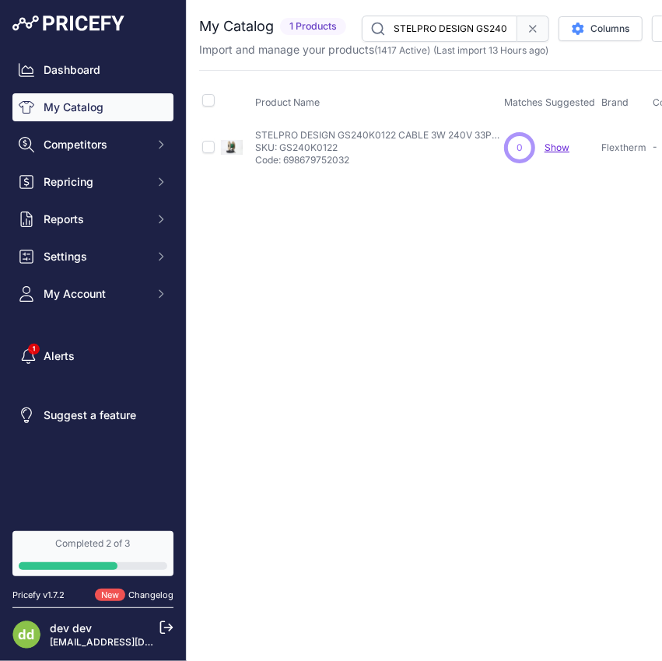
click at [491, 39] on input "STELPRO DESIGN GS240K0122 CABLE 3W 240V 33PC366W" at bounding box center [439, 29] width 155 height 26
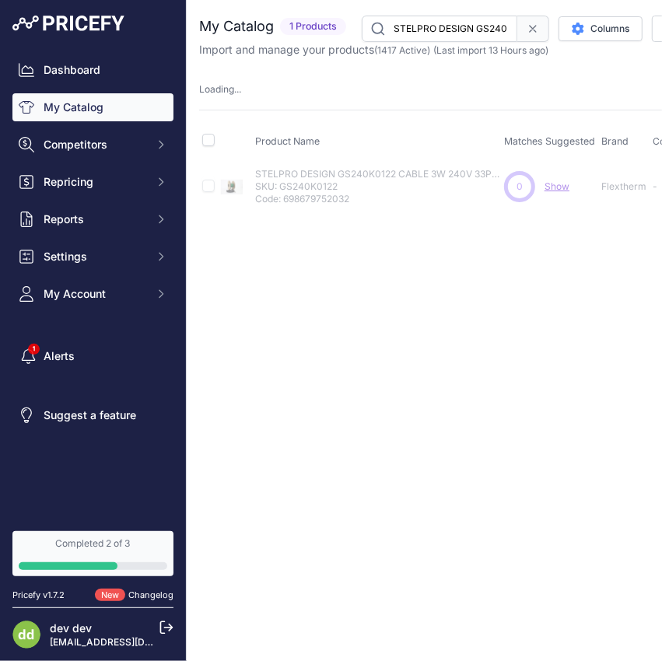
click at [443, 39] on input "STELPRO DESIGN GS240K0173 CABLE 3W 240V 46 PC518W" at bounding box center [439, 29] width 155 height 26
click at [442, 39] on input "STELPRO DESIGN GS240K0173 CABLE 3W 240V 46 PC518W" at bounding box center [439, 29] width 155 height 26
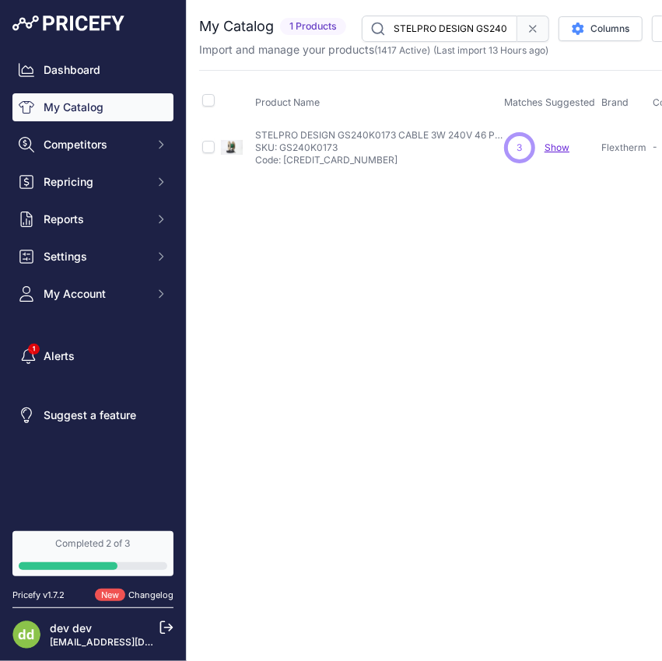
click at [442, 39] on input "STELPRO DESIGN GS240K0173 CABLE 3W 240V 46 PC518W" at bounding box center [439, 29] width 155 height 26
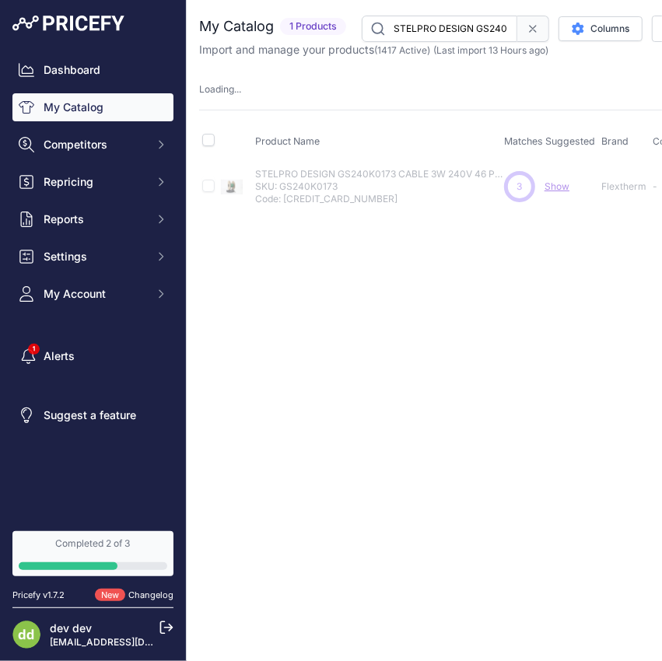
click at [425, 31] on input "STELPRO DESIGN GS240K0195 CABLE 3W 240V 52 PC586W" at bounding box center [439, 29] width 155 height 26
click at [425, 30] on input "STELPRO DESIGN GS240K0195 CABLE 3W 240V 52 PC586W" at bounding box center [439, 29] width 155 height 26
click at [428, 26] on input "STELPRO DESIGN GS240K0220 CABLE 3W 240V 58 PC660W" at bounding box center [439, 29] width 155 height 26
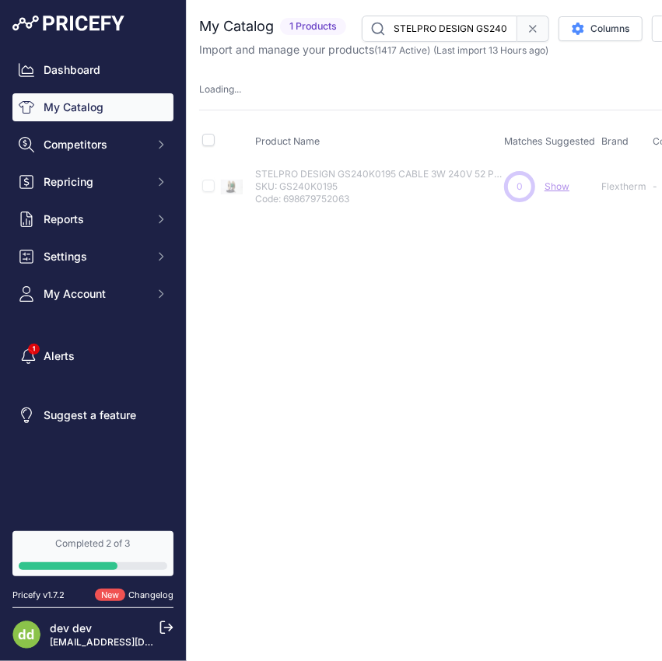
click at [428, 26] on input "STELPRO DESIGN GS240K0220 CABLE 3W 240V 58 PC660W" at bounding box center [439, 29] width 155 height 26
click at [443, 27] on input "STELPRO DESIGN GS240K0244 CABLE 3W 240V 64 PC733W" at bounding box center [439, 29] width 155 height 26
click at [449, 32] on input "STELPRO DESIGN GS240K0283 CABLE 3W 240V 74 PC850W" at bounding box center [439, 29] width 155 height 26
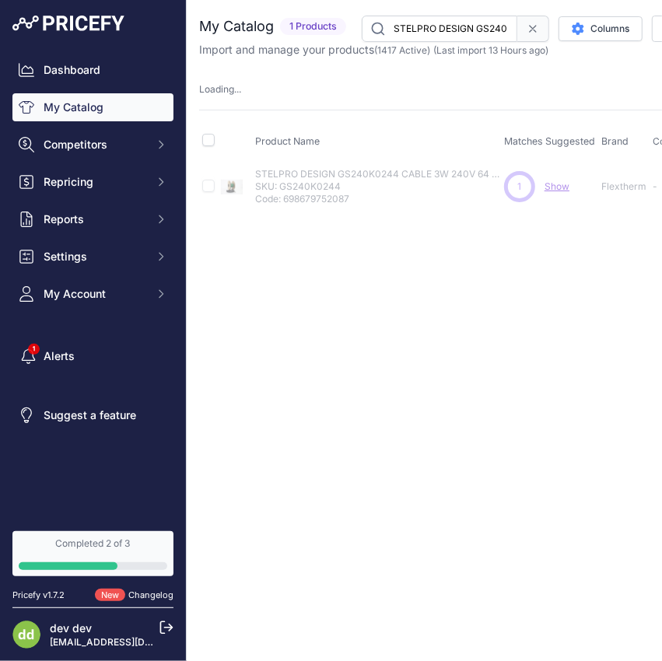
click at [449, 32] on input "STELPRO DESIGN GS240K0283 CABLE 3W 240V 74 PC850W" at bounding box center [439, 29] width 155 height 26
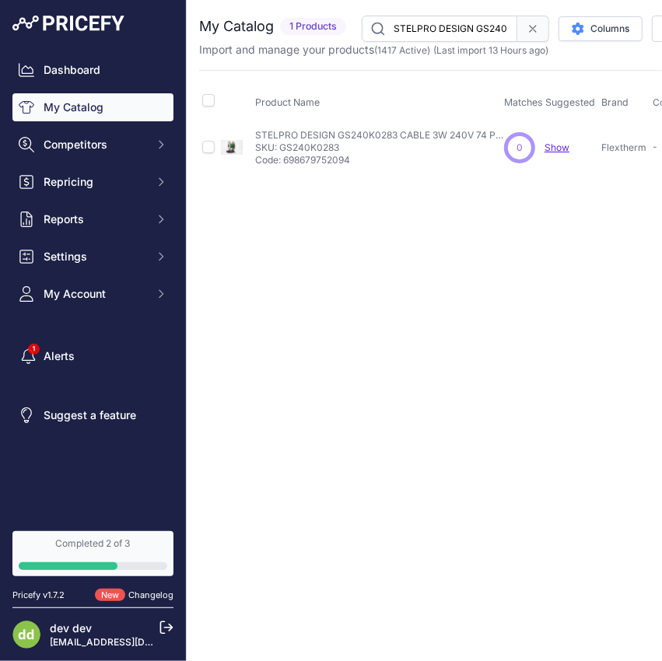
scroll to position [0, 168]
click at [436, 25] on input "STELPRO DESIGN GS240K0351 CABLE 3W 240V 92 PC1054W" at bounding box center [439, 29] width 155 height 26
click at [432, 24] on input "STELPRO DESIGN GS240K0387 CABLE 3W 240V 101 PC1161W" at bounding box center [439, 29] width 155 height 26
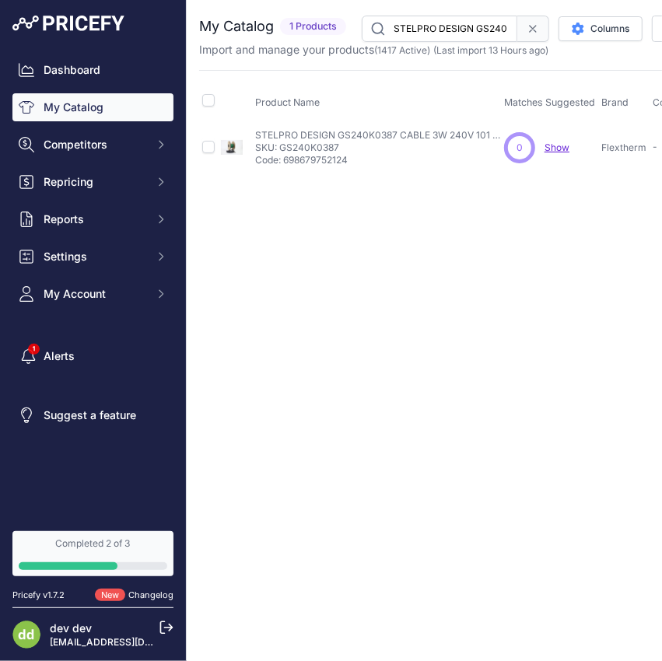
click at [432, 24] on input "STELPRO DESIGN GS240K0387 CABLE 3W 240V 101 PC1161W" at bounding box center [439, 29] width 155 height 26
click at [456, 26] on input "STELPRO DESIGN GS240K0528 CABLE 3W 240V 137 PC1583W" at bounding box center [439, 29] width 155 height 26
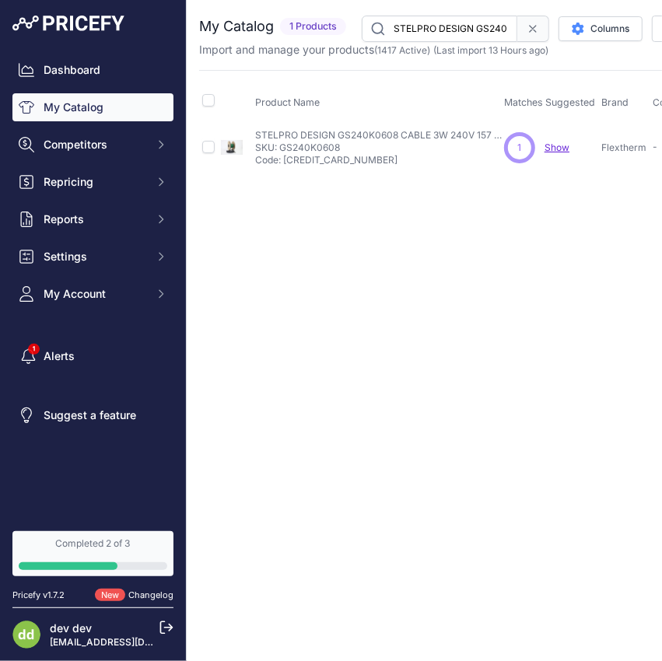
click at [428, 16] on input "STELPRO DESIGN GS240K0608 CABLE 3W 240V 157 PC1823W" at bounding box center [439, 29] width 155 height 26
click at [435, 36] on input "STELPRO DESIGN GS240K0608 CABLE 3W 240V 157 PC1823W" at bounding box center [439, 29] width 155 height 26
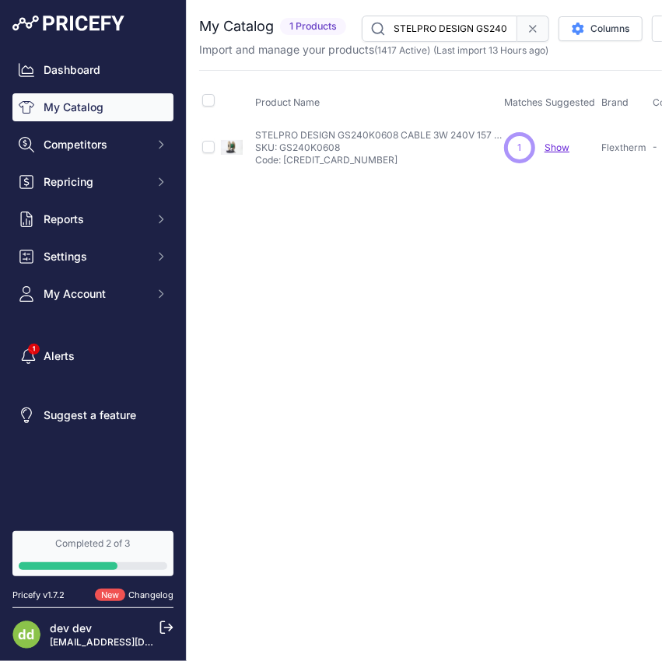
click at [435, 36] on input "STELPRO DESIGN GS240K0608 CABLE 3W 240V 157 PC1823W" at bounding box center [439, 29] width 155 height 26
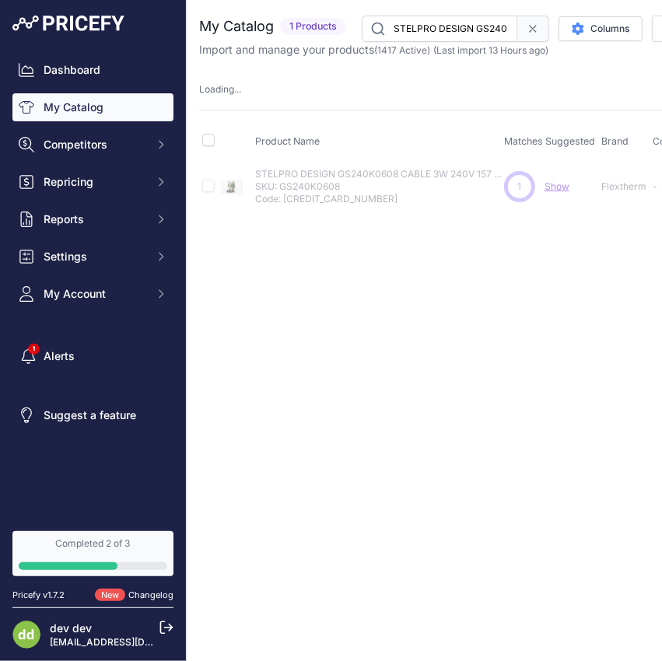
click at [468, 37] on input "STELPRO DESIGN GS240K0695 CABLE 3W 240V 180 PC2084W" at bounding box center [439, 29] width 155 height 26
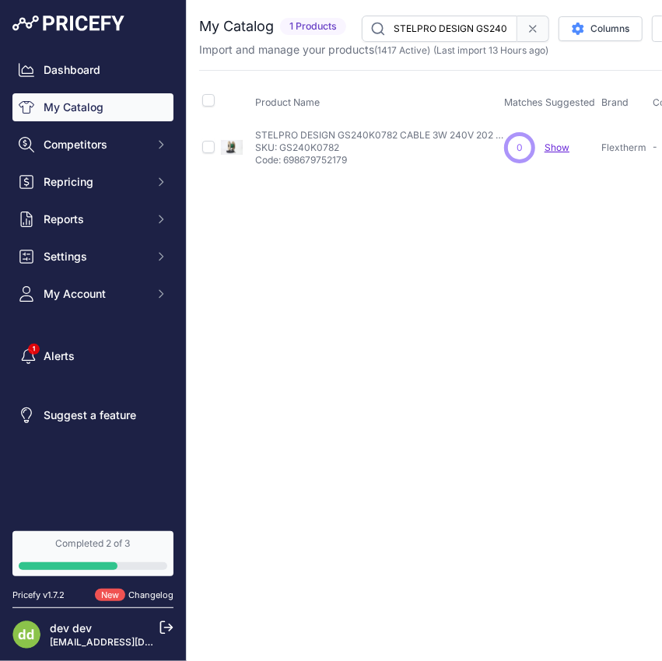
click at [440, 32] on input "STELPRO DESIGN GS240K0782 CABLE 3W 240V 202 PC2346W" at bounding box center [439, 29] width 155 height 26
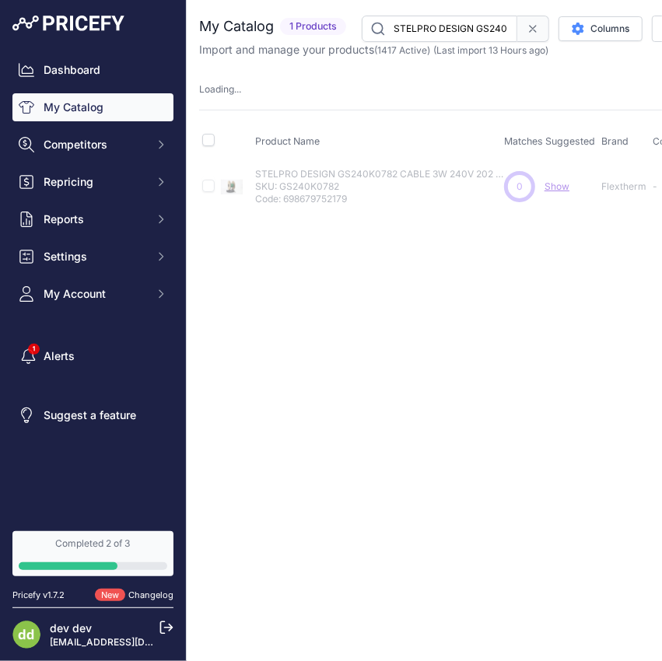
click at [456, 21] on input "STELPRO DESIGN GS240K0848 CABLE 3W 240V 218 PC240V 2541W" at bounding box center [439, 29] width 155 height 26
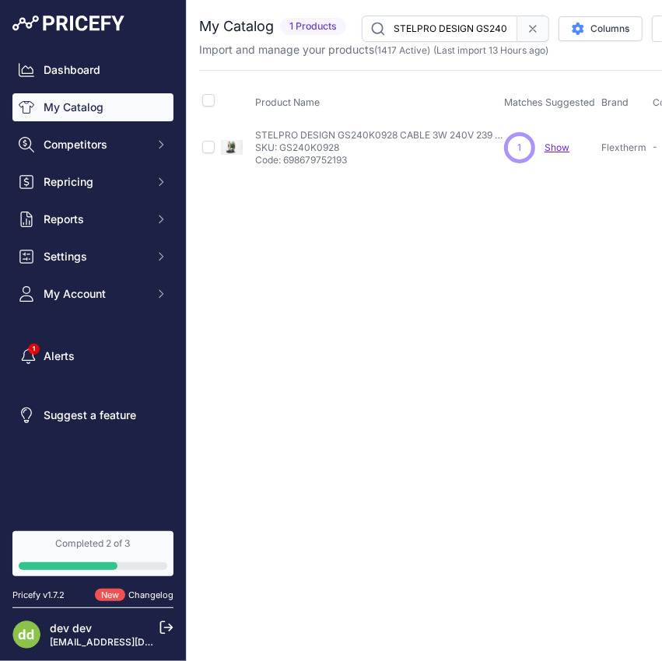
click at [463, 28] on input "STELPRO DESIGN GS240K0928 CABLE 3W 240V 239 PC240V 2781W" at bounding box center [439, 29] width 155 height 26
click at [456, 29] on input "STELPRO DESIGN GS240K0998 CABLE 3W 240V 257 PC240V 2990W" at bounding box center [439, 29] width 155 height 26
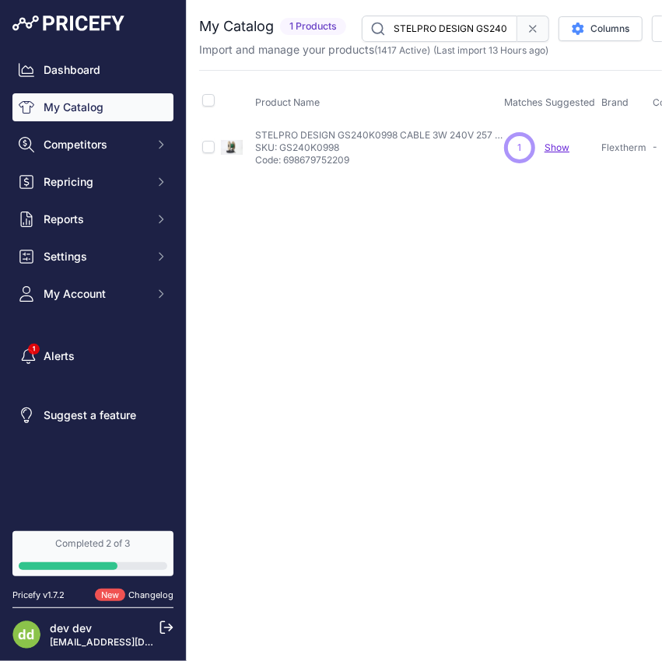
click at [456, 29] on input "STELPRO DESIGN GS240K0998 CABLE 3W 240V 257 PC240V 2990W" at bounding box center [439, 29] width 155 height 26
click at [439, 18] on input "STELPRO DESIGN GS240K0928 CABLE 3W 240V 239 PC240V 2781W" at bounding box center [439, 29] width 155 height 26
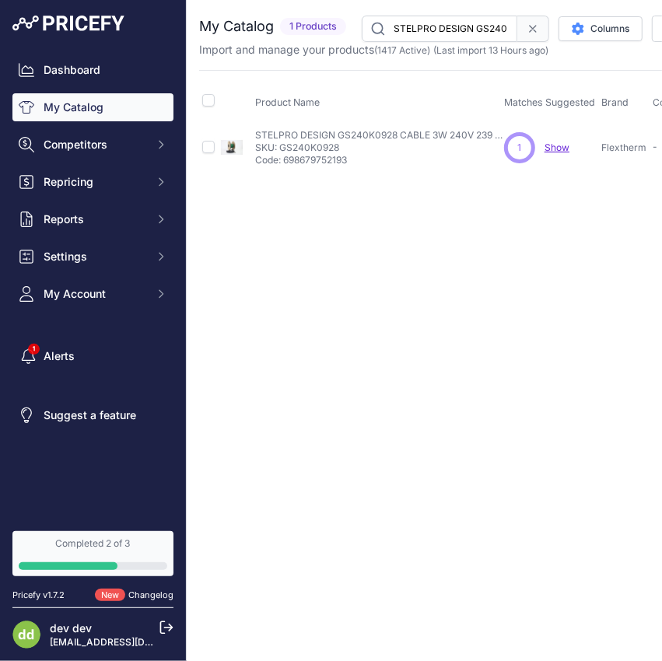
click at [439, 18] on input "STELPRO DESIGN GS240K0928 CABLE 3W 240V 239 PC240V 2781W" at bounding box center [439, 29] width 155 height 26
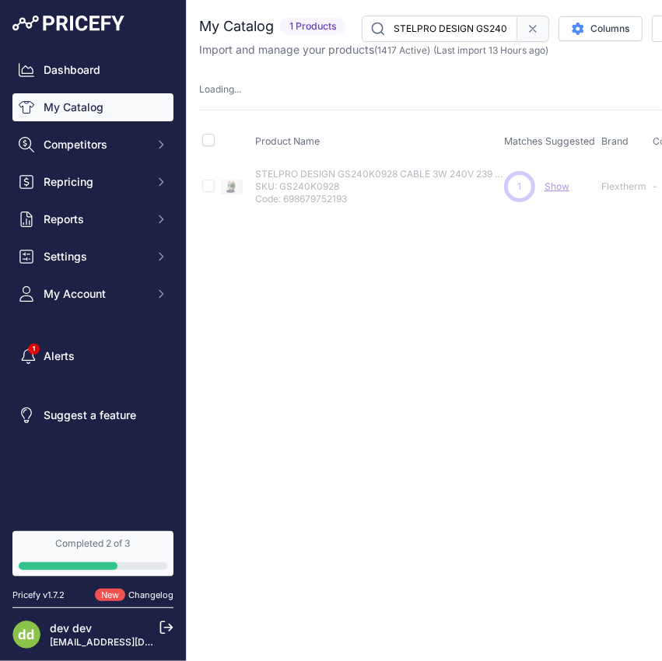
click at [432, 12] on div "You are not connected to the internet. My Catalog" at bounding box center [591, 113] width 784 height 227
click at [428, 18] on input "STELPRO DESIGN GS240K1066 CABLE 3W 240V 275 PC240V 3200W" at bounding box center [439, 29] width 155 height 26
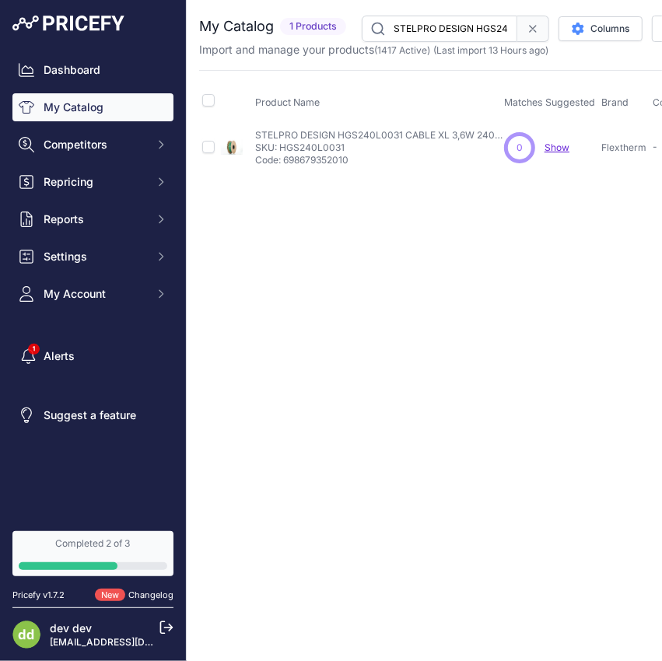
click at [471, 22] on input "STELPRO DESIGN HGS240L0031 CABLE XL 3,6W 240V10,2 PC" at bounding box center [439, 29] width 155 height 26
click at [436, 23] on input "STELPRO DESIGN HGS240L0049 CABLE XL 3.6W 240V 15,9PC" at bounding box center [439, 29] width 155 height 26
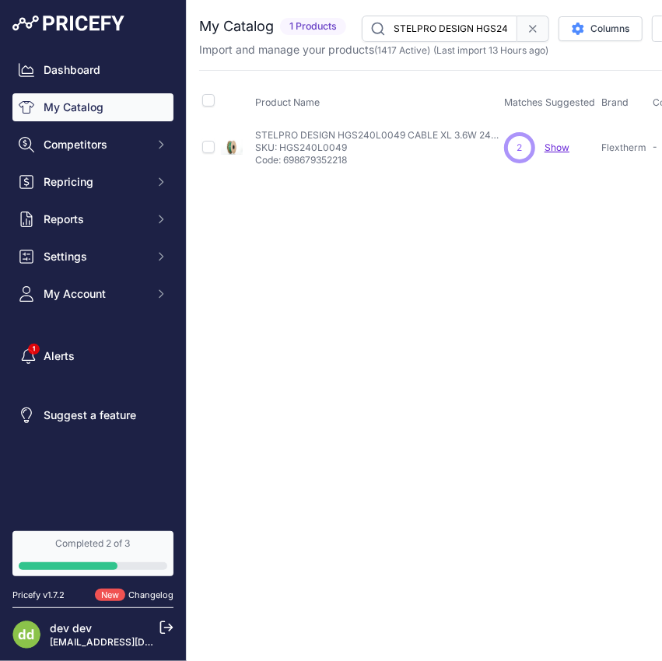
click at [436, 23] on input "STELPRO DESIGN HGS240L0049 CABLE XL 3.6W 240V 15,9PC" at bounding box center [439, 29] width 155 height 26
click at [433, 17] on input "STELPRO DESIGN HGS240L0063 CABLE XL 3,6W 240V20,6 PC" at bounding box center [439, 29] width 155 height 26
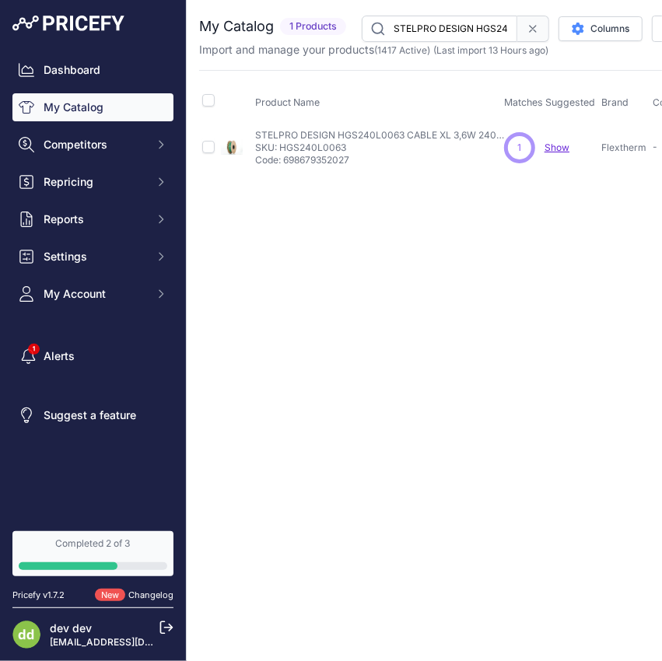
scroll to position [0, 168]
click at [442, 35] on input "STELPRO DESIGN HGS240L0111 CABLE XL 3,6W 240V36,2 PC" at bounding box center [439, 29] width 155 height 26
click at [441, 36] on input "STELPRO DESIGN HGS240L0134 CABLE XL 3,6W 240V43,1 PC" at bounding box center [439, 29] width 155 height 26
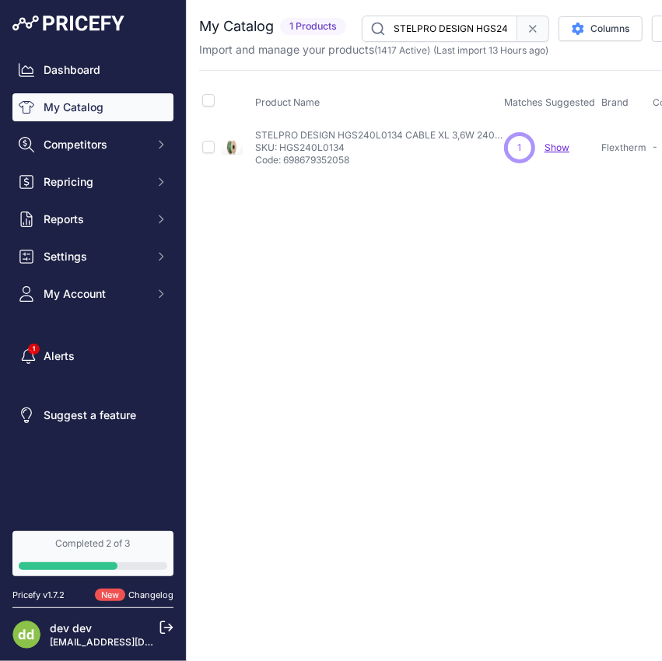
click at [441, 36] on input "STELPRO DESIGN HGS240L0134 CABLE XL 3,6W 240V43,1 PC" at bounding box center [439, 29] width 155 height 26
click at [438, 25] on input "STELPRO DESIGN HGS240L0157 CABLE XL 3,6W 240V50,3 PC" at bounding box center [439, 29] width 155 height 26
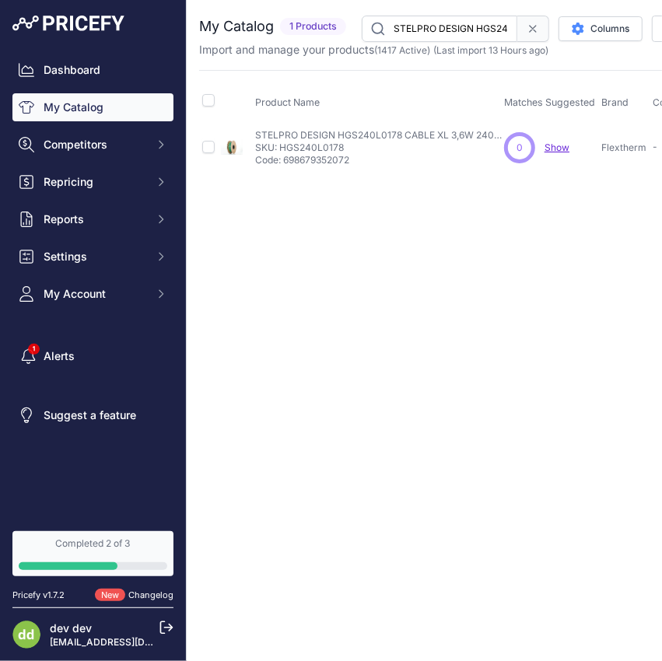
click at [452, 25] on input "STELPRO DESIGN HGS240L0178 CABLE XL 3,6W 240V56,8 PC" at bounding box center [439, 29] width 155 height 26
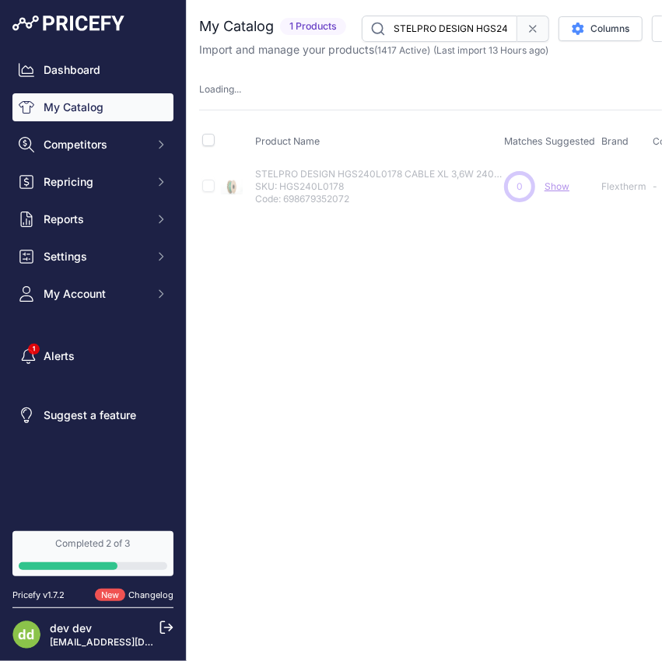
click at [425, 23] on input "STELPRO DESIGN HGS240L0200 CABLE XL 3,6W 240V63,8 PC" at bounding box center [439, 29] width 155 height 26
click at [428, 26] on input "STELPRO DESIGN HGS240L0222 CABLE XL 3,6W 240V70,4 PC" at bounding box center [439, 29] width 155 height 26
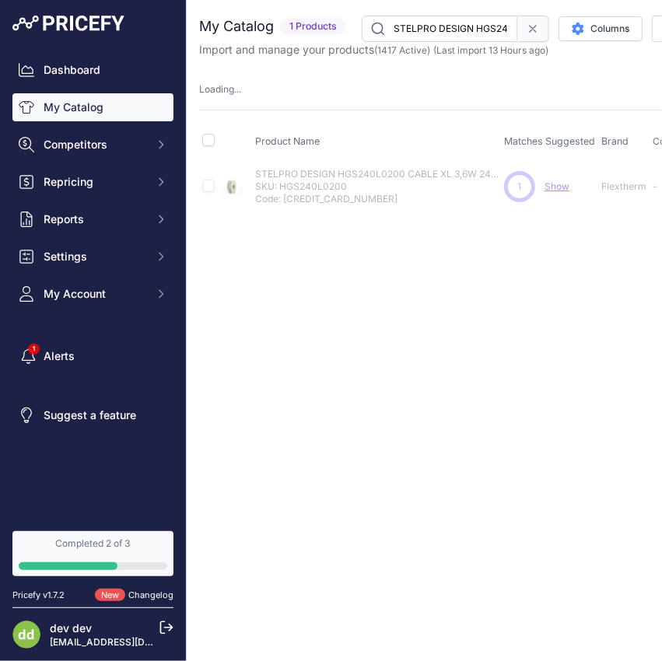
click at [428, 26] on input "STELPRO DESIGN HGS240L0222 CABLE XL 3,6W 240V70,4 PC" at bounding box center [439, 29] width 155 height 26
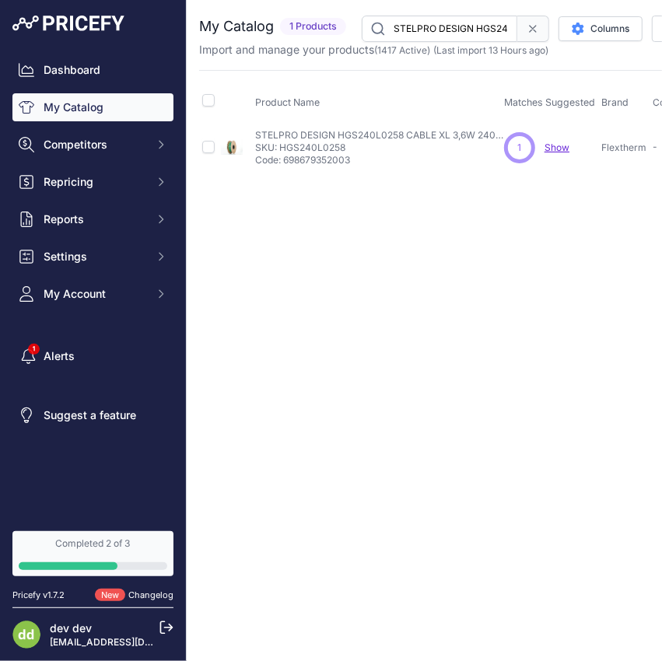
click at [442, 29] on input "STELPRO DESIGN HGS240L0258 CABLE XL 3,6W 240V81,5 PC" at bounding box center [439, 29] width 155 height 26
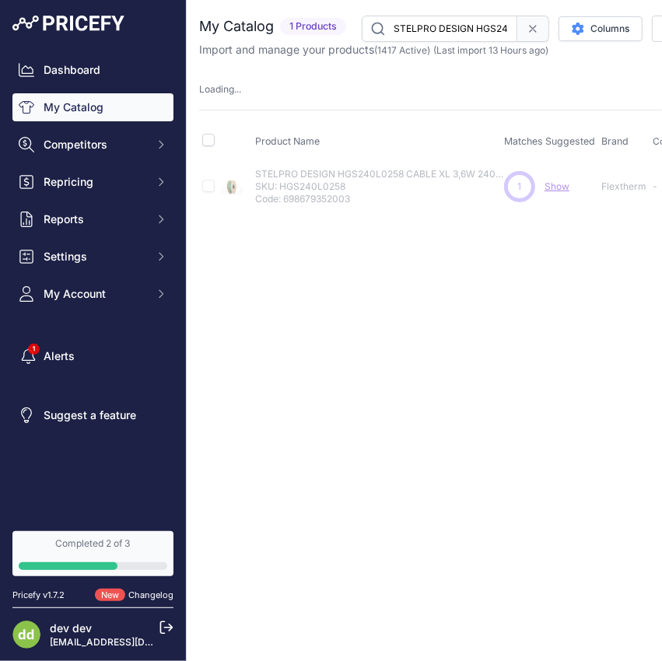
click at [444, 28] on input "STELPRO DESIGN HGS240L0291 CABLE XL 3,6W 240V91,7 PC" at bounding box center [439, 29] width 155 height 26
click at [444, 33] on input "STELPRO DESIGN HGS240L0320 CABLE XL 3,6W 240V100,7 PC" at bounding box center [439, 29] width 155 height 26
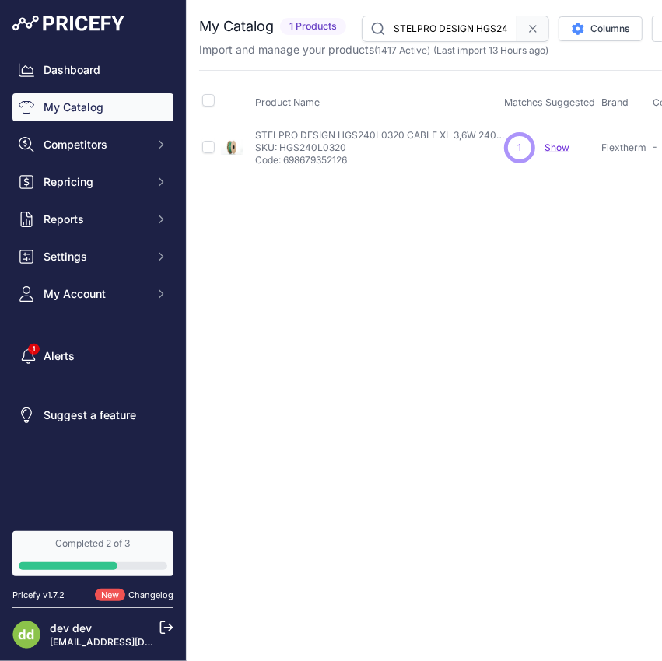
click at [444, 33] on input "STELPRO DESIGN HGS240L0320 CABLE XL 3,6W 240V100,7 PC" at bounding box center [439, 29] width 155 height 26
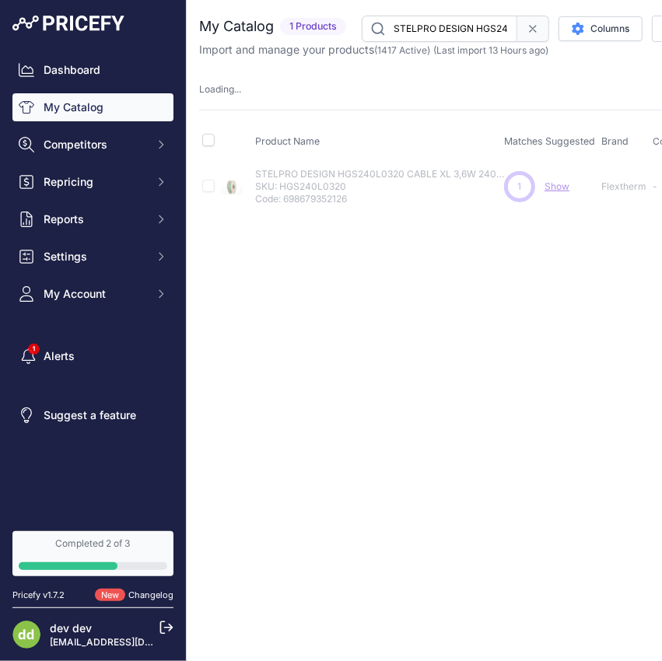
click at [465, 33] on input "STELPRO DESIGN HGS240L0352 CABLE XL 3,6W 240V110,5 PC" at bounding box center [439, 29] width 155 height 26
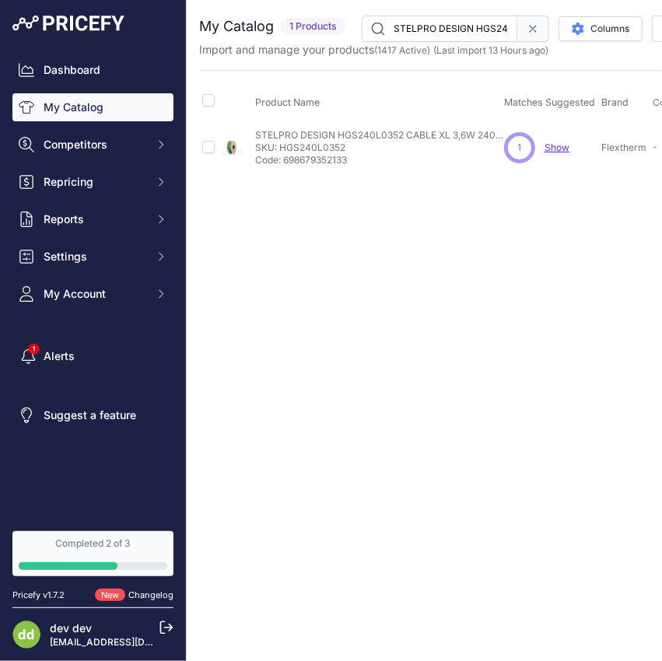
click at [465, 33] on input "STELPRO DESIGN HGS240L0352 CABLE XL 3,6W 240V110,5 PC" at bounding box center [439, 29] width 155 height 26
click at [452, 33] on input "STELPRO DESIGN HGS240L0390 CABLE XL 3.6W 240V 124PC" at bounding box center [439, 29] width 155 height 26
click at [453, 30] on input "STELPRO DESIGN HGS240L0390 CABLE XL 3.6W 240V 124PC" at bounding box center [439, 29] width 155 height 26
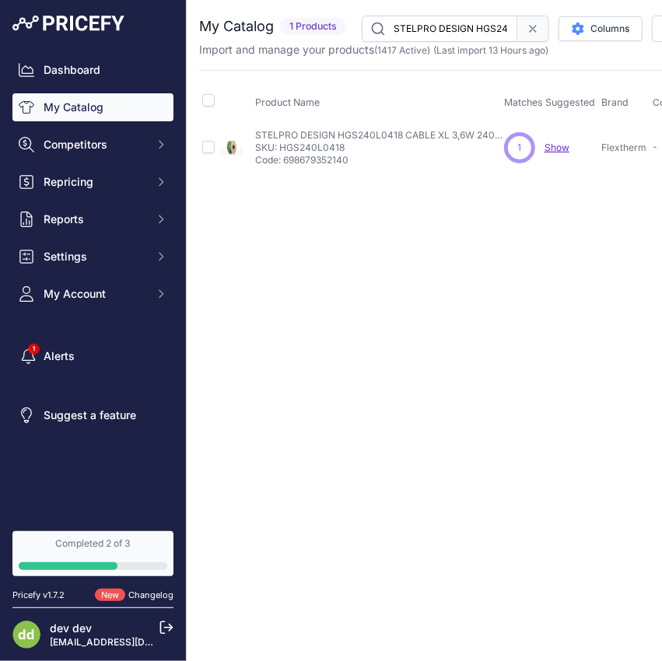
click at [452, 27] on input "STELPRO DESIGN HGS240L0418 CABLE XL 3,6W 240V130,9 PC" at bounding box center [439, 29] width 155 height 26
click at [452, 26] on input "STELPRO DESIGN HGS240L0418 CABLE XL 3,6W 240V130,9 PC" at bounding box center [439, 29] width 155 height 26
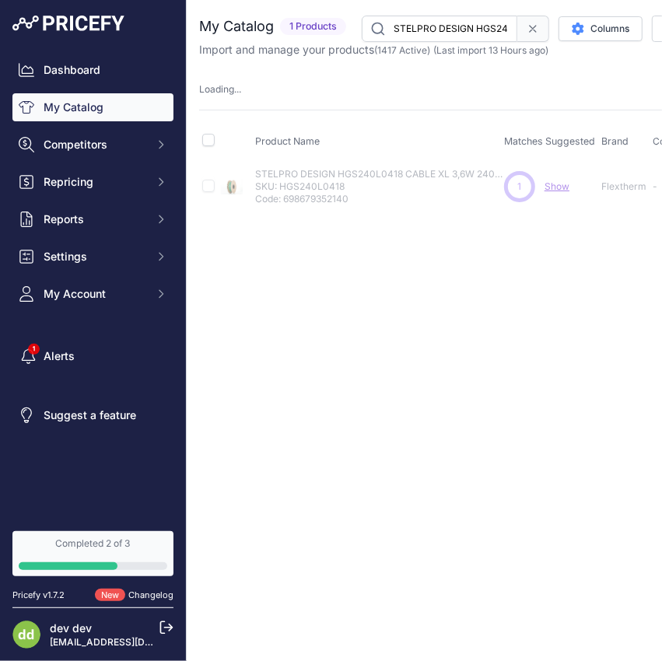
click at [440, 37] on input "STELPRO DESIGN HGS240L0480 CABLE XL 3,6W 240V150,1 PC" at bounding box center [439, 29] width 155 height 26
click at [406, 36] on input "STELPRO DESIGN HGS240L0503 CABLE XL 3.6W 240V 158,4PC" at bounding box center [439, 29] width 155 height 26
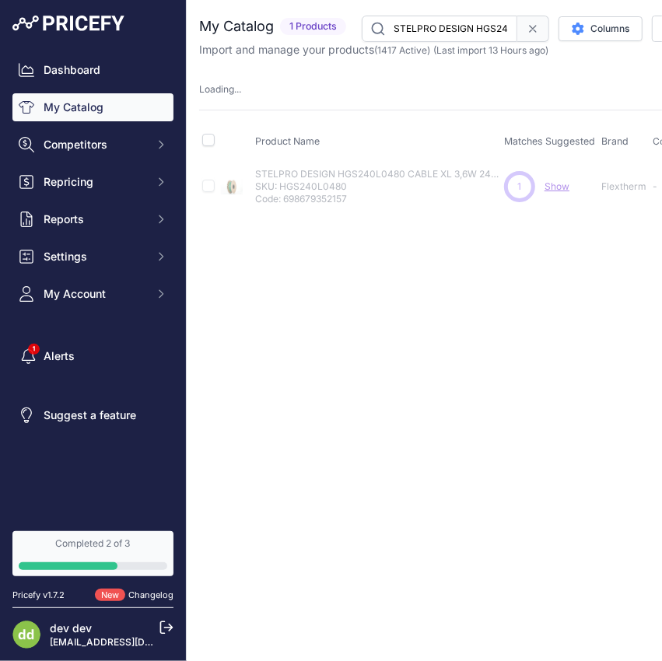
click at [406, 36] on input "STELPRO DESIGN HGS240L0503 CABLE XL 3.6W 240V 158,4PC" at bounding box center [439, 29] width 155 height 26
click at [475, 29] on input "STELPRO DESIGN HGS240L0553 CABLE XL 3,6W 240V172,8 PC" at bounding box center [439, 29] width 155 height 26
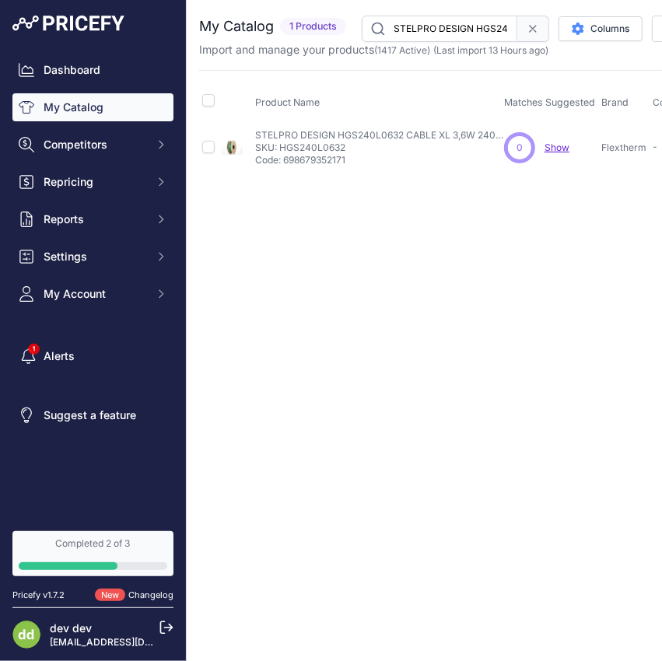
click at [484, 40] on input "STELPRO DESIGN HGS240L0632 CABLE XL 3,6W 240V197,6 PC" at bounding box center [439, 29] width 155 height 26
click at [466, 21] on input "STELPRO DESIGN HGS240L0712 CABLE XL 3.6W 240V222,3 PC" at bounding box center [439, 29] width 155 height 26
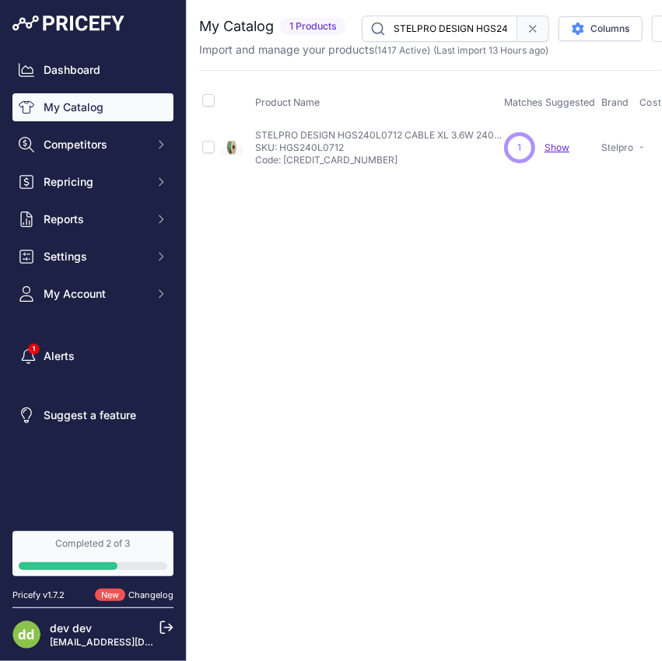
click at [466, 21] on input "STELPRO DESIGN HGS240L0712 CABLE XL 3.6W 240V222,3 PC" at bounding box center [439, 29] width 155 height 26
click at [452, 33] on input "STELPRO DESIGN INC TH115F12VDC THERMOST MAITRE PROG 12VPLANCHER CHAUFFANT" at bounding box center [439, 29] width 155 height 26
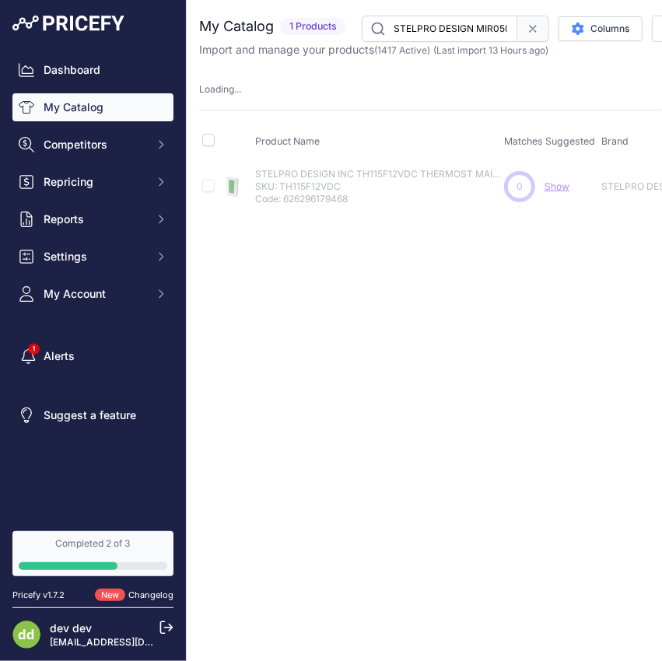
click at [439, 33] on input "STELPRO DESIGN MIR0502W CONV MIRAGE BLANC500W 240V" at bounding box center [439, 29] width 155 height 26
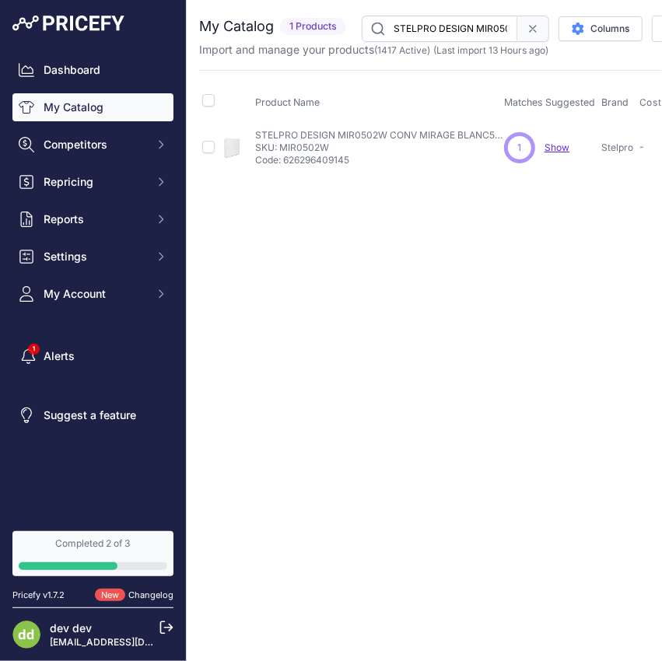
click at [439, 33] on input "STELPRO DESIGN MIR0502W CONV MIRAGE BLANC500W 240V" at bounding box center [439, 29] width 155 height 26
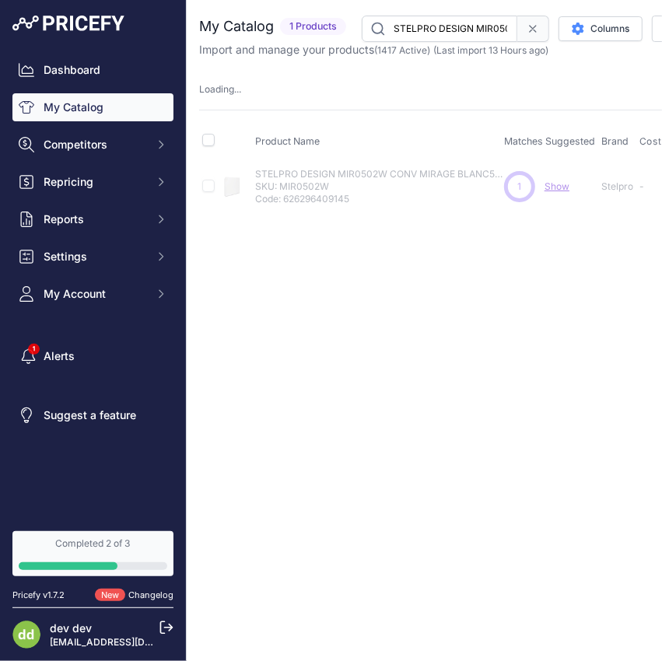
click at [438, 36] on input "STELPRO DESIGN MIR0502WCW CONV MIRAGE SANS CONTROLE BLANC 500W 240V" at bounding box center [439, 29] width 155 height 26
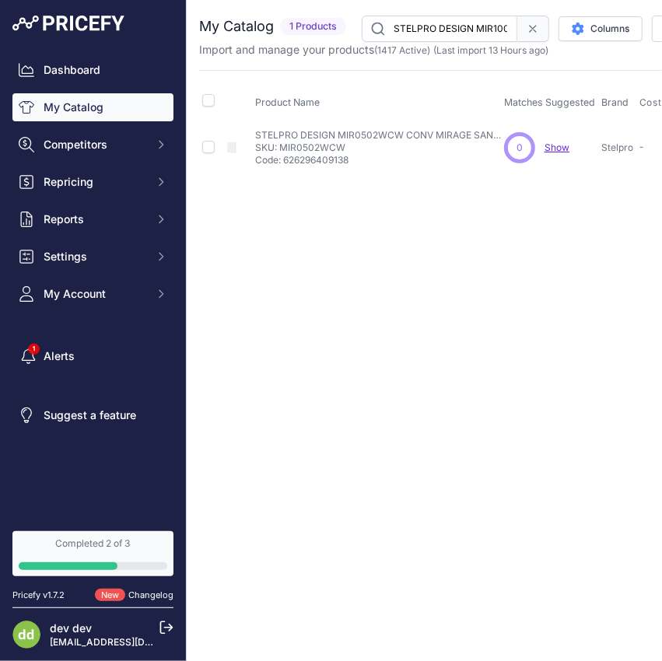
scroll to position [0, 218]
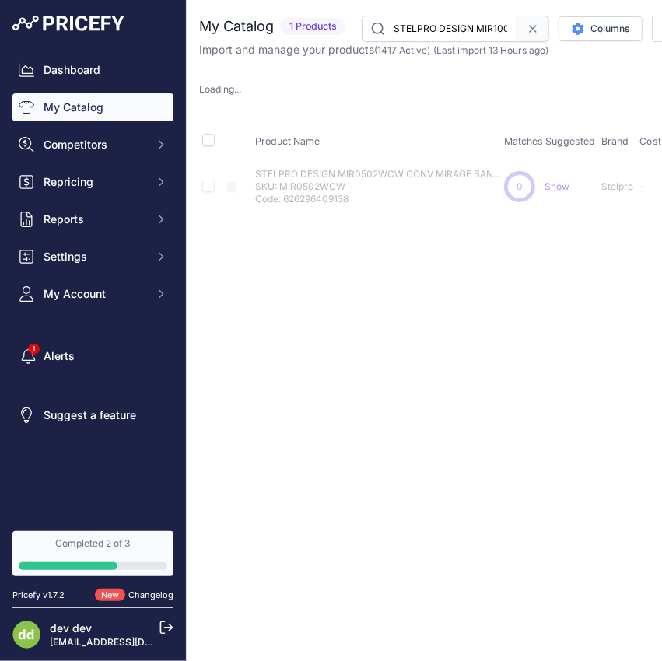
click at [459, 27] on input "STELPRO DESIGN MIR1002SW CONV MIRAGE BLANC SILICE1000W 240V" at bounding box center [439, 29] width 155 height 26
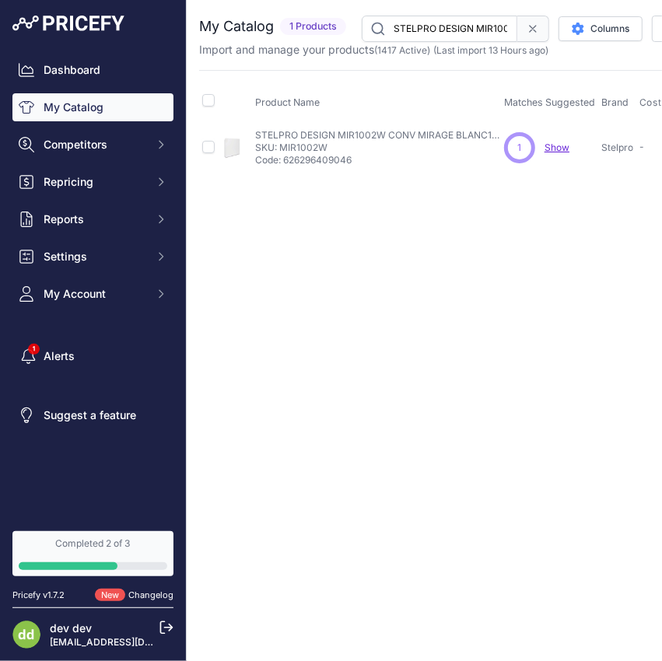
click at [483, 30] on input "STELPRO DESIGN MIR1002W CONV MIRAGE BLANC1000W 240V" at bounding box center [439, 29] width 155 height 26
click at [482, 28] on input "STELPRO DESIGN MIR1002W CONV MIRAGE BLANC1000W 240V" at bounding box center [439, 29] width 155 height 26
click at [443, 16] on input "STELPRO DESIGN MIR1002WCSW CONV MIRAGE S/CONTROLE BLANC SILICE 1000W 240V" at bounding box center [439, 29] width 155 height 26
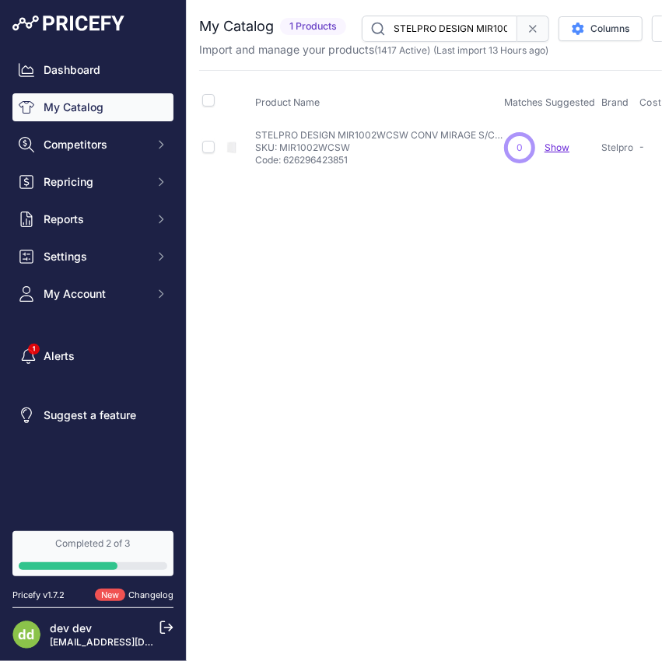
click at [443, 16] on input "STELPRO DESIGN MIR1002WCSW CONV MIRAGE S/CONTROLE BLANC SILICE 1000W 240V" at bounding box center [439, 29] width 155 height 26
click at [442, 16] on input "STELPRO DESIGN MIR1002WCSW CONV MIRAGE S/CONTROLE BLANC SILICE 1000W 240V" at bounding box center [439, 29] width 155 height 26
click at [456, 31] on input "STELPRO DESIGN MIR1002WCW CONV MIRAGE SANS CONTROLE BLANC 1000W 240V" at bounding box center [439, 29] width 155 height 26
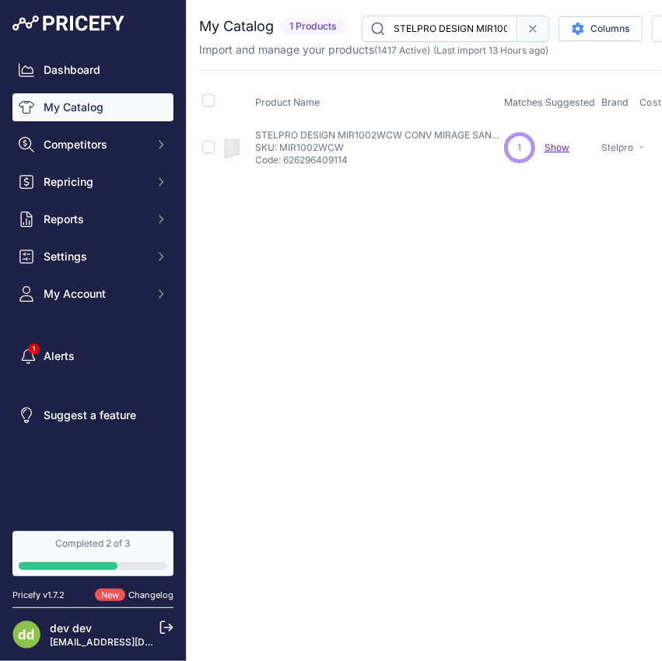
click at [456, 31] on input "STELPRO DESIGN MIR1002WCW CONV MIRAGE SANS CONTROLE BLANC 1000W 240V" at bounding box center [439, 29] width 155 height 26
click at [433, 30] on input "STELPRO DESIGN MIR1502SW CONV MIRAGE BLANC SILICE1500W 240V" at bounding box center [439, 29] width 155 height 26
click at [451, 30] on input "STELPRO DESIGN MIR1502W CONV MIRAGE BLANC1500W 240V" at bounding box center [439, 29] width 155 height 26
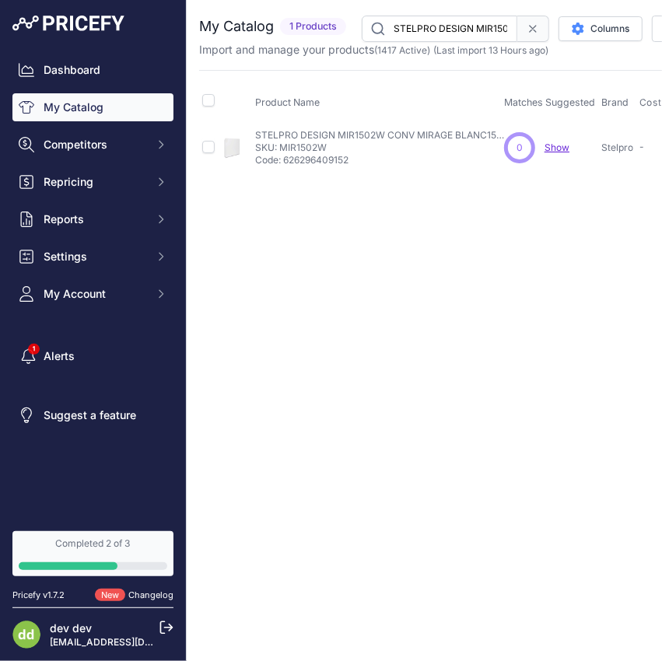
click at [451, 30] on input "STELPRO DESIGN MIR1502W CONV MIRAGE BLANC1500W 240V" at bounding box center [439, 29] width 155 height 26
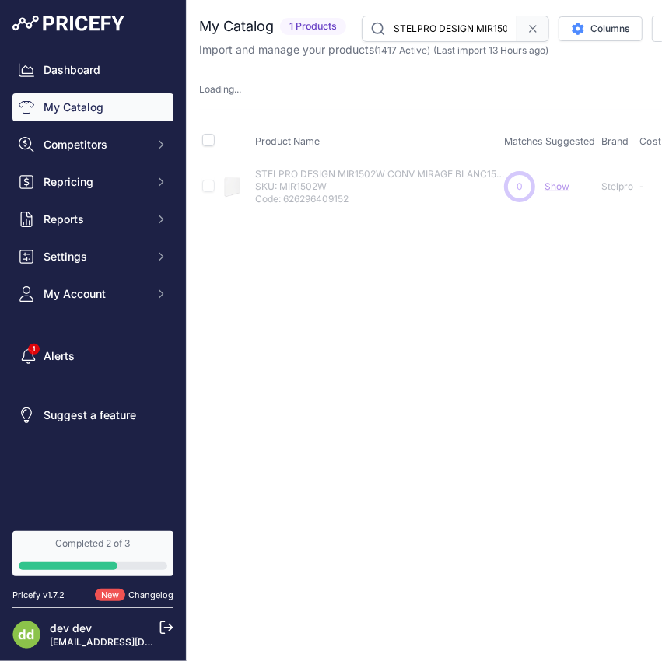
click at [447, 28] on input "STELPRO DESIGN MIR1502WCSW CONV MIRAGE S/CONTROLE BLANC SILICE 1500W 240V" at bounding box center [439, 29] width 155 height 26
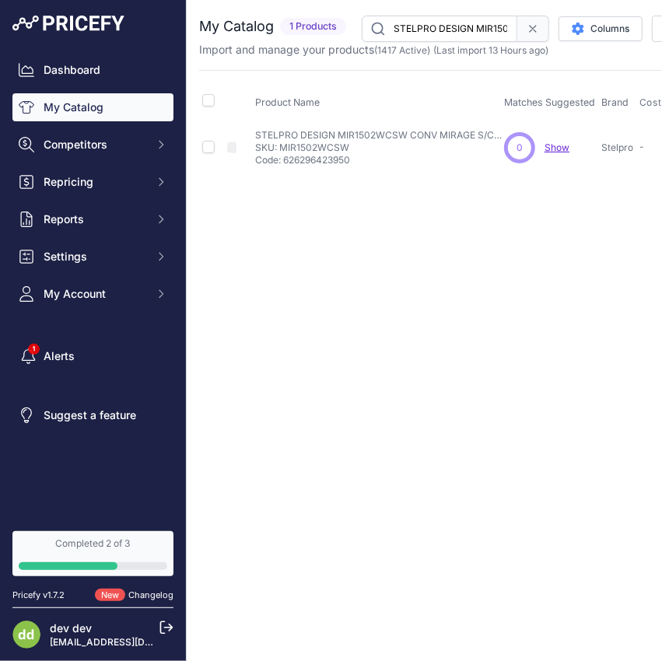
click at [447, 28] on input "STELPRO DESIGN MIR1502WCSW CONV MIRAGE S/CONTROLE BLANC SILICE 1500W 240V" at bounding box center [439, 29] width 155 height 26
click at [459, 30] on input "STELPRO DESIGN MIR1502WCW CONV MIRAGE SANS CONTROLE BLANC 1500W 240V" at bounding box center [439, 29] width 155 height 26
click at [443, 21] on input "STELPRO DESIGN MIR2002SW CONV MIRAGE BLANC SILICE2000W 240V" at bounding box center [439, 29] width 155 height 26
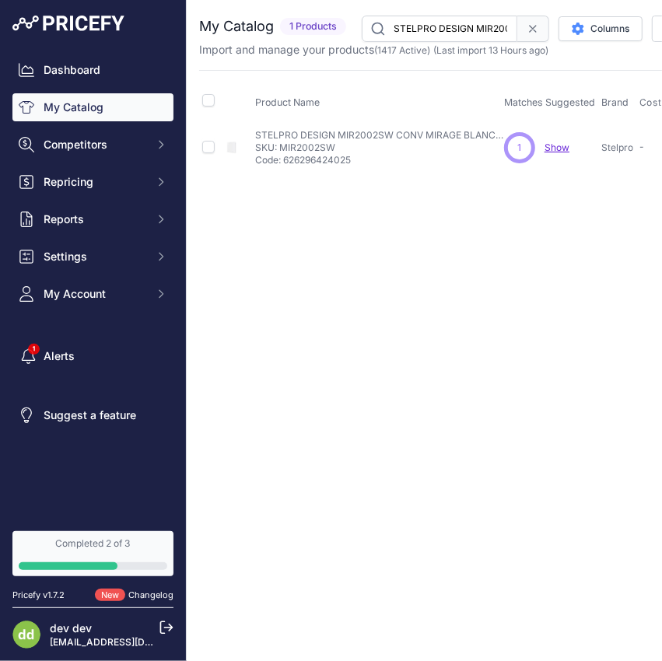
click at [443, 21] on input "STELPRO DESIGN MIR2002SW CONV MIRAGE BLANC SILICE2000W 240V" at bounding box center [439, 29] width 155 height 26
click at [455, 24] on input "STELPRO DESIGN MIR2002W CONV MIRAGE BLANC2000W 240V" at bounding box center [439, 29] width 155 height 26
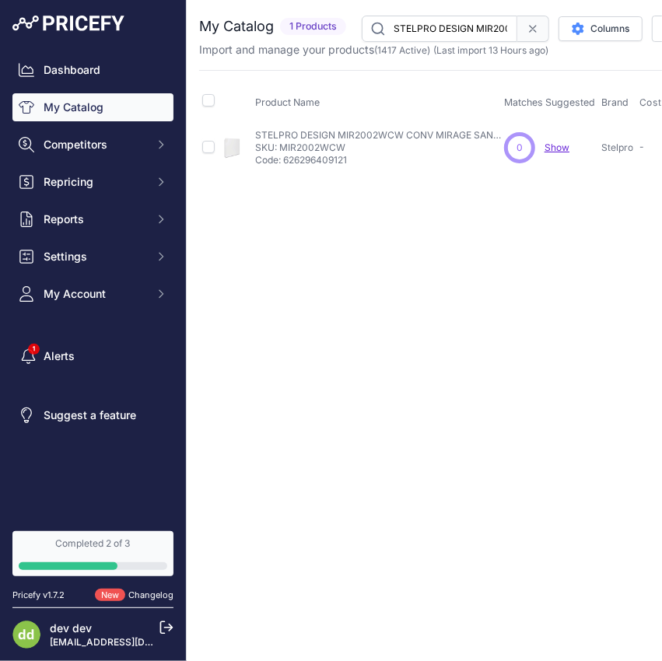
click at [425, 19] on input "STELPRO DESIGN MIR2002WCW CONV MIRAGE SANS CONTROLE BLANC 2000W 240V" at bounding box center [439, 29] width 155 height 26
click at [437, 31] on input "STELPRO DESIGN PDH0502W PLINTHE PORTE PATIO 500W33-1/2PO BLANC" at bounding box center [439, 29] width 155 height 26
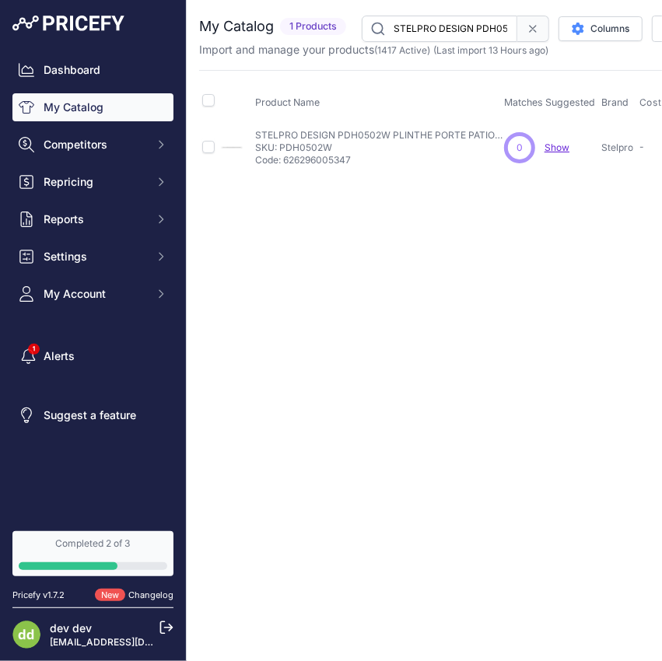
click at [437, 31] on input "STELPRO DESIGN PDH0502W PLINTHE PORTE PATIO 500W33-1/2PO BLANC" at bounding box center [439, 29] width 155 height 26
click at [449, 32] on input "STELPRO DESIGN PDH0502W PLINTHE PORTE PATIO 500W33-1/2PO BLANC" at bounding box center [439, 29] width 155 height 26
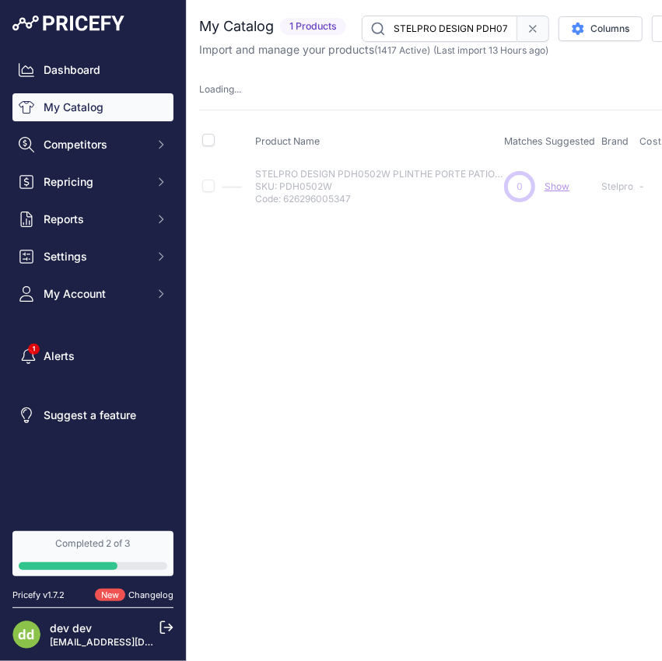
click at [433, 31] on input "STELPRO DESIGN PDH0752W PLINTHE PORTE PATIO 4PI750W 240V BLANC" at bounding box center [439, 29] width 155 height 26
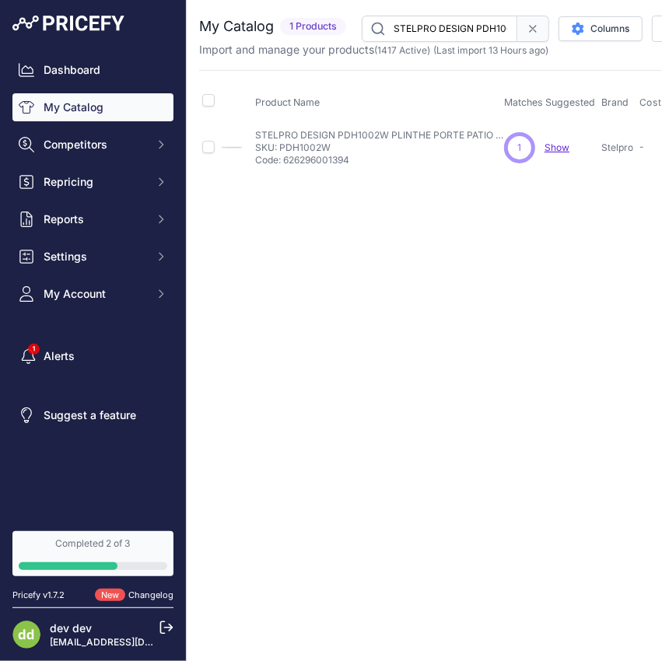
click at [440, 32] on input "STELPRO DESIGN PDH1002W PLINTHE PORTE PATIO 5PI1000W 240V [PERSON_NAME]" at bounding box center [439, 29] width 155 height 26
click at [474, 33] on input "STELPRO DESIGN PDH1252W PLINTHE PORTE PATIO 6PI1250W 240V BLANC" at bounding box center [439, 29] width 155 height 26
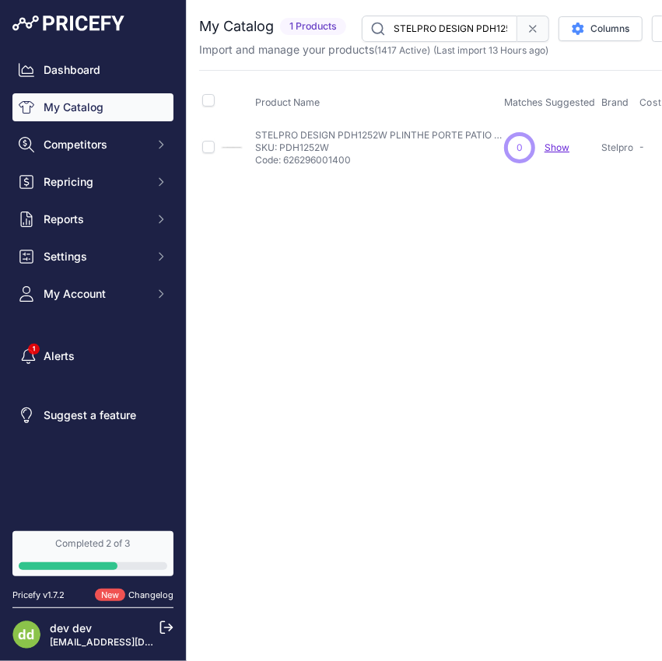
click at [474, 33] on input "STELPRO DESIGN PDH1252W PLINTHE PORTE PATIO 6PI1250W 240V BLANC" at bounding box center [439, 29] width 155 height 26
click at [432, 28] on input "STELPRO DESIGN PDH1502W PLINTHE PORTE PATIO7-1/4PI 1500W 240V BLANC" at bounding box center [439, 29] width 155 height 26
click at [464, 30] on input "STELPRO DESIGN PDH1752W PLINTHE PORTE PATIO 1750W 240V 100-1/16PO" at bounding box center [439, 29] width 155 height 26
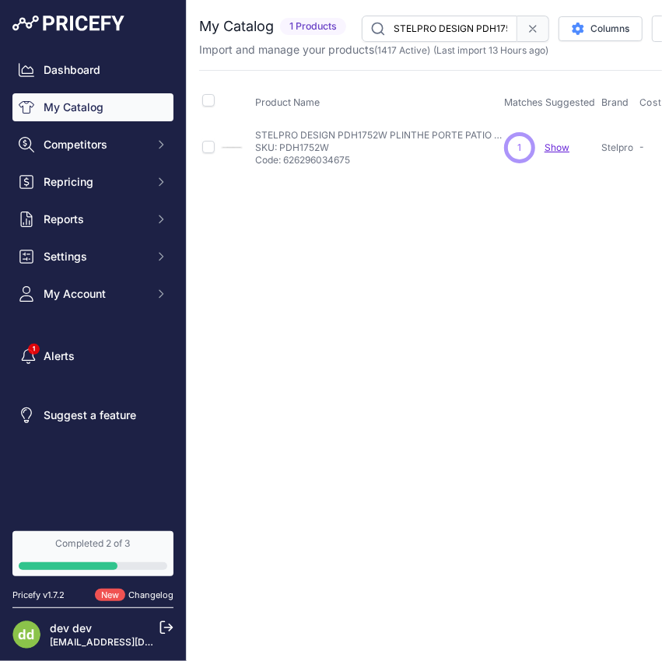
click at [464, 30] on input "STELPRO DESIGN PDH1752W PLINTHE PORTE PATIO 1750W 240V 100-1/16PO" at bounding box center [439, 29] width 155 height 26
click at [451, 22] on input "STELPRO DESIGN PDH1752W PLINTHE PORTE PATIO 1750W 240V 100-1/16PO" at bounding box center [439, 29] width 155 height 26
click at [451, 21] on input "STELPRO DESIGN PDH1752W PLINTHE PORTE PATIO 1750W 240V 100-1/16PO" at bounding box center [439, 29] width 155 height 26
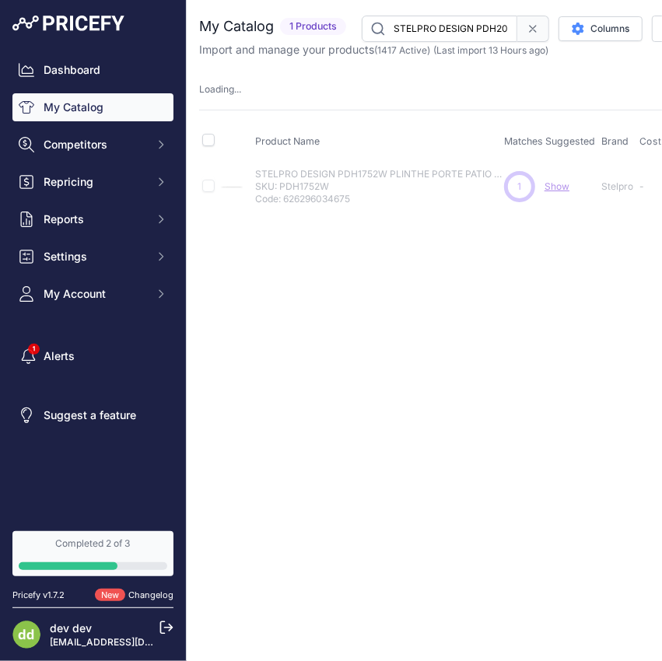
click at [434, 35] on input "STELPRO DESIGN PDH2002W PLINTHE PORTE PATIO 2000W 2000W 240V 113-3/8PO" at bounding box center [439, 29] width 155 height 26
click at [436, 35] on input "STELPRO DESIGN PDH2002W PLINTHE PORTE PATIO 2000W 2000W 240V 113-3/8PO" at bounding box center [439, 29] width 155 height 26
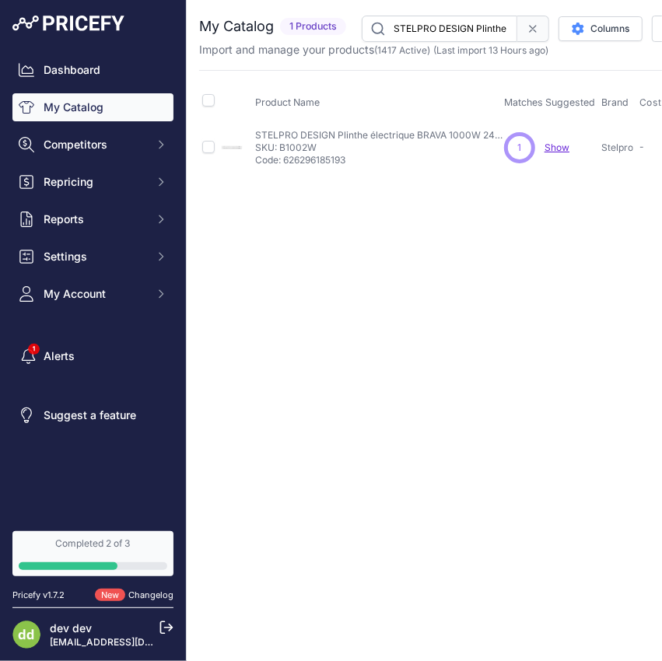
click at [467, 35] on input "STELPRO DESIGN Plinthe électrique BRAVA 1000W 240V - Blanc" at bounding box center [439, 29] width 155 height 26
click at [451, 24] on input "STELPRO DESIGN Plinthe électrique BRAVA 1250/940W 240/208V- Blanc" at bounding box center [439, 29] width 155 height 26
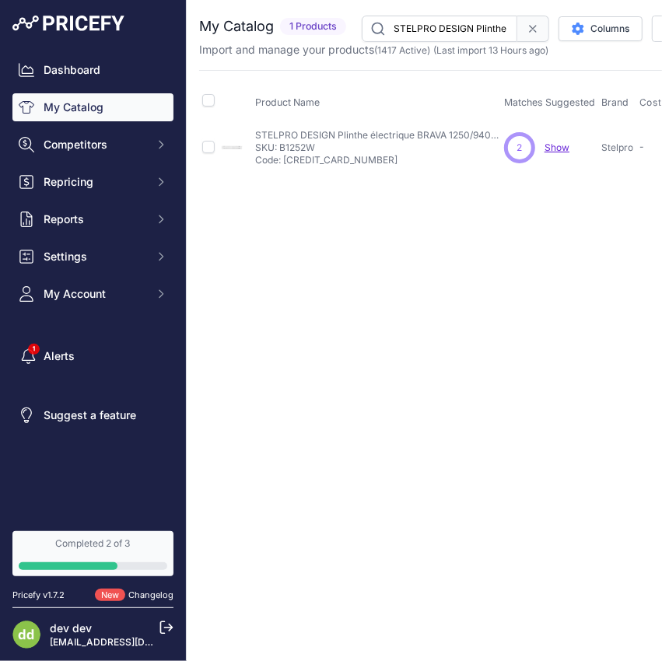
click at [451, 24] on input "STELPRO DESIGN Plinthe électrique BRAVA 1250/940W 240/208V- Blanc" at bounding box center [439, 29] width 155 height 26
click at [442, 20] on input "STELPRO DESIGN Plinthe électrique BRAVA 1500/1125W 240/208V - Blanc" at bounding box center [439, 29] width 155 height 26
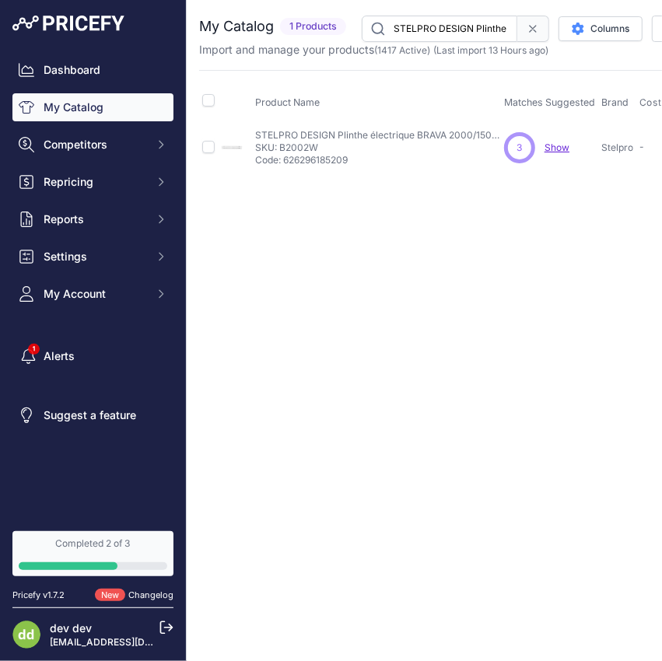
click at [439, 28] on input "STELPRO DESIGN Plinthe électrique BRAVA 2000/1500W 240/208V - Blanc" at bounding box center [439, 29] width 155 height 26
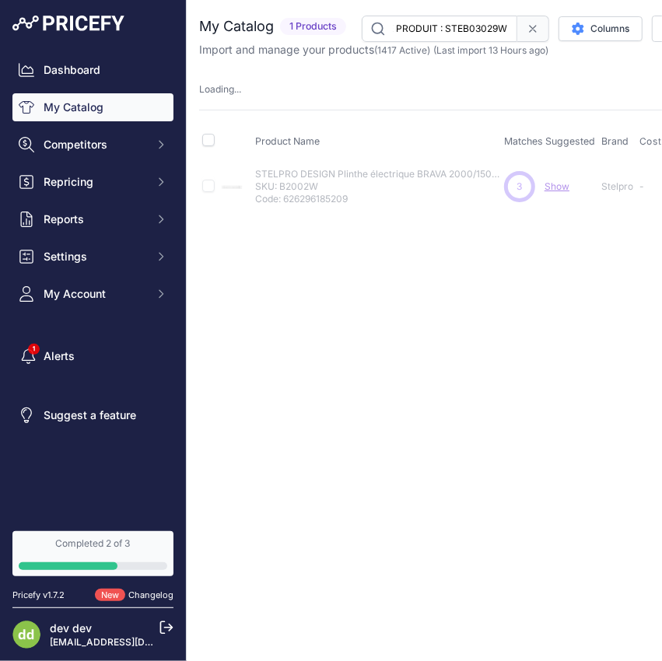
scroll to position [0, 82]
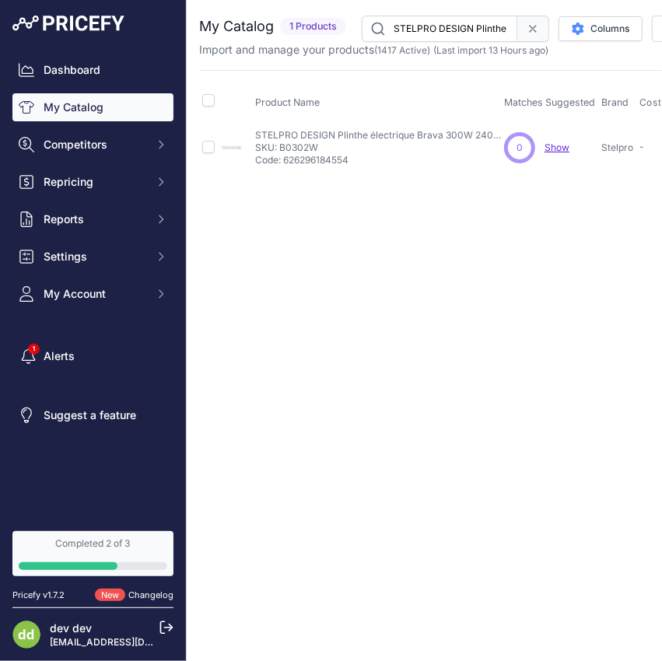
click at [448, 21] on input "STELPRO DESIGN Plinthe électrique Brava 300W 240V *REMPLACER PAR LE PRODUIT : S…" at bounding box center [439, 29] width 155 height 26
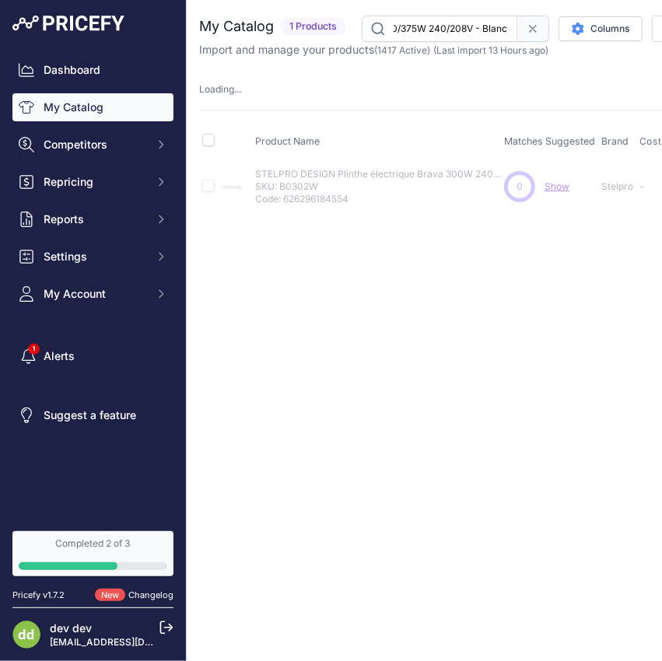
scroll to position [0, 0]
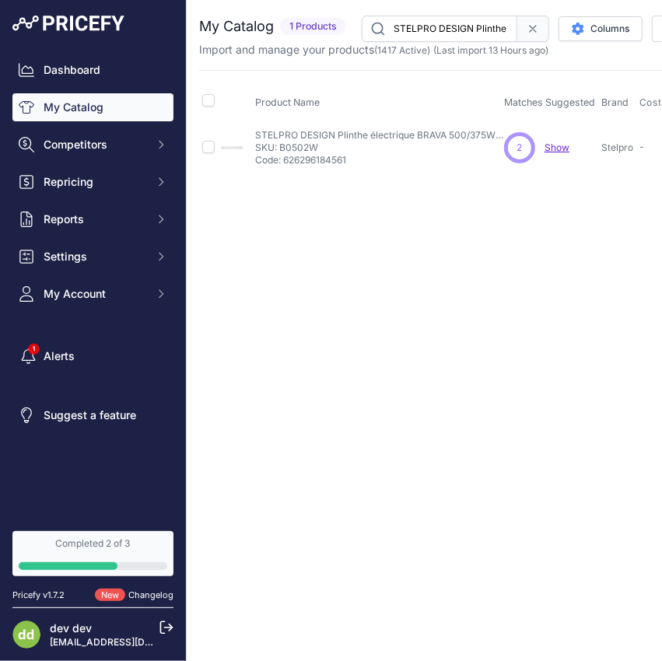
click at [400, 17] on input "STELPRO DESIGN Plinthe électrique BRAVA 500/375W 240/208V - Blanc" at bounding box center [439, 29] width 155 height 26
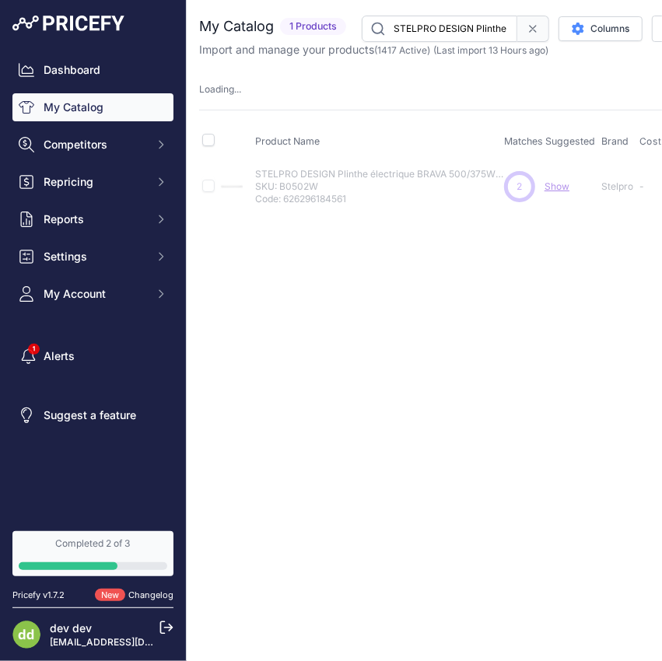
click at [422, 21] on input "STELPRO DESIGN Plinthe électrique BRAVA 750/560W 240/208V - Blanc" at bounding box center [439, 29] width 155 height 26
click at [452, 26] on input "STELPRO DESIGN RM240T RELAIS MEC A/TRANSFORMATEUR 208-240/24V" at bounding box center [439, 29] width 155 height 26
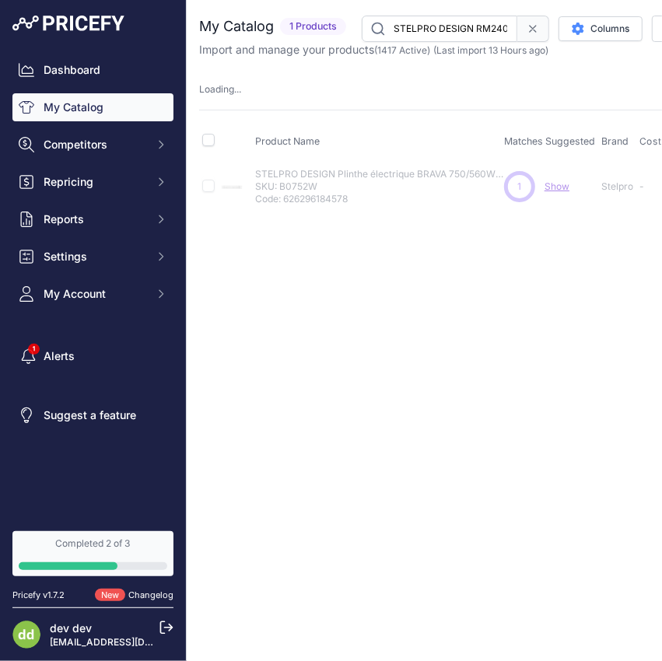
click at [452, 26] on input "STELPRO DESIGN RM240T RELAIS MEC A/TRANSFORMATEUR 208-240/24V" at bounding box center [439, 29] width 155 height 26
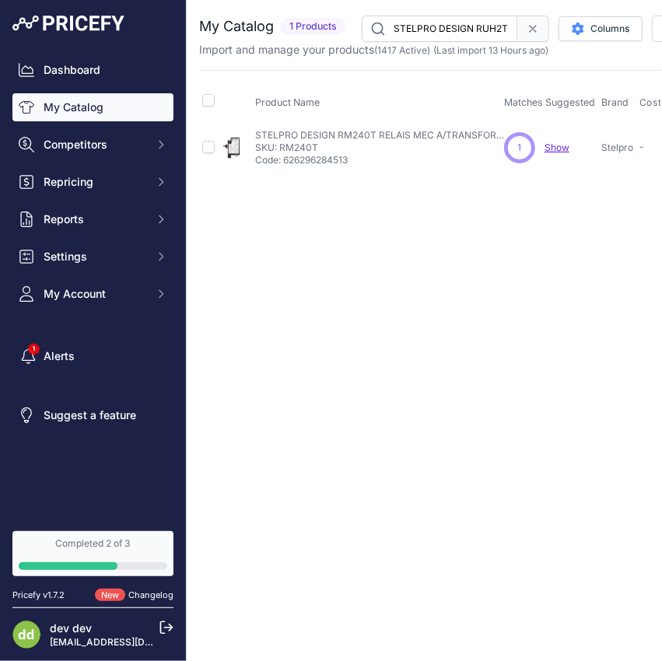
scroll to position [0, 292]
click at [467, 22] on input "STELPRO DESIGN RUH2TCHAR AEROTHERME ECONO TH/INT2000W 240V CHARBON CL" at bounding box center [439, 29] width 155 height 26
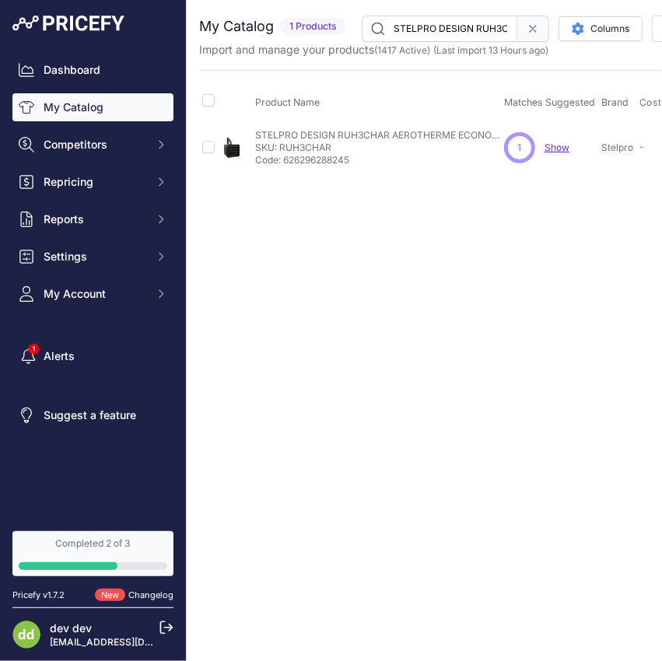
drag, startPoint x: 397, startPoint y: 9, endPoint x: 413, endPoint y: 23, distance: 21.5
click at [397, 9] on div "You are not connected to the internet. My Catalog" at bounding box center [591, 94] width 784 height 188
click at [430, 35] on input "STELPRO DESIGN RUH3CHAR AEROTHERME ECONOMIQUE3000W 240V CHARBON CLAIR" at bounding box center [439, 29] width 155 height 26
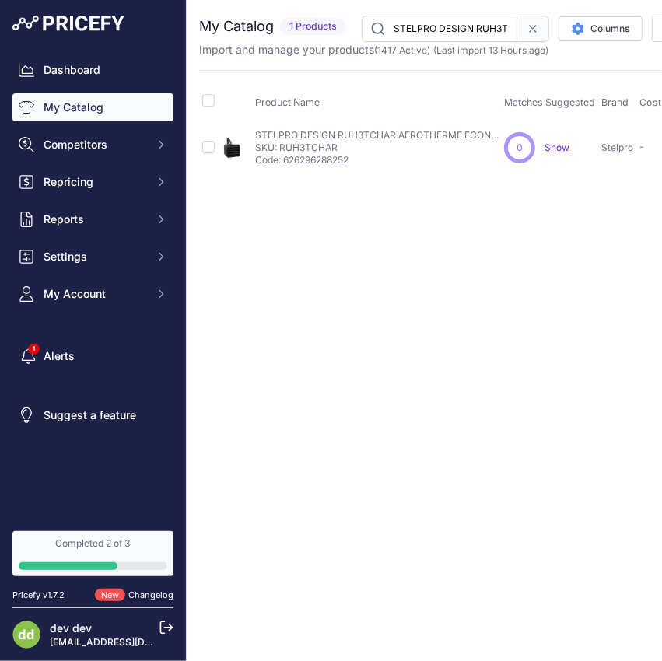
click at [439, 20] on input "STELPRO DESIGN RUH3TCHAR AEROTHERME ECONO TH/INT3000W 240V CHARBON CL" at bounding box center [439, 29] width 155 height 26
click at [460, 33] on input "STELPRO DESIGN RUH4CHAR AEROTHERME ECONOMIQUE4000W 240V CHARBON CLAIR" at bounding box center [439, 29] width 155 height 26
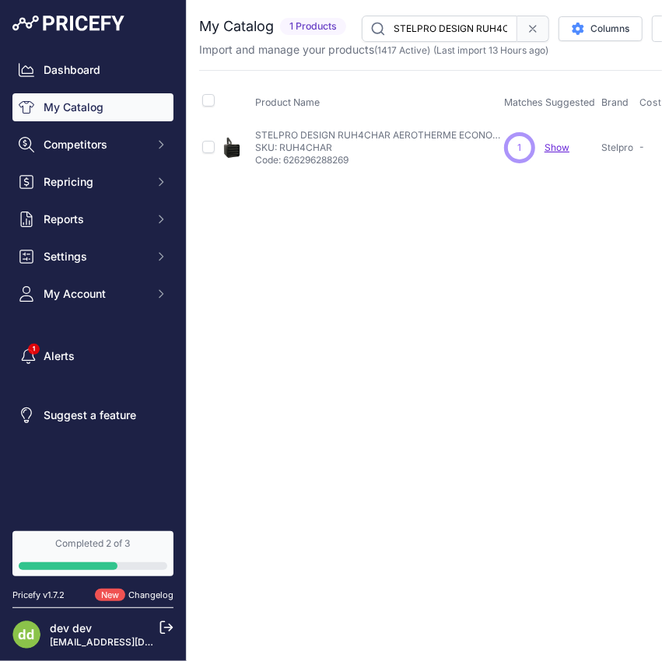
click at [460, 33] on input "STELPRO DESIGN RUH4CHAR AEROTHERME ECONOMIQUE4000W 240V CHARBON CLAIR" at bounding box center [439, 29] width 155 height 26
click at [438, 9] on div "You are not connected to the internet. My Catalog" at bounding box center [591, 94] width 784 height 188
click at [433, 26] on input "STELPRO DESIGN RUH4TCHAR AEROTHERME ECONO TH/INT4000W 240V CHARBON CL" at bounding box center [439, 29] width 155 height 26
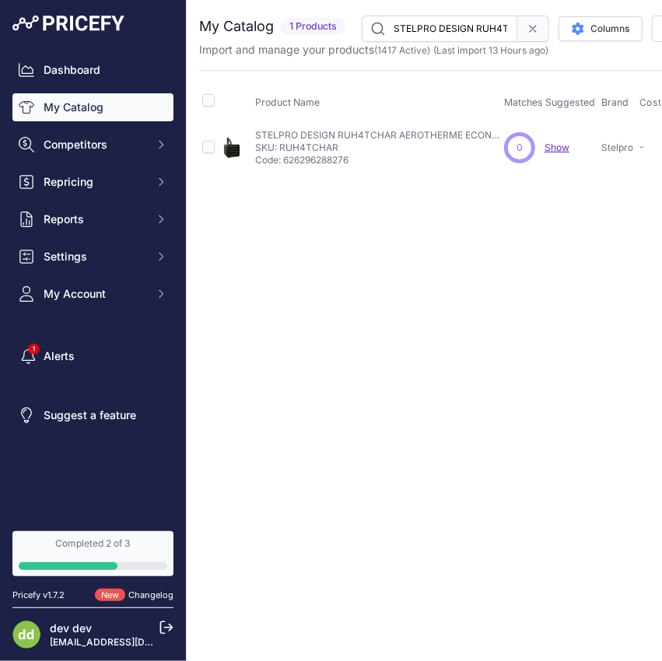
click at [433, 26] on input "STELPRO DESIGN RUH4TCHAR AEROTHERME ECONO TH/INT4000W 240V CHARBON CL" at bounding box center [439, 29] width 155 height 26
click at [457, 28] on input "STELPRO DESIGN RUH5C24CHAR AEROTHERME COMM ET RESID24V 5000W 240V CHARBON" at bounding box center [439, 29] width 155 height 26
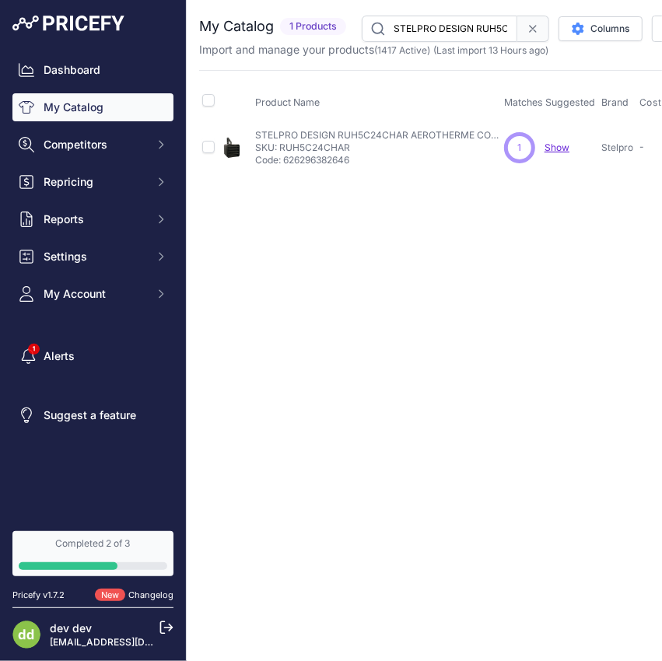
click at [457, 28] on input "STELPRO DESIGN RUH5C24CHAR AEROTHERME COMM ET RESID24V 5000W 240V CHARBON" at bounding box center [439, 29] width 155 height 26
click at [461, 36] on input "STELPRO DESIGN RUH5CHAR AEROTHERME ECONOMIQUE5000W 240V CHARBON CLAIR" at bounding box center [439, 29] width 155 height 26
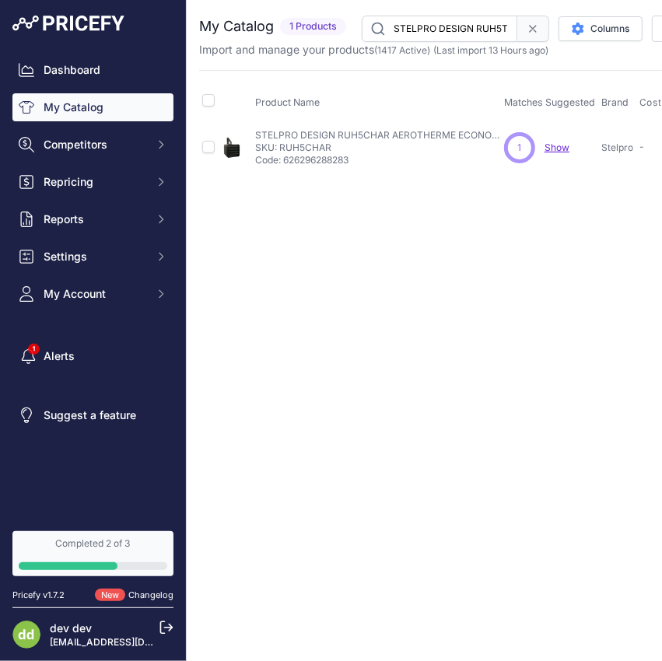
scroll to position [0, 292]
click at [479, 23] on input "STELPRO DESIGN RUH5TCHAR AEROTHERME ECONO TH/INT5000W 240V CHARBON CL" at bounding box center [439, 29] width 155 height 26
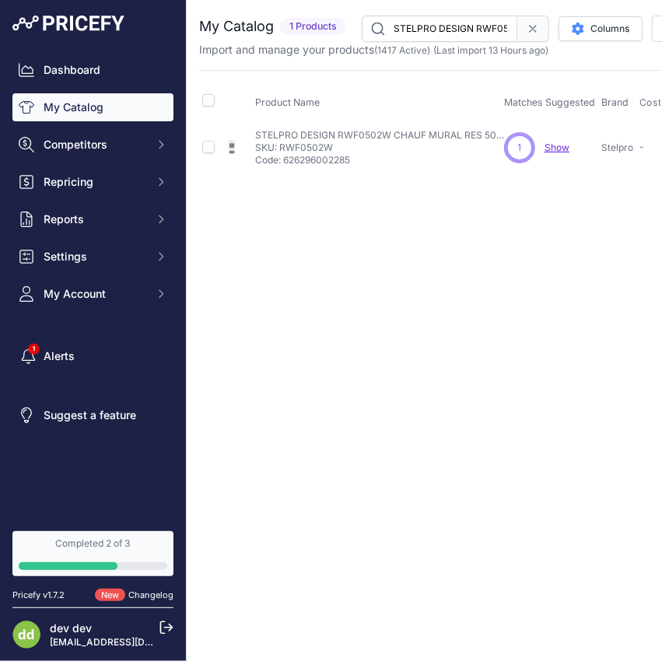
click at [449, 31] on input "STELPRO DESIGN RWF0502W CHAUF MURAL RES 500W240V BLANC" at bounding box center [439, 29] width 155 height 26
click at [430, 21] on input "STELPRO DESIGN RWF0752W CHAUF MURAL RES 750W240V BLANC" at bounding box center [439, 29] width 155 height 26
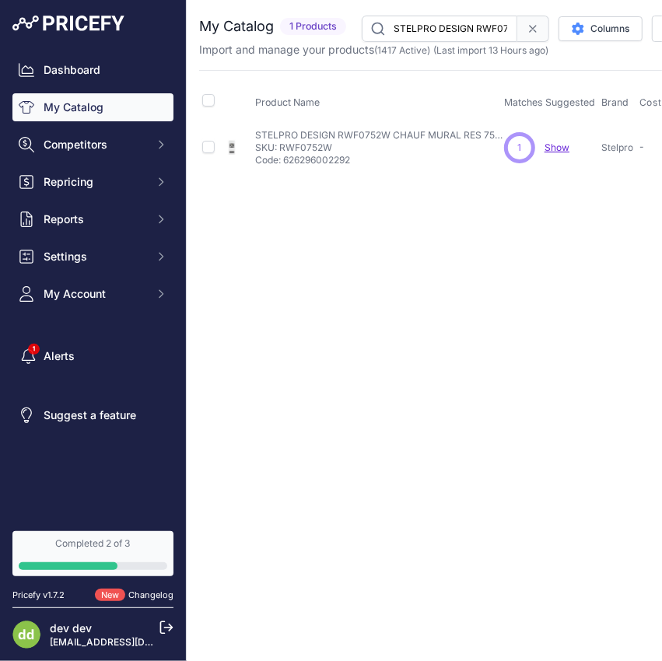
click at [430, 21] on input "STELPRO DESIGN RWF0752W CHAUF MURAL RES 750W240V BLANC" at bounding box center [439, 29] width 155 height 26
click at [432, 20] on input "STELPRO DESIGN RWF0752W CHAUF MURAL RES 750W240V BLANC" at bounding box center [439, 29] width 155 height 26
click at [432, 19] on input "STELPRO DESIGN RWF0752W CHAUF MURAL RES 750W240V BLANC" at bounding box center [439, 29] width 155 height 26
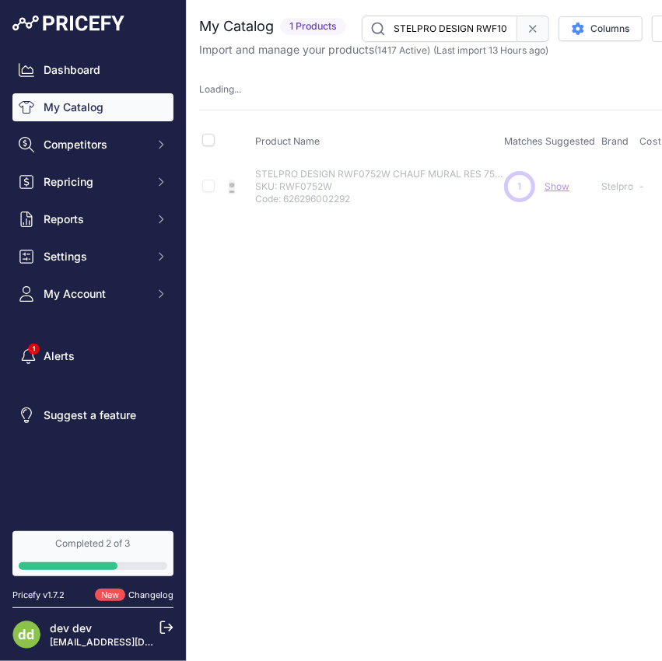
click at [433, 27] on input "STELPRO DESIGN RWF1002W CHAUF MURAL RES 1000W240V BLANC" at bounding box center [439, 29] width 155 height 26
click at [464, 37] on input "STELPRO DESIGN RWF1252W CHAUF MURAL RES 1250W240V BLANC" at bounding box center [439, 29] width 155 height 26
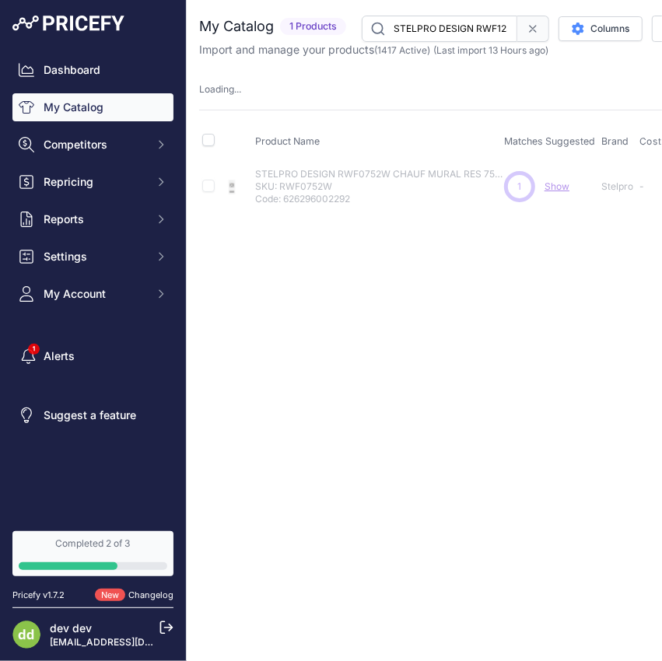
click at [464, 37] on input "STELPRO DESIGN RWF1252W CHAUF MURAL RES 1250W240V BLANC" at bounding box center [439, 29] width 155 height 26
click at [455, 28] on input "STELPRO DESIGN RWF2002W CHAUF MURAL RES 2000W240V BLANC" at bounding box center [439, 29] width 155 height 26
click at [445, 17] on input "STELPRO DESIGN SCH4800T CHAUF PORTATIVE JAUNE4800W 240V" at bounding box center [439, 29] width 155 height 26
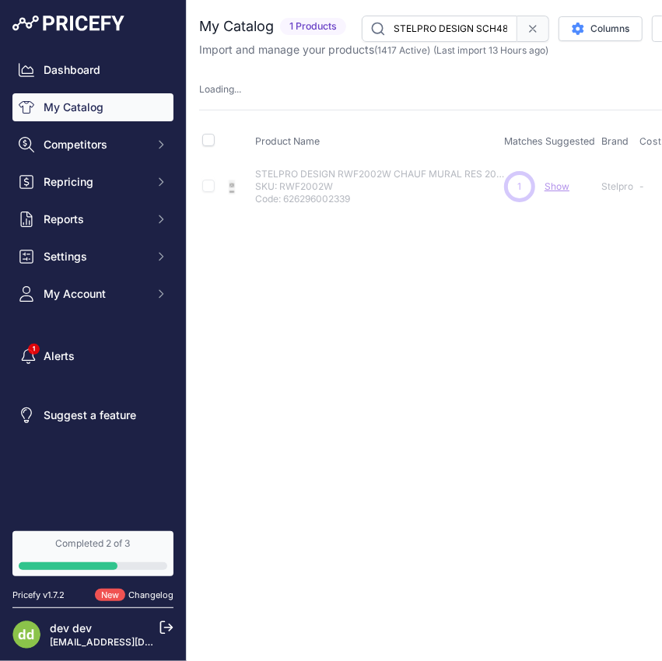
click at [445, 17] on input "STELPRO DESIGN SCH4800T CHAUF PORTATIVE JAUNE4800W 240V" at bounding box center [439, 29] width 155 height 26
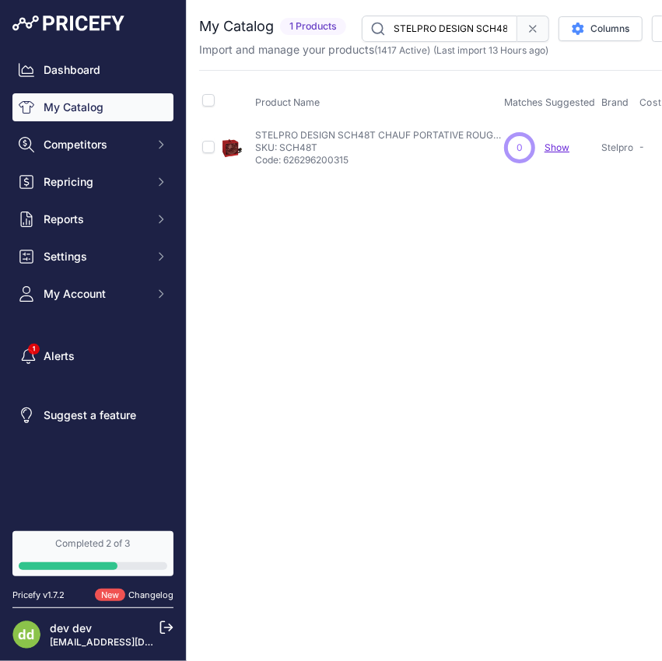
click at [460, 28] on input "STELPRO DESIGN SCH48T CHAUF PORTATIVE ROUGE4800W 240V" at bounding box center [439, 29] width 155 height 26
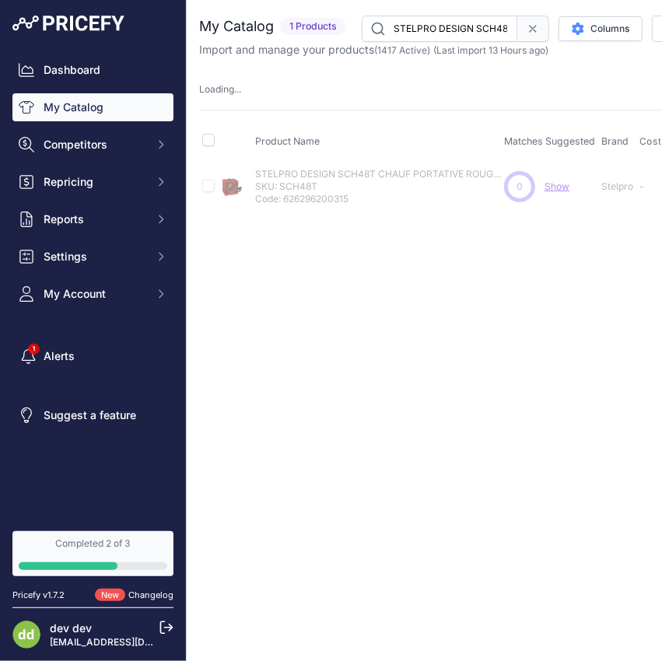
click at [449, 35] on input "STELPRO DESIGN SCH48TWBPL CHAUF FIXE ROUGE 4800W240V SUPP MONT" at bounding box center [439, 29] width 155 height 26
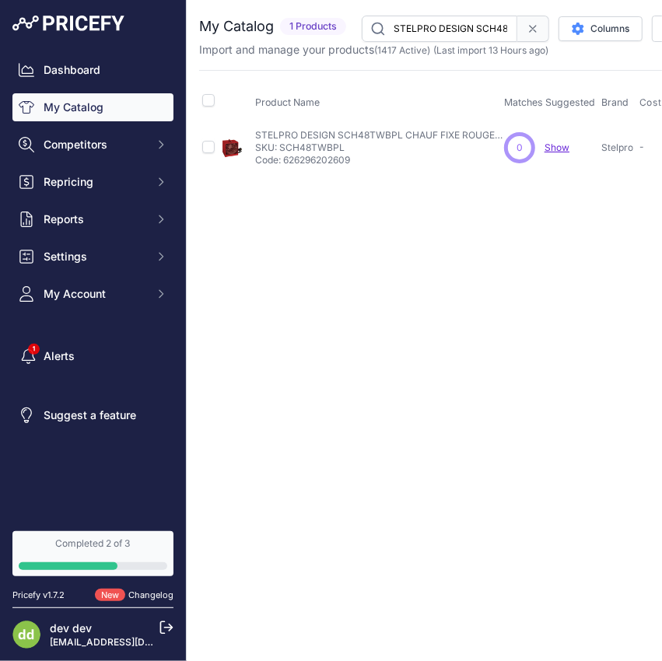
click at [449, 35] on input "STELPRO DESIGN SCH48TWBPL CHAUF FIXE ROUGE 4800W240V SUPP MONT" at bounding box center [439, 29] width 155 height 26
click at [452, 26] on input "STELPRO DESIGN SCR0452SW RADIATEUR DE COURONNE BLANC CASSE 450W 240V" at bounding box center [439, 29] width 155 height 26
click at [463, 37] on input "STELPRO DESIGN SCR0602SW RADIATEUR DE COURONNE BLANC CASSE 600W 240V" at bounding box center [439, 29] width 155 height 26
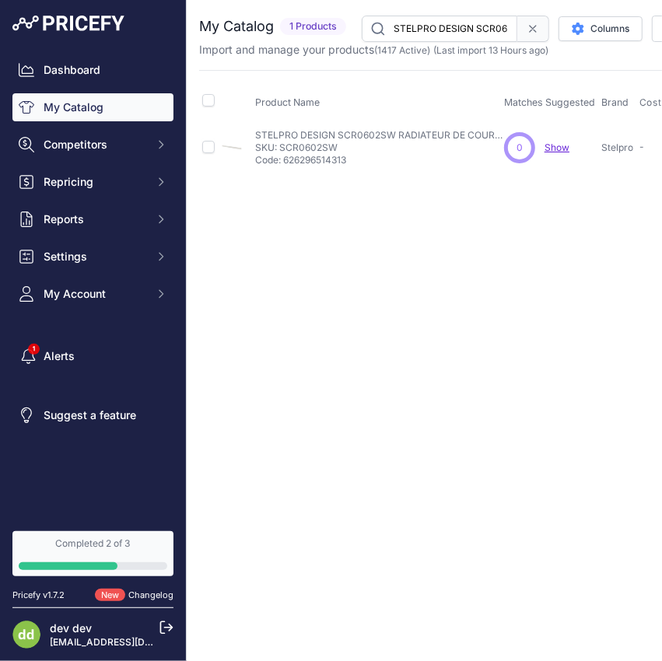
click at [463, 37] on input "STELPRO DESIGN SCR0602SW RADIATEUR DE COURONNE BLANC CASSE 600W 240V" at bounding box center [439, 29] width 155 height 26
click at [463, 33] on input "STELPRO DESIGN SCR0602SW RADIATEUR DE COURONNE BLANC CASSE 600W 240V" at bounding box center [439, 29] width 155 height 26
click at [440, 26] on input "STELPRO DESIGN SCR0752SW RADIATEUR DE COURONNE BLANC CASSE 750W 240V" at bounding box center [439, 29] width 155 height 26
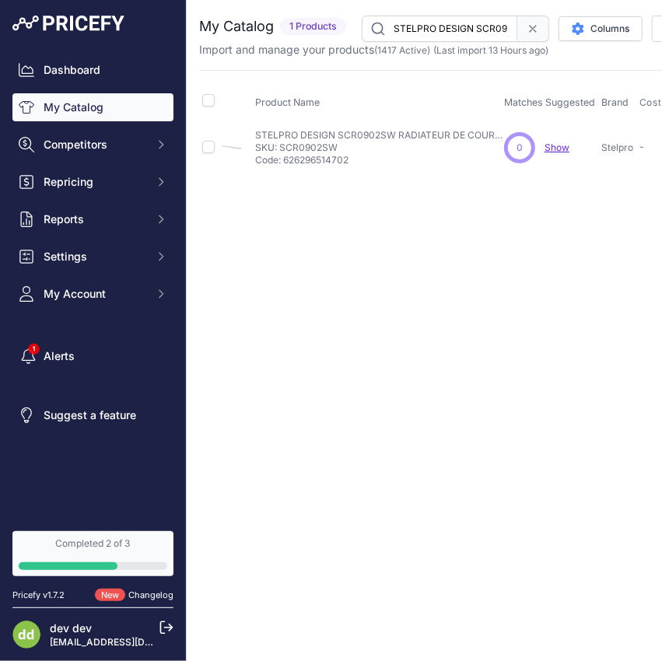
click at [459, 28] on input "STELPRO DESIGN SCR0902SW RADIATEUR DE COURONNE BLANC CASSE 900W 240V" at bounding box center [439, 29] width 155 height 26
click at [456, 29] on input "STELPRO DESIGN SCR1052SW RADIATEUR DE COURONNE BLANC CASSE 1050W 240V" at bounding box center [439, 29] width 155 height 26
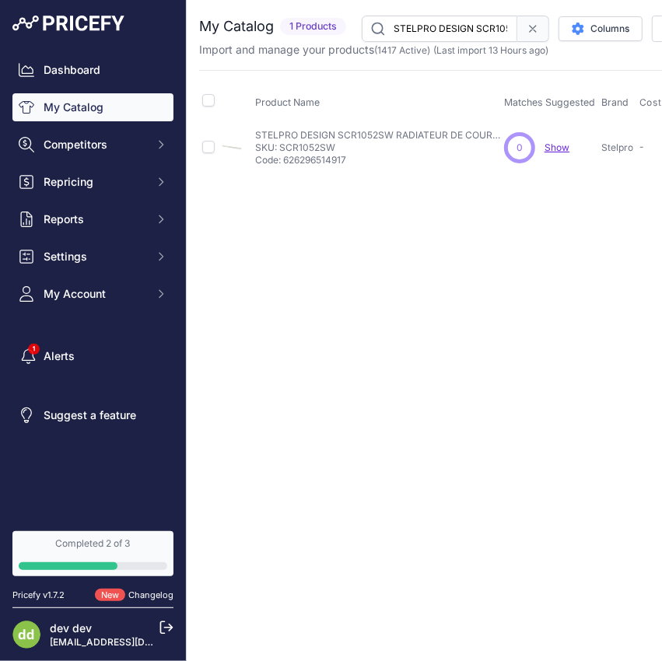
click at [456, 29] on input "STELPRO DESIGN SCR1052SW RADIATEUR DE COURONNE BLANC CASSE 1050W 240V" at bounding box center [439, 29] width 155 height 26
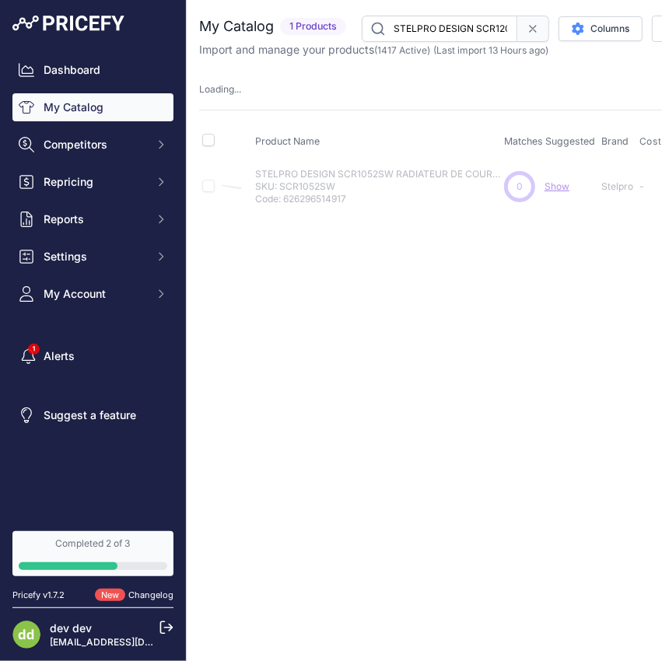
click at [445, 25] on input "STELPRO DESIGN SCR1202SW RADIATEUR DE COURONNE BLANC CASSE 1200W 240V" at bounding box center [439, 29] width 155 height 26
click at [445, 24] on input "STELPRO DESIGN SCR1202SW RADIATEUR DE COURONNE BLANC CASSE 1200W 240V" at bounding box center [439, 29] width 155 height 26
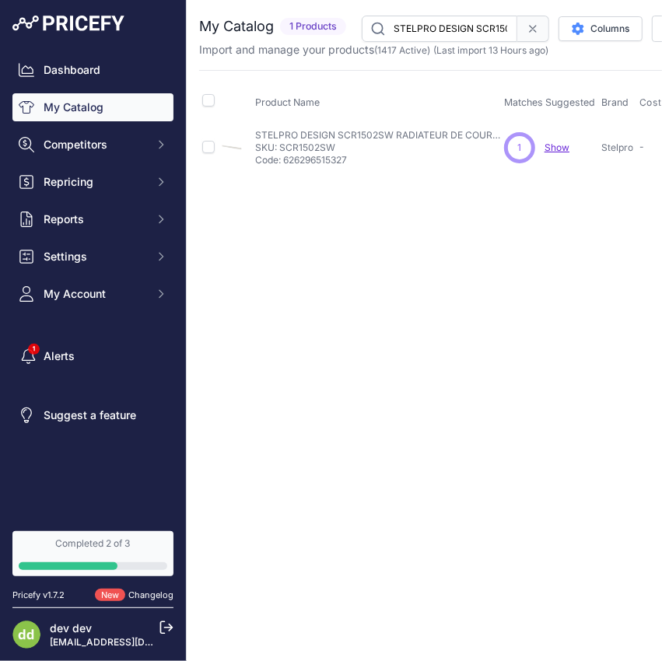
click at [480, 37] on input "STELPRO DESIGN SCR1502SW RADIATEUR DE COURONNE BLANC CASSE 1500W 240V" at bounding box center [439, 29] width 155 height 26
click at [479, 37] on input "STELPRO DESIGN SCR1502SW RADIATEUR DE COURONNE BLANC CASSE 1500W 240V" at bounding box center [439, 29] width 155 height 26
click at [422, 36] on input "STELPRO DESIGN SCU2W0203S019 CABLE CHAUFF UNIV INTERIEUR 240V 203W 19,5PI C" at bounding box center [439, 29] width 155 height 26
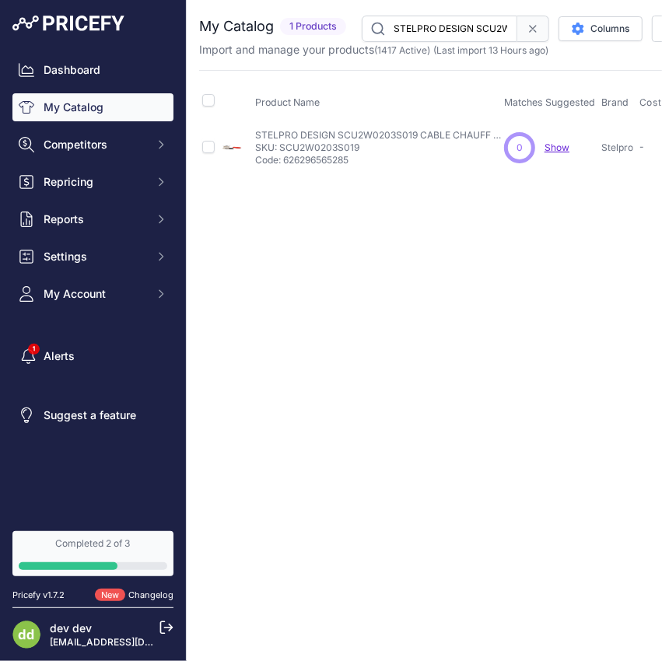
click at [422, 36] on input "STELPRO DESIGN SCU2W0203S019 CABLE CHAUFF UNIV INTERIEUR 240V 203W 19,5PI C" at bounding box center [439, 29] width 155 height 26
click at [463, 16] on input "STELPRO DESIGN SCU2W3400S279 CABLE CHAUFF UNIV INTERIEUR 240V 3400W 289.0 PIC" at bounding box center [439, 29] width 155 height 26
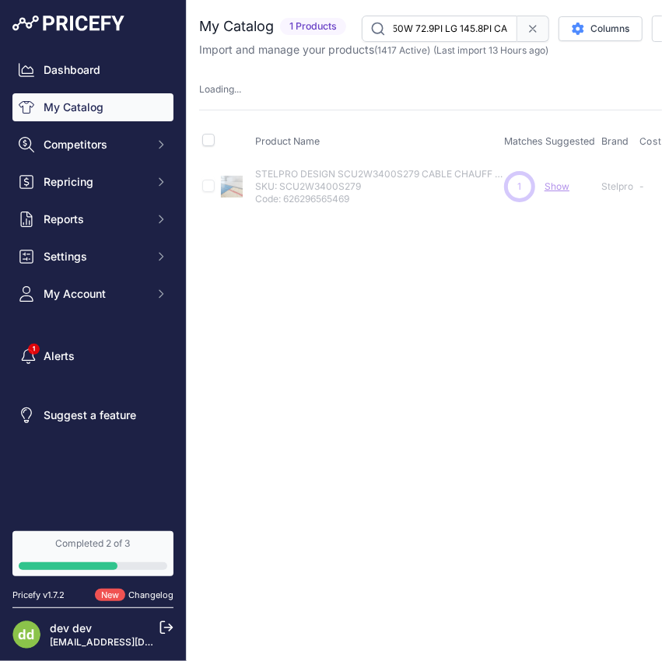
scroll to position [0, 10]
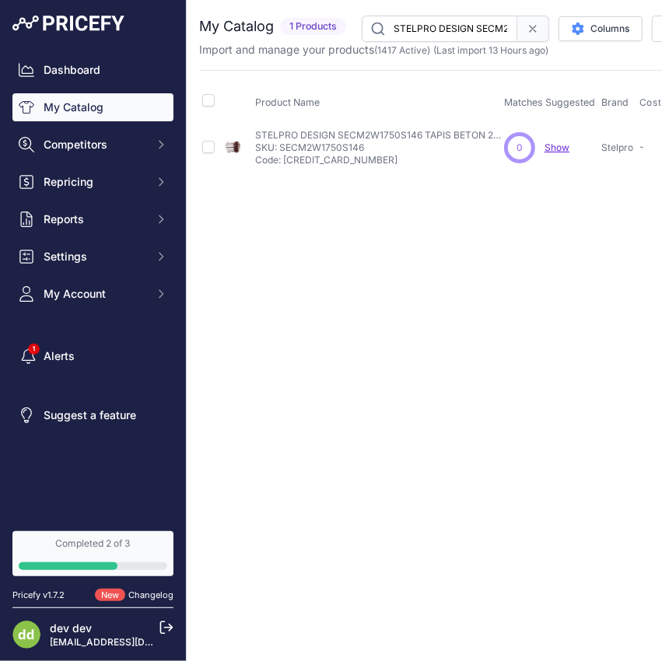
click at [436, 30] on input "STELPRO DESIGN SECM2W1750S146 TAPIS BETON 240V 1750W 72.9PI LG 145.8PI CA" at bounding box center [439, 29] width 155 height 26
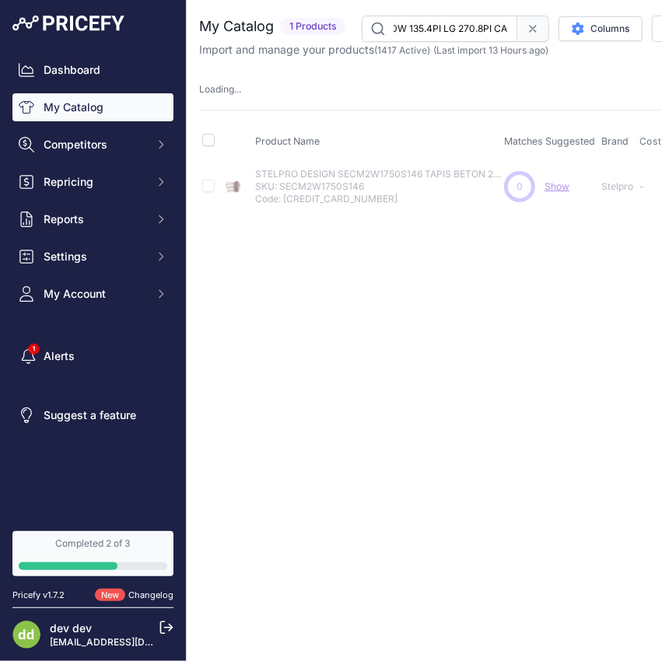
scroll to position [0, 0]
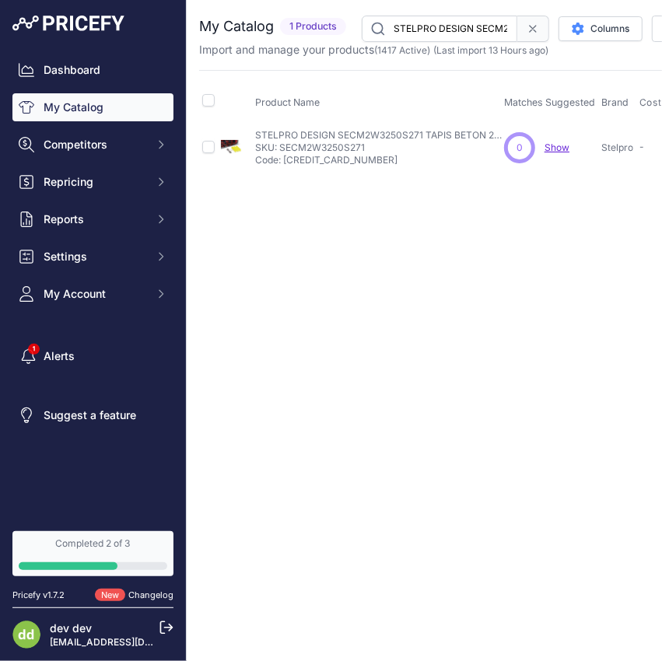
click at [426, 31] on input "STELPRO DESIGN SECM2W3250S271 TAPIS BETON 240V 3250W 135.4PI LG 270.8PI CA" at bounding box center [439, 29] width 155 height 26
click at [429, 30] on input "STELPRO DESIGN SFE1021 FOURNAISE ELECT 10KW 240V/208V 1PH" at bounding box center [439, 29] width 155 height 26
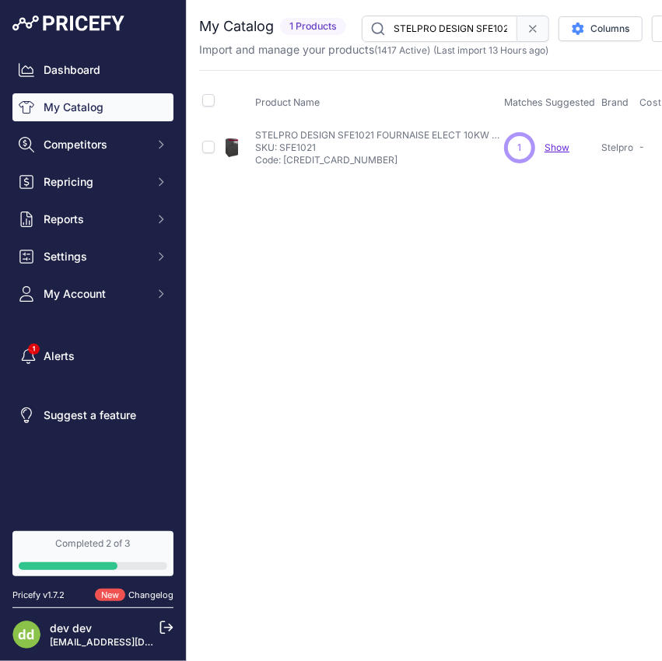
click at [429, 30] on input "STELPRO DESIGN SFE1021 FOURNAISE ELECT 10KW 240V/208V 1PH" at bounding box center [439, 29] width 155 height 26
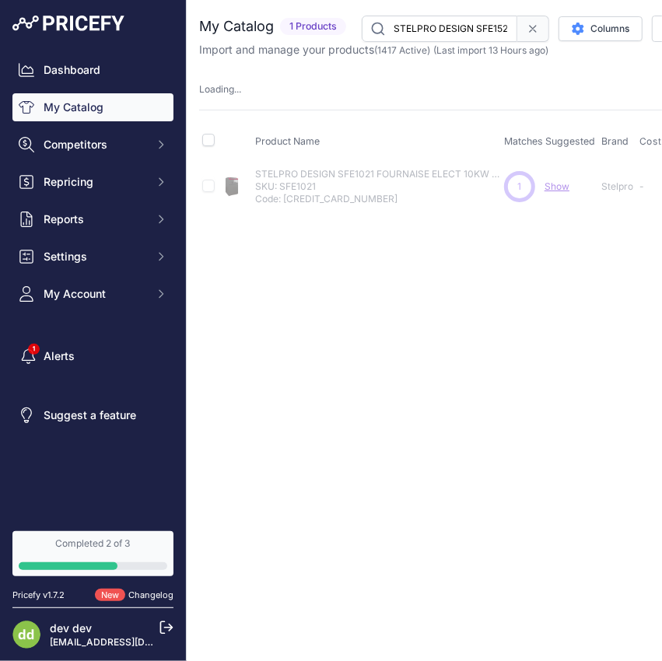
click at [440, 25] on input "STELPRO DESIGN SFE1521 FOURNAISE ELECT 15KW 240V/208V 1PH" at bounding box center [439, 29] width 155 height 26
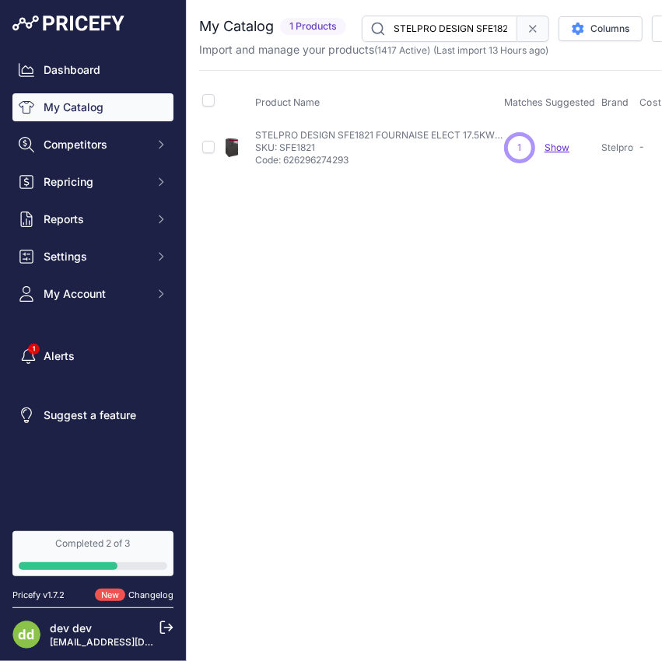
click at [437, 28] on input "STELPRO DESIGN SFE1821 FOURNAISE ELECT 17.5KW 240V/208V 1PH" at bounding box center [439, 29] width 155 height 26
click at [437, 27] on input "STELPRO DESIGN SFE1821 FOURNAISE ELECT 17.5KW 240V/208V 1PH" at bounding box center [439, 29] width 155 height 26
click at [439, 17] on input "STELPRO DESIGN SFE2021 FOURNAISE ELECT 20KW 240V/208V 1PH" at bounding box center [439, 29] width 155 height 26
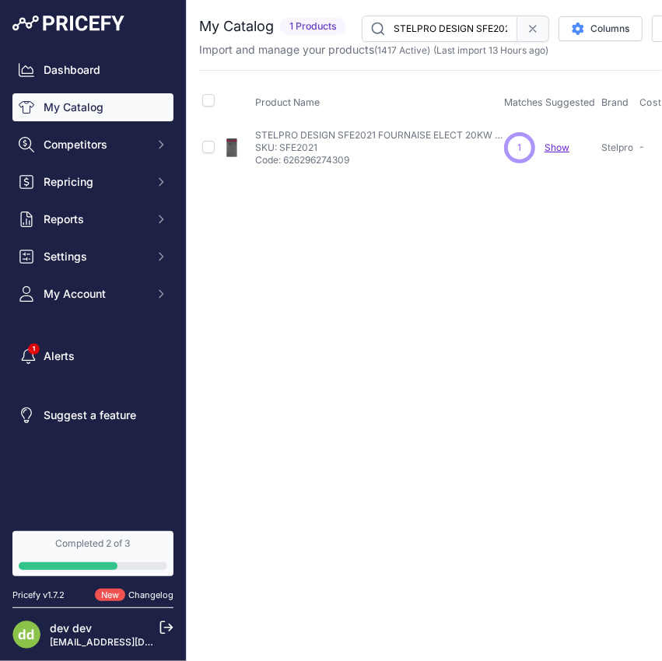
click at [439, 17] on input "STELPRO DESIGN SFE2021 FOURNAISE ELECT 20KW 240V/208V 1PH" at bounding box center [439, 29] width 155 height 26
click at [447, 25] on input "STELPRO DESIGN SFE2321 FOURNAISE ELECT 22.5KW 240V/208V 1PH" at bounding box center [439, 29] width 155 height 26
click at [432, 30] on input "STELPRO DESIGN SFE2721 FOURNAISE ELECT 27.7KW 240V/208V 1PH" at bounding box center [439, 29] width 155 height 26
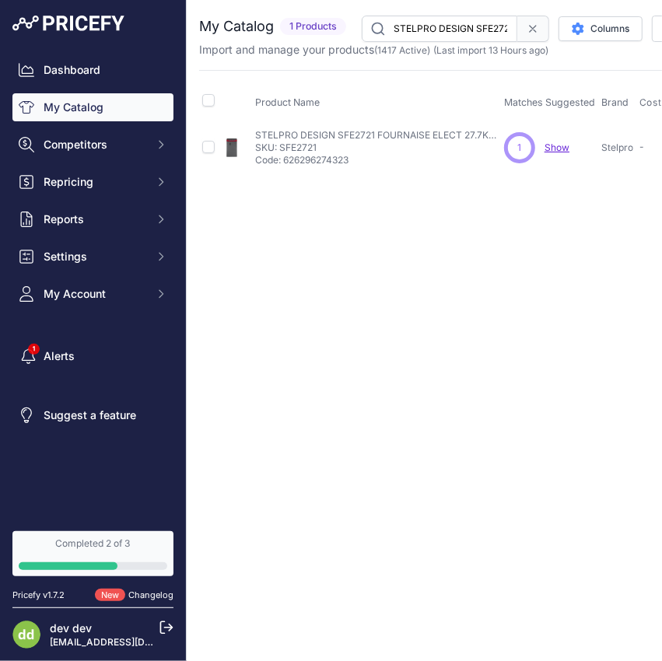
click at [432, 30] on input "STELPRO DESIGN SFE2721 FOURNAISE ELECT 27.7KW 240V/208V 1PH" at bounding box center [439, 29] width 155 height 26
click at [408, 24] on input "STELPRO DESIGN SFECM1521 FOURNAISE ELECT MOTEUR ECM 15KW 240V/208V 1PH" at bounding box center [439, 29] width 155 height 26
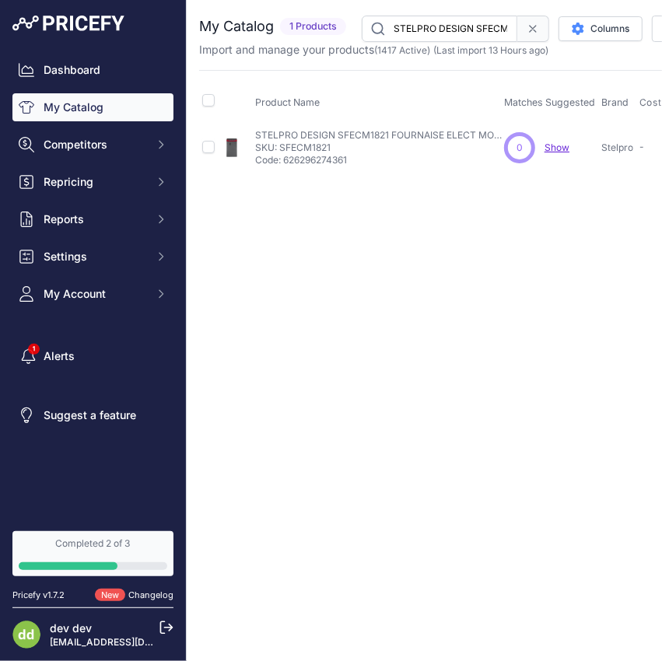
click at [460, 17] on input "STELPRO DESIGN SFECM1821 FOURNAISE ELECT MOTEUR ECM 17.5KW 240V/208V 1PH" at bounding box center [439, 29] width 155 height 26
click at [434, 32] on input "STELPRO DESIGN SFECM1821 FOURNAISE ELECT MOTEUR ECM 17.5KW 240V/208V 1PH" at bounding box center [439, 29] width 155 height 26
click at [438, 21] on input "STELPRO DESIGN SFECM2021 FOURNAISE ELECT MOTEUR ECM 20KW 240V/208V 1PH" at bounding box center [439, 29] width 155 height 26
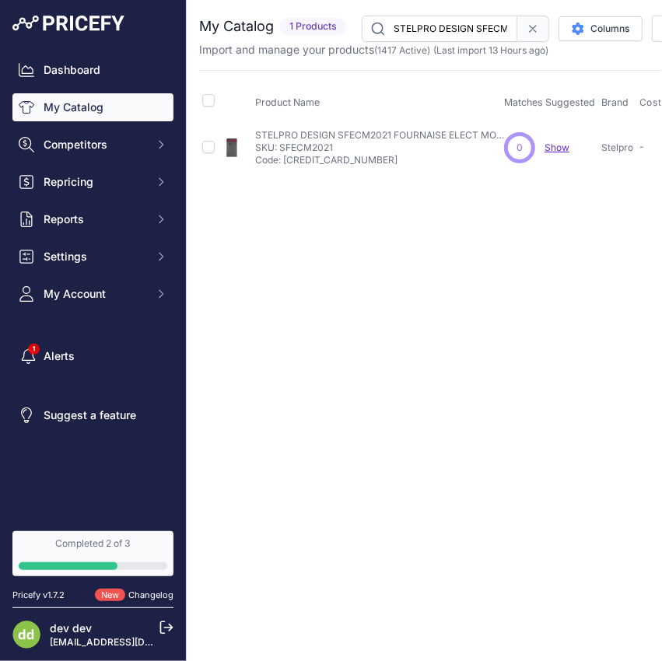
click at [438, 21] on input "STELPRO DESIGN SFECM2021 FOURNAISE ELECT MOTEUR ECM 20KW 240V/208V 1PH" at bounding box center [439, 29] width 155 height 26
click at [448, 22] on input "STELPRO DESIGN SFH0521DISCHAR AEROTHERME FERME CHARBON5000W 240V INTERRUPTEUR" at bounding box center [439, 29] width 155 height 26
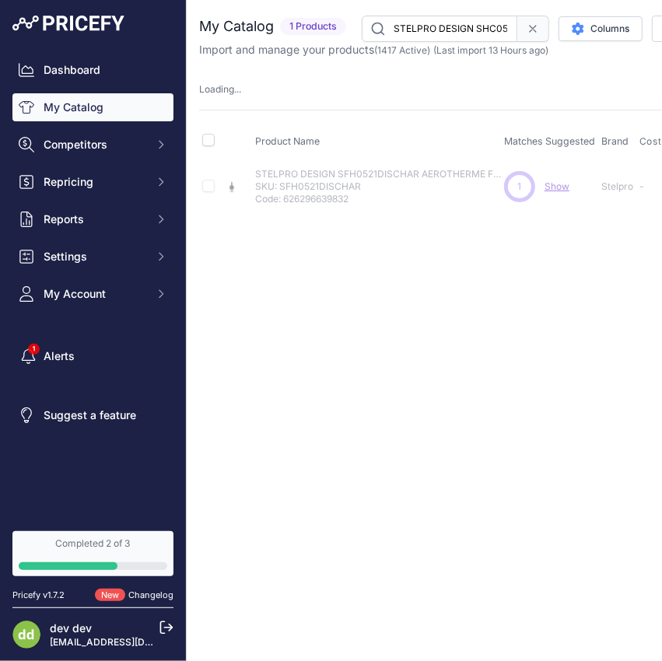
click at [439, 33] on input "STELPRO DESIGN SHC0502WCW CONV SHC 500W 240V SANSCONTRÔLE BLANC" at bounding box center [439, 29] width 155 height 26
click at [440, 25] on input "STELPRO DESIGN SHC1002WCW CONV SHC 1000W 240VSANS CONTRÔLE BLANC" at bounding box center [439, 29] width 155 height 26
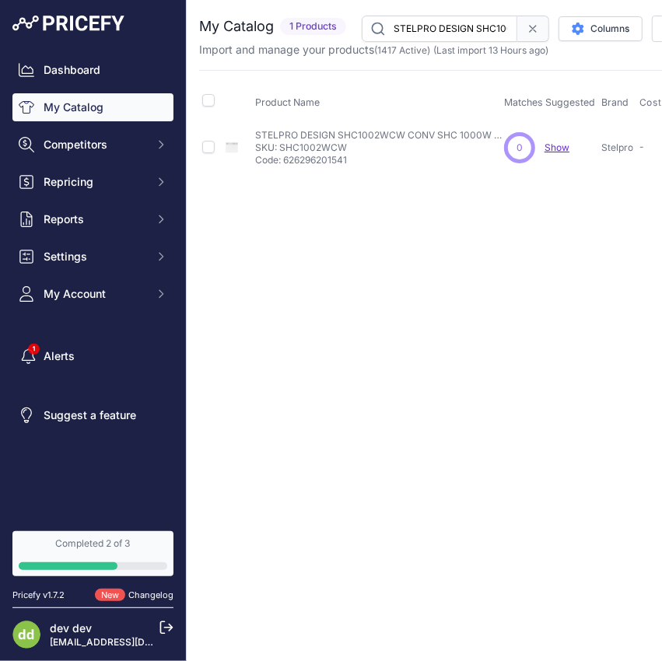
click at [440, 25] on input "STELPRO DESIGN SHC1002WCW CONV SHC 1000W 240VSANS CONTRÔLE BLANC" at bounding box center [439, 29] width 155 height 26
click at [452, 19] on input "STELPRO DESIGN SHC2002W CONV SHC 2000W 240VBLANC" at bounding box center [439, 29] width 155 height 26
click at [441, 32] on input "STELPRO DESIGN SHU0221TCHAR AEROTHERME IND TH/INT CHARBON 2000W 240V" at bounding box center [439, 29] width 155 height 26
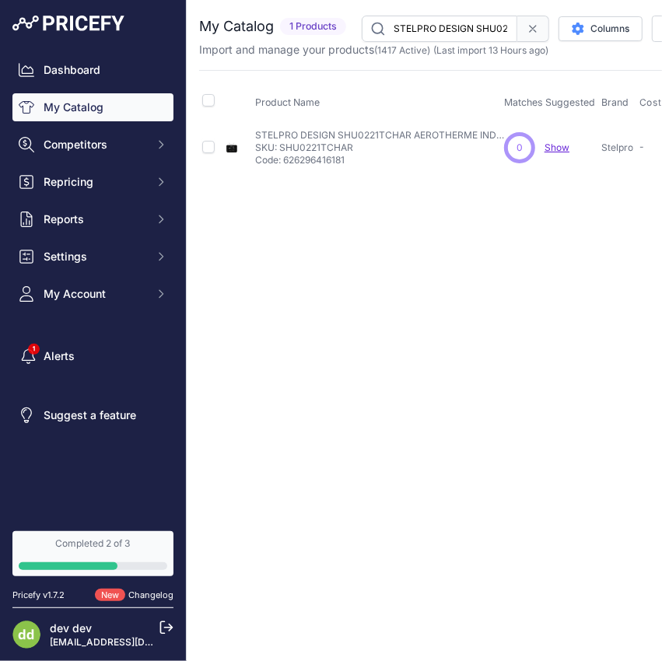
click at [441, 32] on input "STELPRO DESIGN SHU0221TCHAR AEROTHERME IND TH/INT CHARBON 2000W 240V" at bounding box center [439, 29] width 155 height 26
click at [441, 31] on input "STELPRO DESIGN SHU0221TCHAR AEROTHERME IND TH/INT CHARBON 2000W 240V" at bounding box center [439, 29] width 155 height 26
click at [444, 33] on input "STELPRO DESIGN SHU0421C24CHAR AEROTHERME IND 24V CHARBON 4000W 240V" at bounding box center [439, 29] width 155 height 26
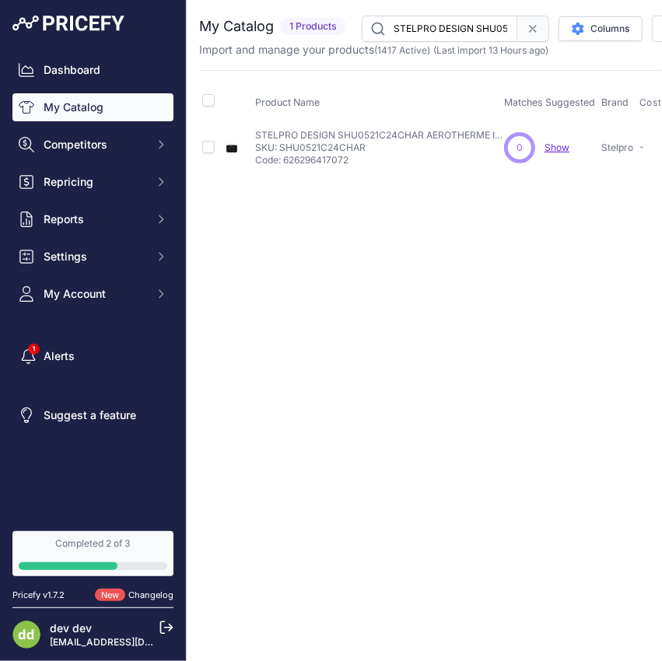
click
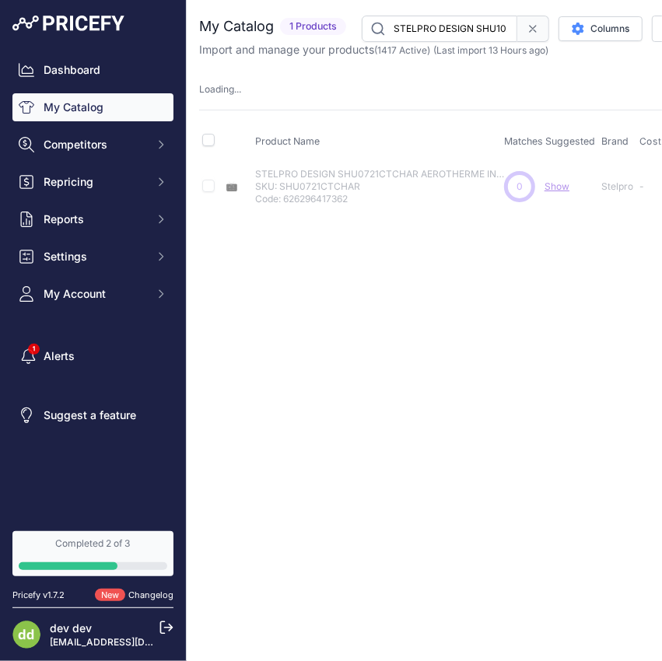
scroll to position [0, 272]
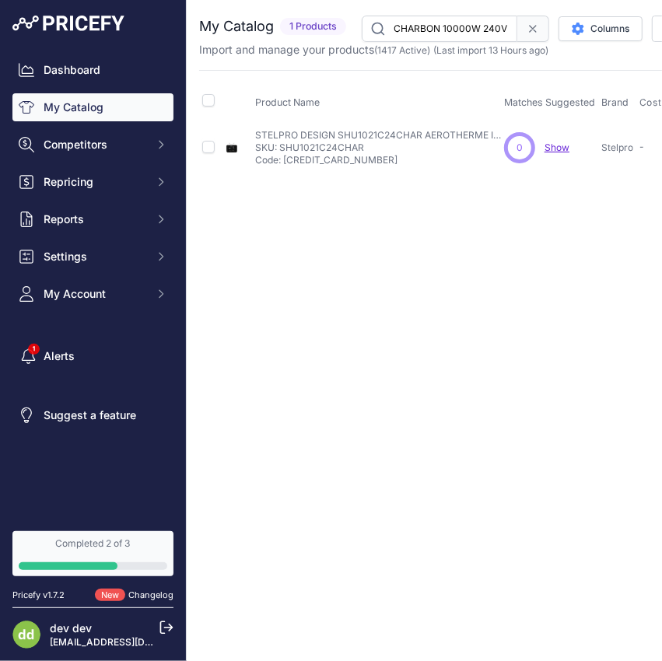
scroll to position [0, 8]
drag, startPoint x: 452, startPoint y: 26, endPoint x: 464, endPoint y: 13, distance: 17.1
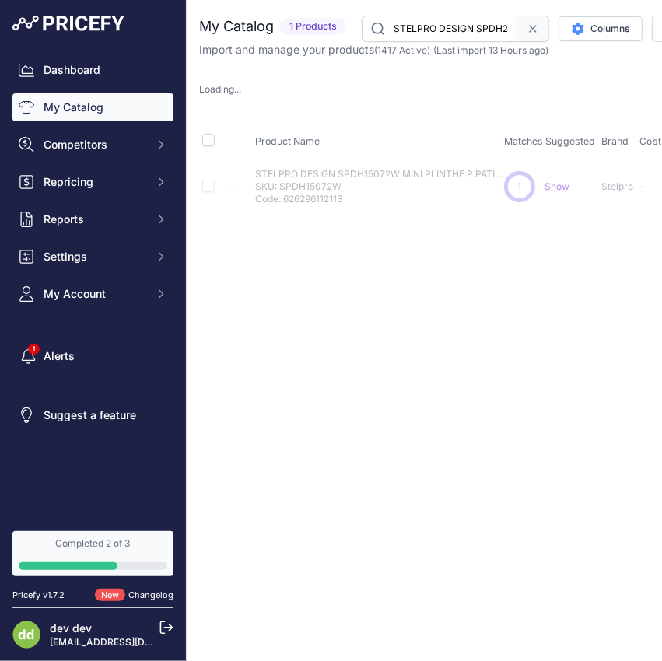
scroll to position [0, 261]
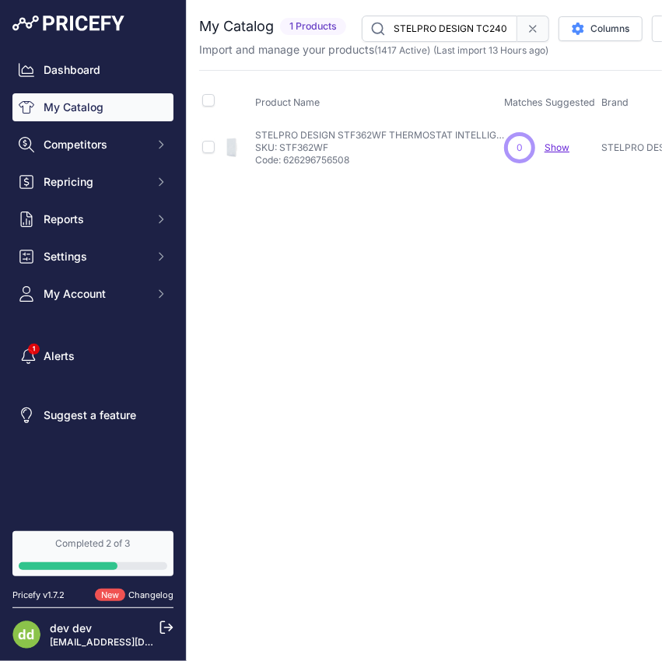
scroll to position [0, 257]
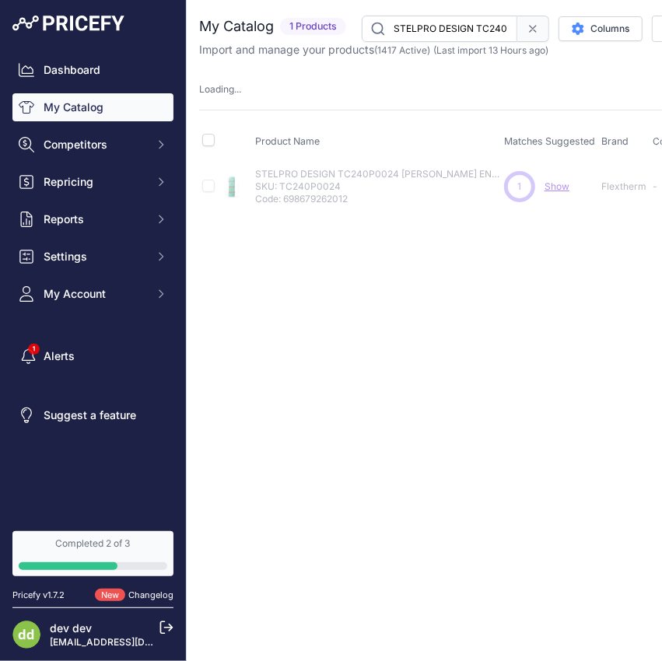
scroll to position [0, 258]
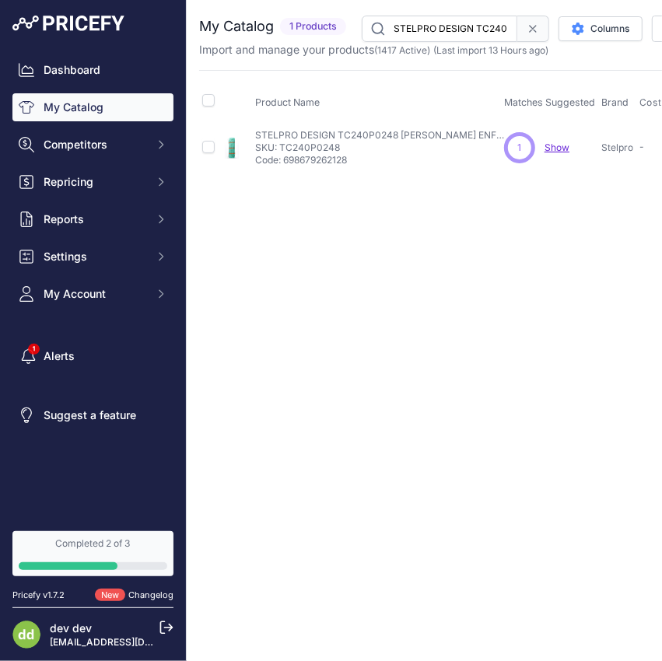
scroll to position [0, 282]
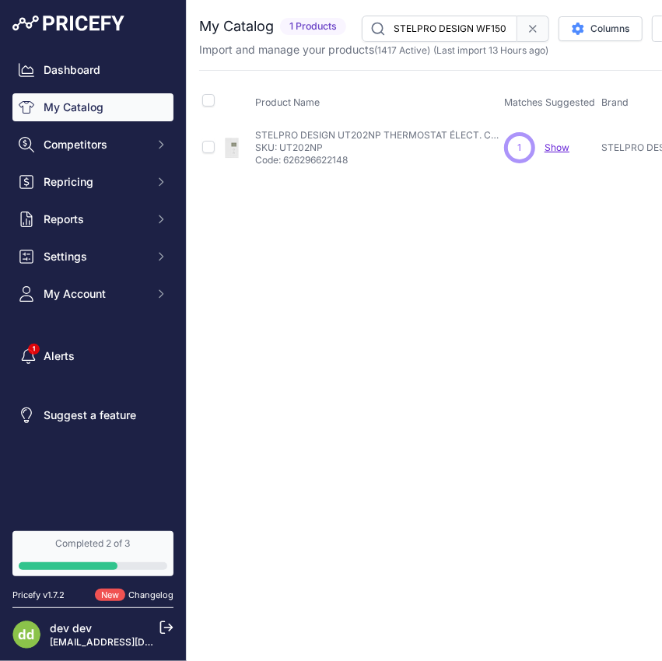
scroll to position [0, 191]
drag, startPoint x: 474, startPoint y: 33, endPoint x: 474, endPoint y: 17, distance: 16.3
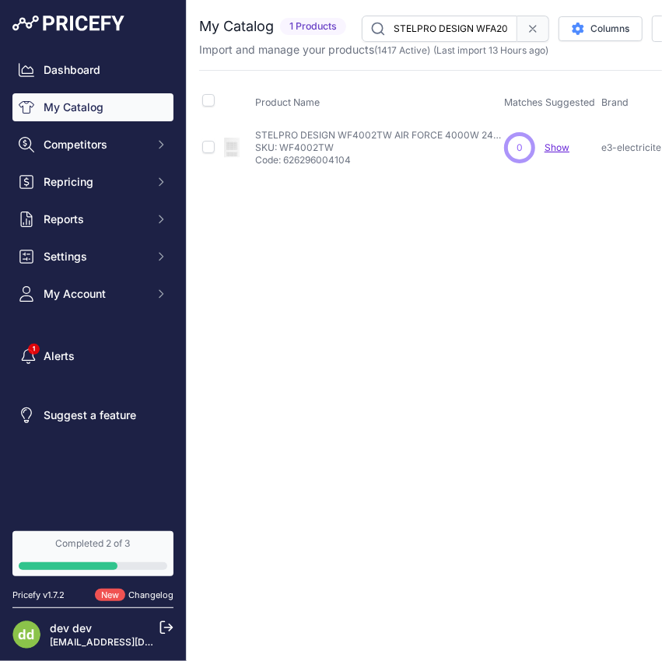
scroll to position [0, 288]
drag, startPoint x: 465, startPoint y: 24, endPoint x: 464, endPoint y: 9, distance: 15.6
drag, startPoint x: 451, startPoint y: 26, endPoint x: 456, endPoint y: 16, distance: 10.8
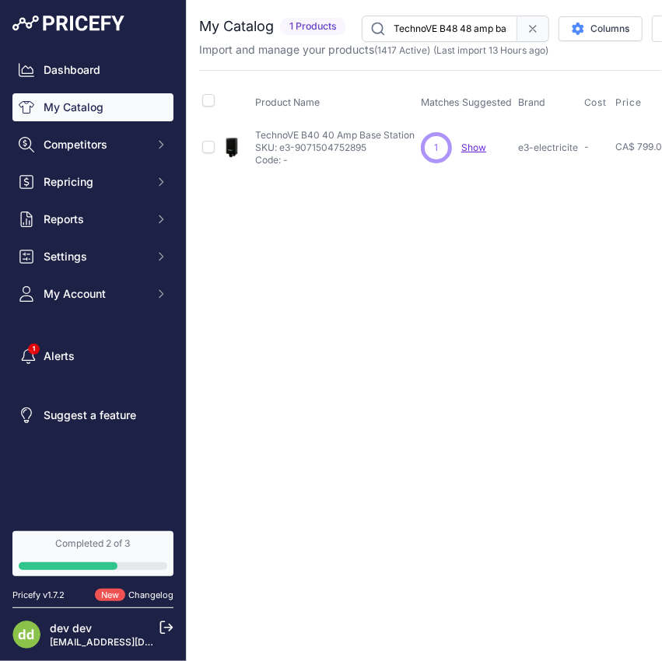
scroll to position [0, 55]
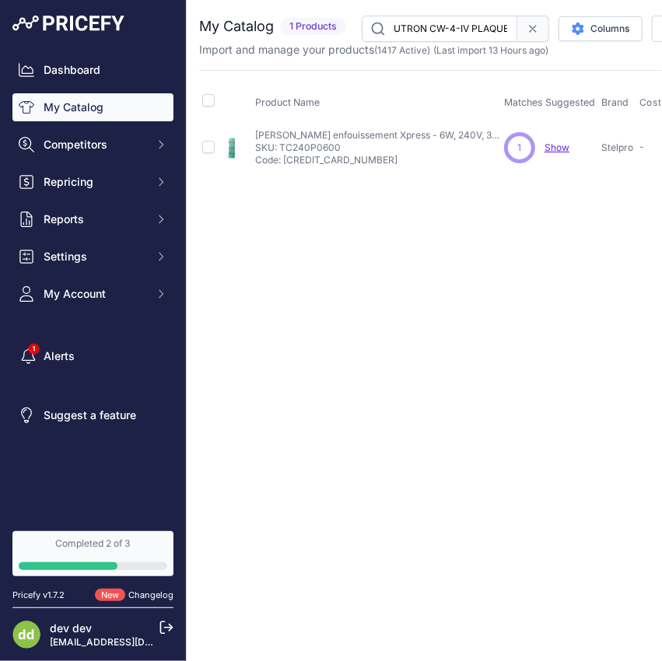
scroll to position [0, 118]
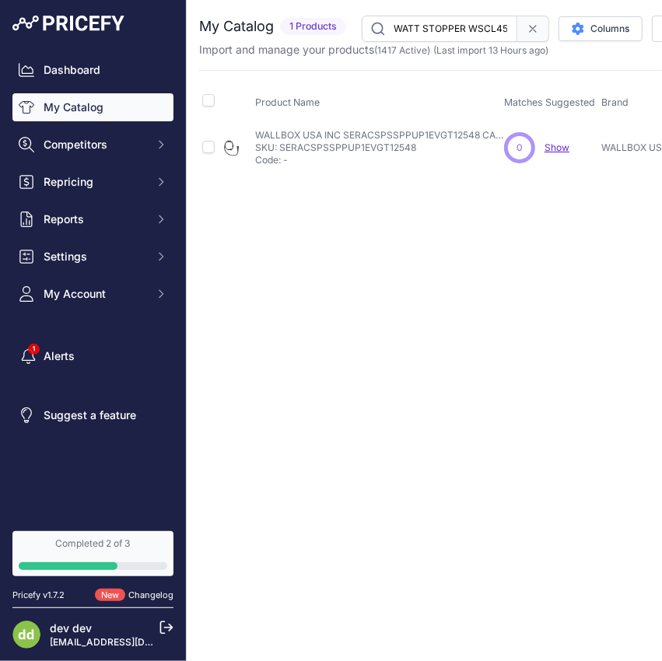
scroll to position [0, 278]
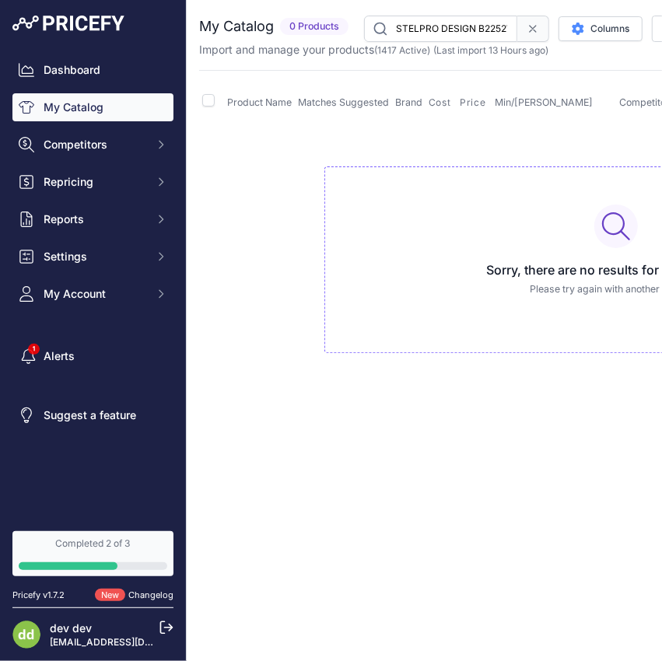
scroll to position [0, 181]
type input "STELPRO DESIGN B2252W PLINTHE BRAVA 2250W 240VBLANC"
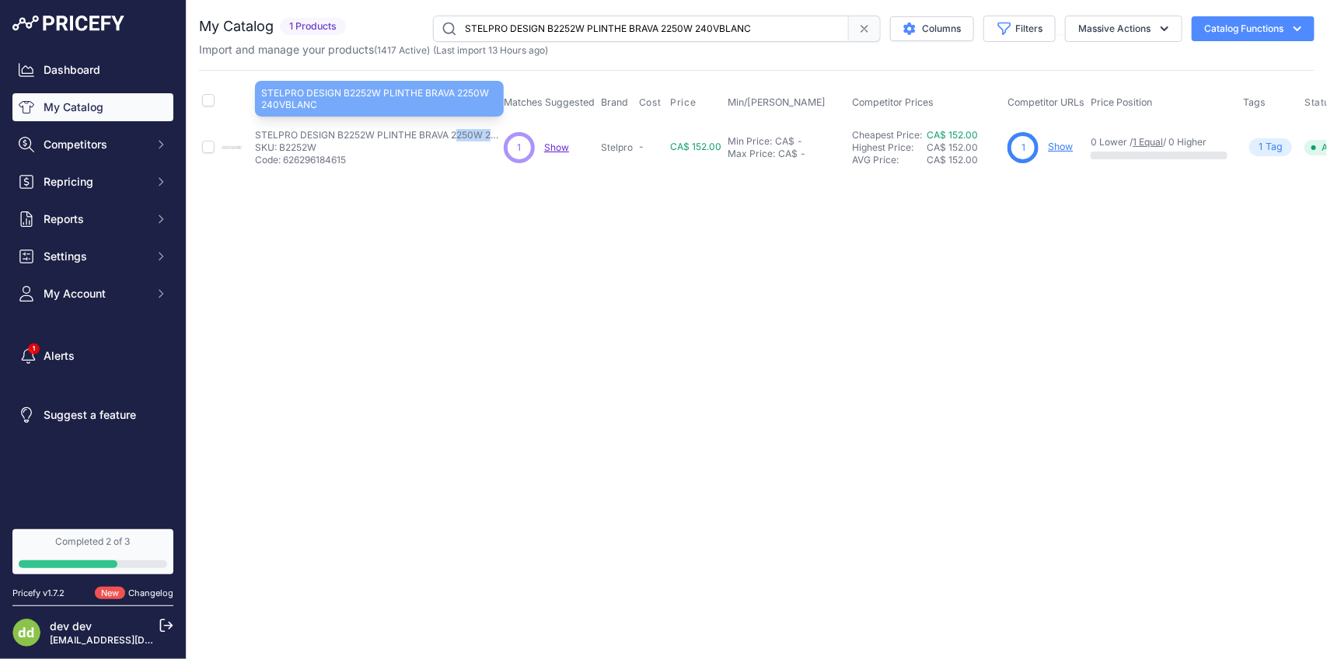
copy div "STELPRO DESIGN B2252W PLINTHE BRAVA 2250W 240VBLANC"
